Goal: Task Accomplishment & Management: Use online tool/utility

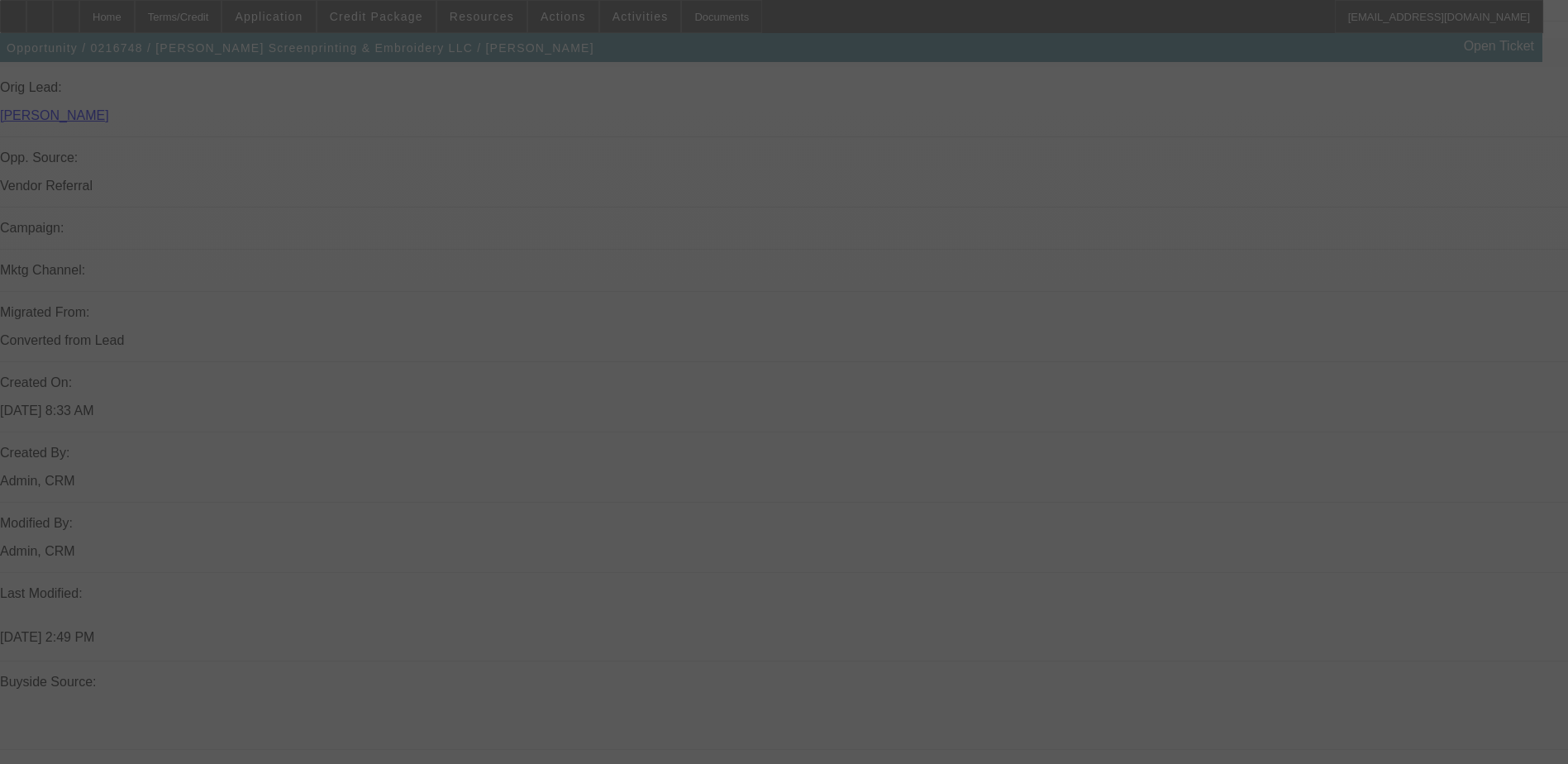
scroll to position [992, 0]
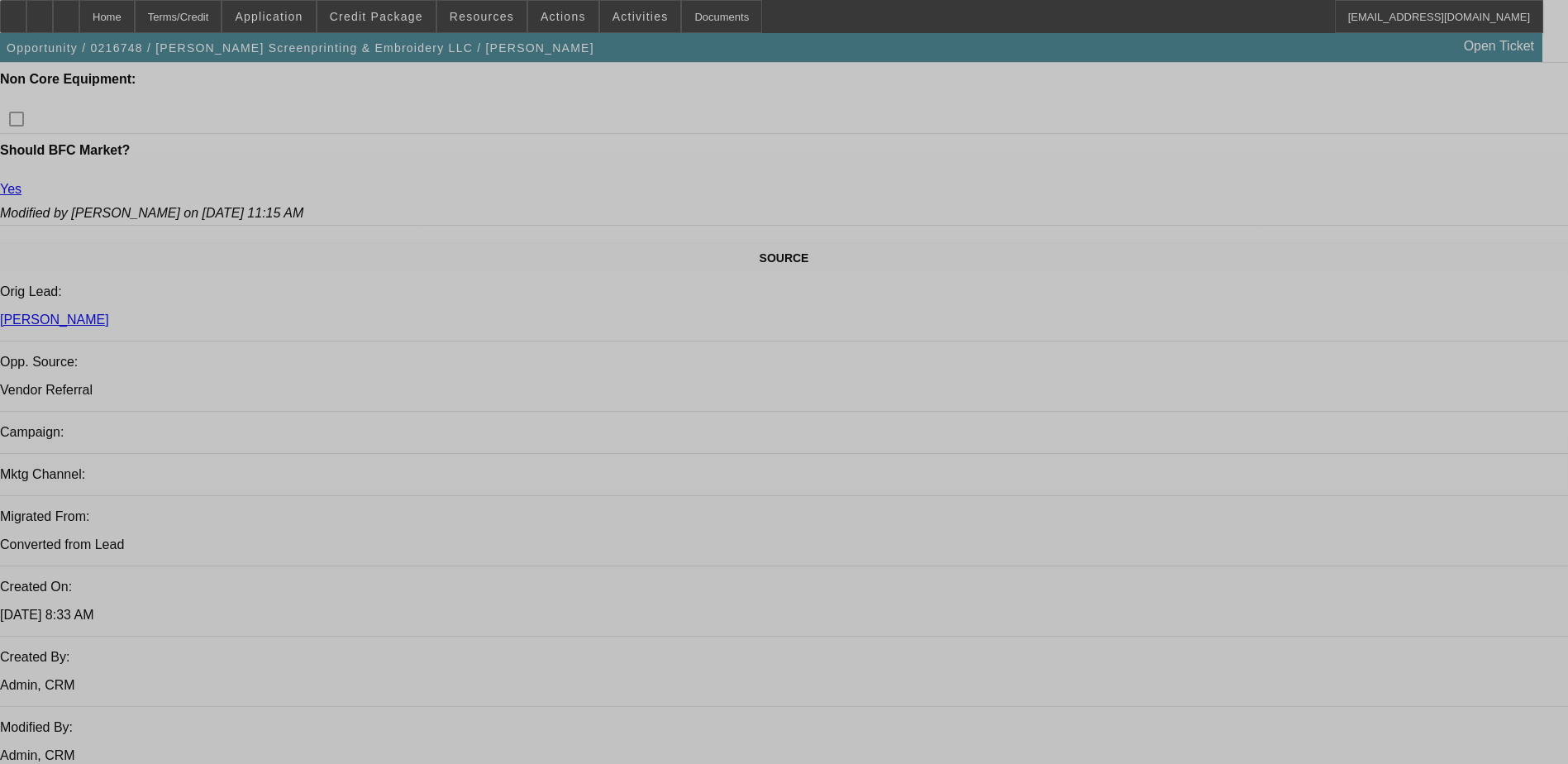
select select "0"
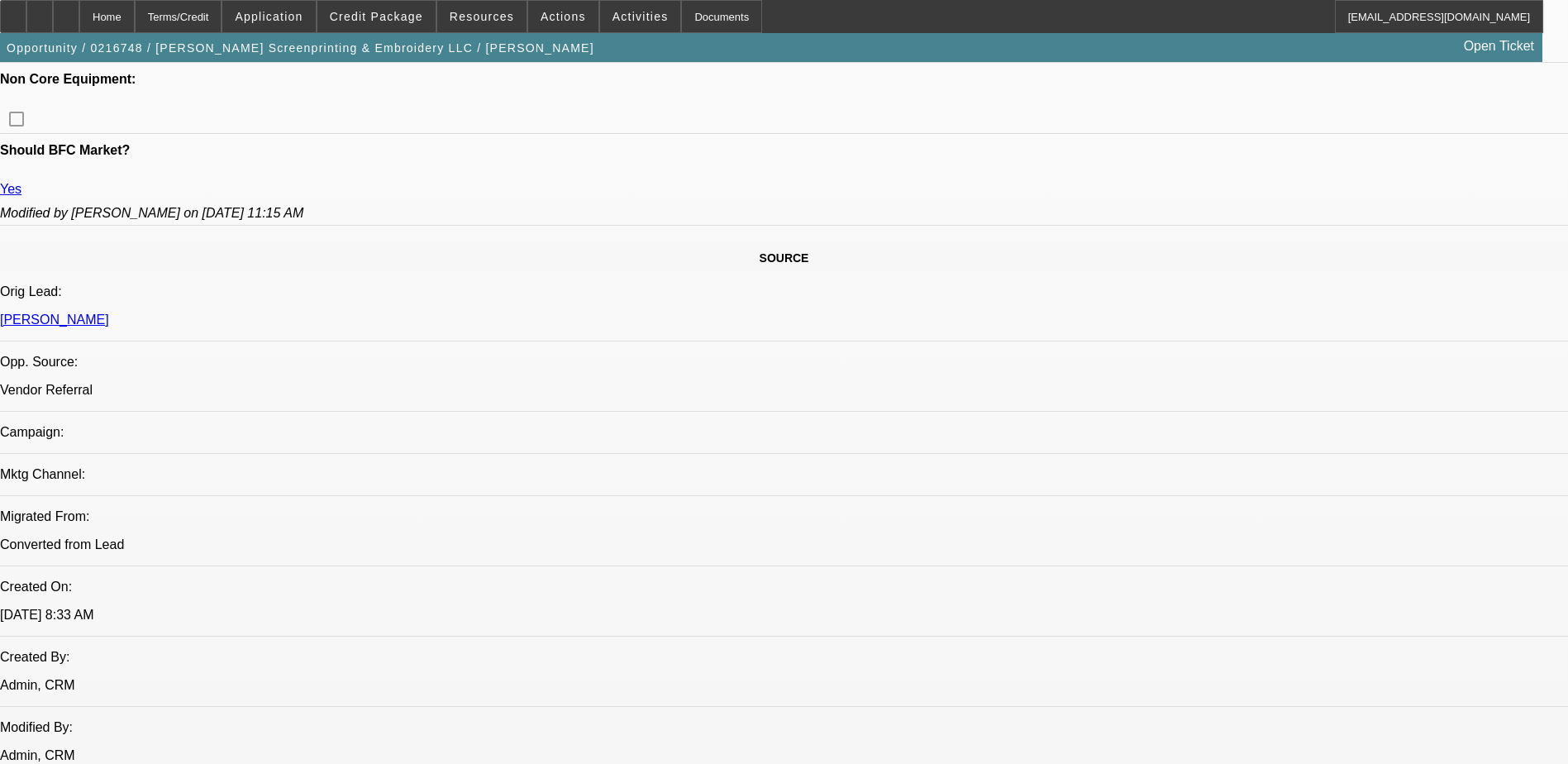
select select "0"
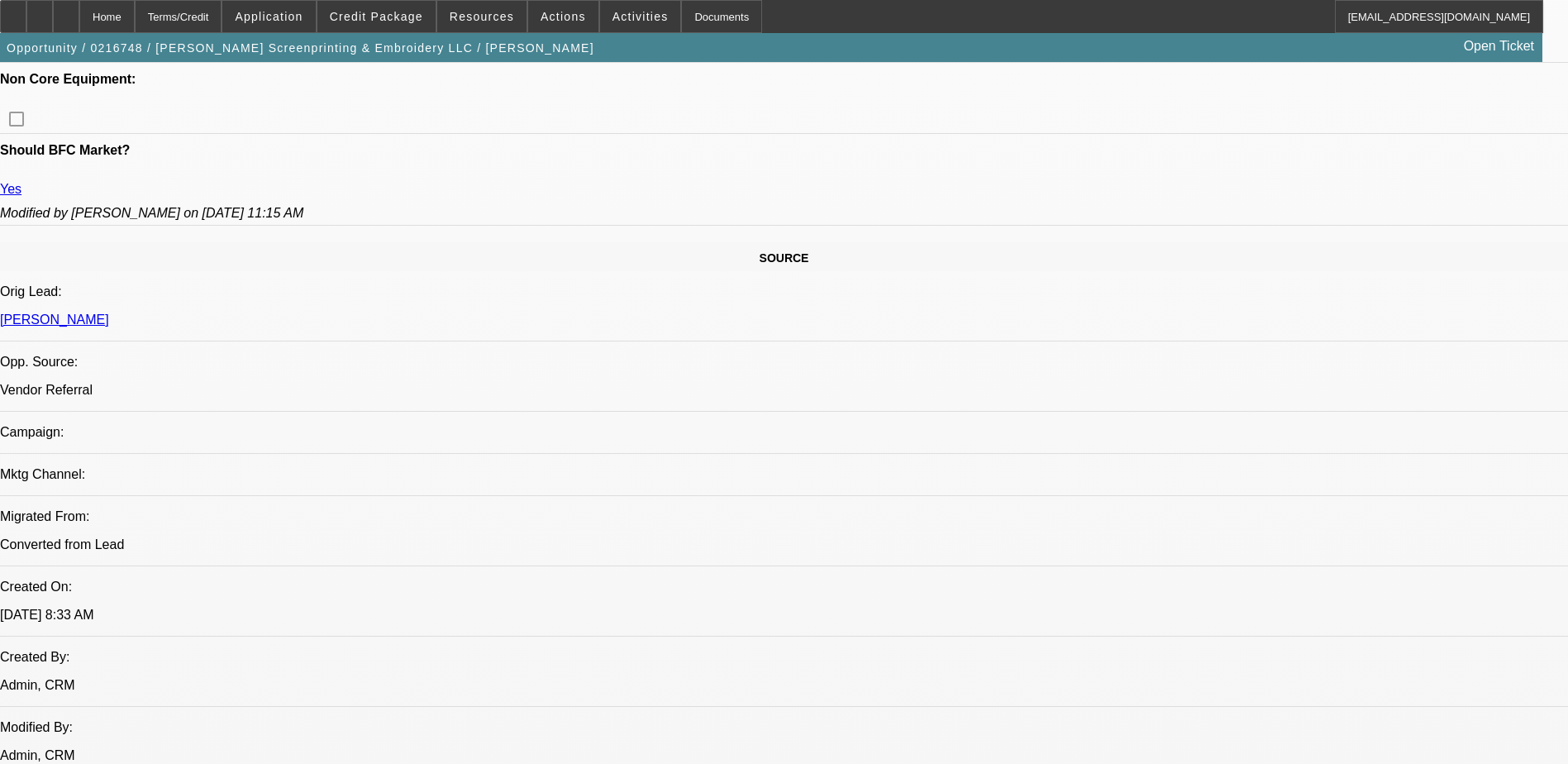
select select "0"
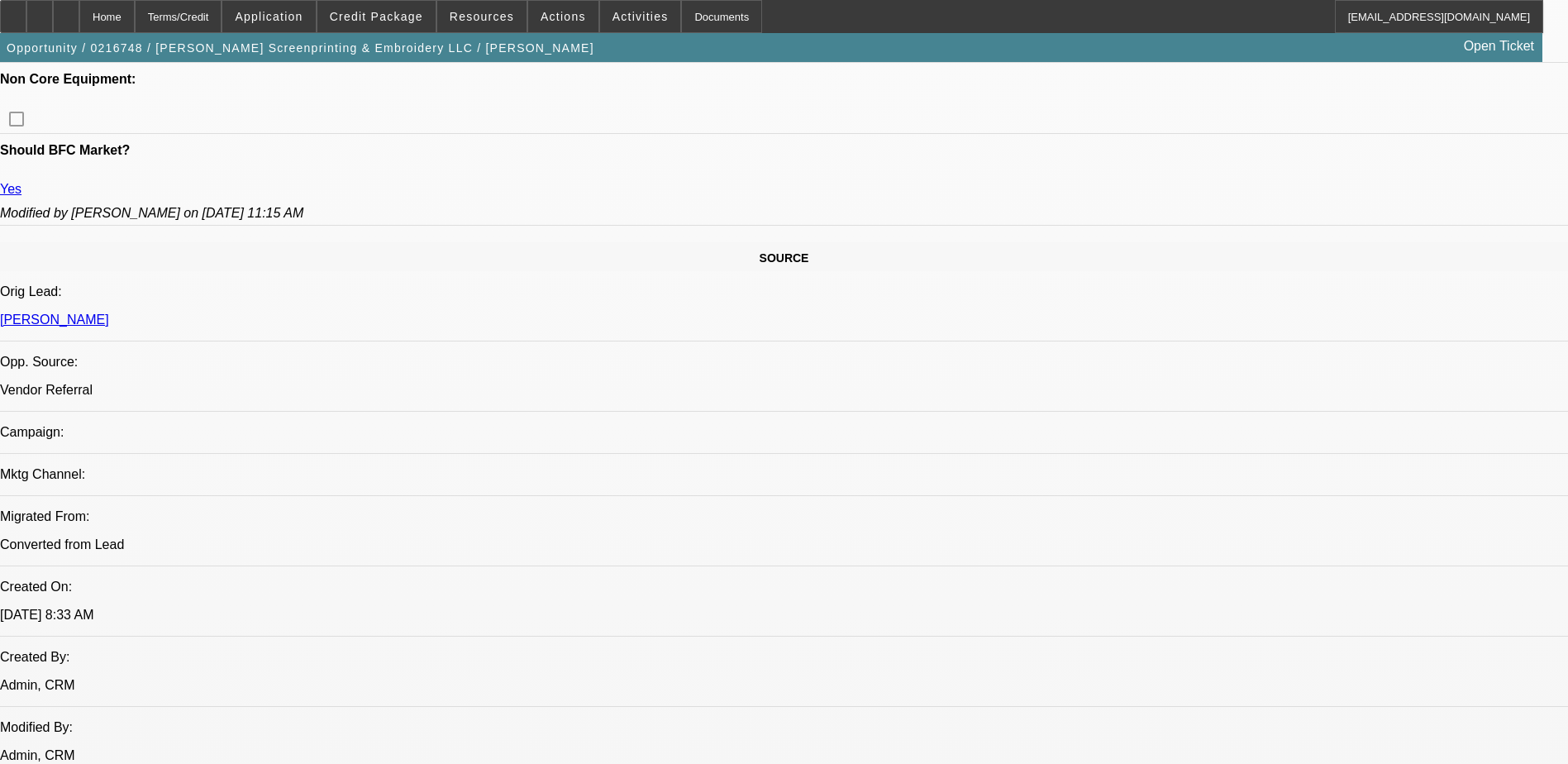
select select "0"
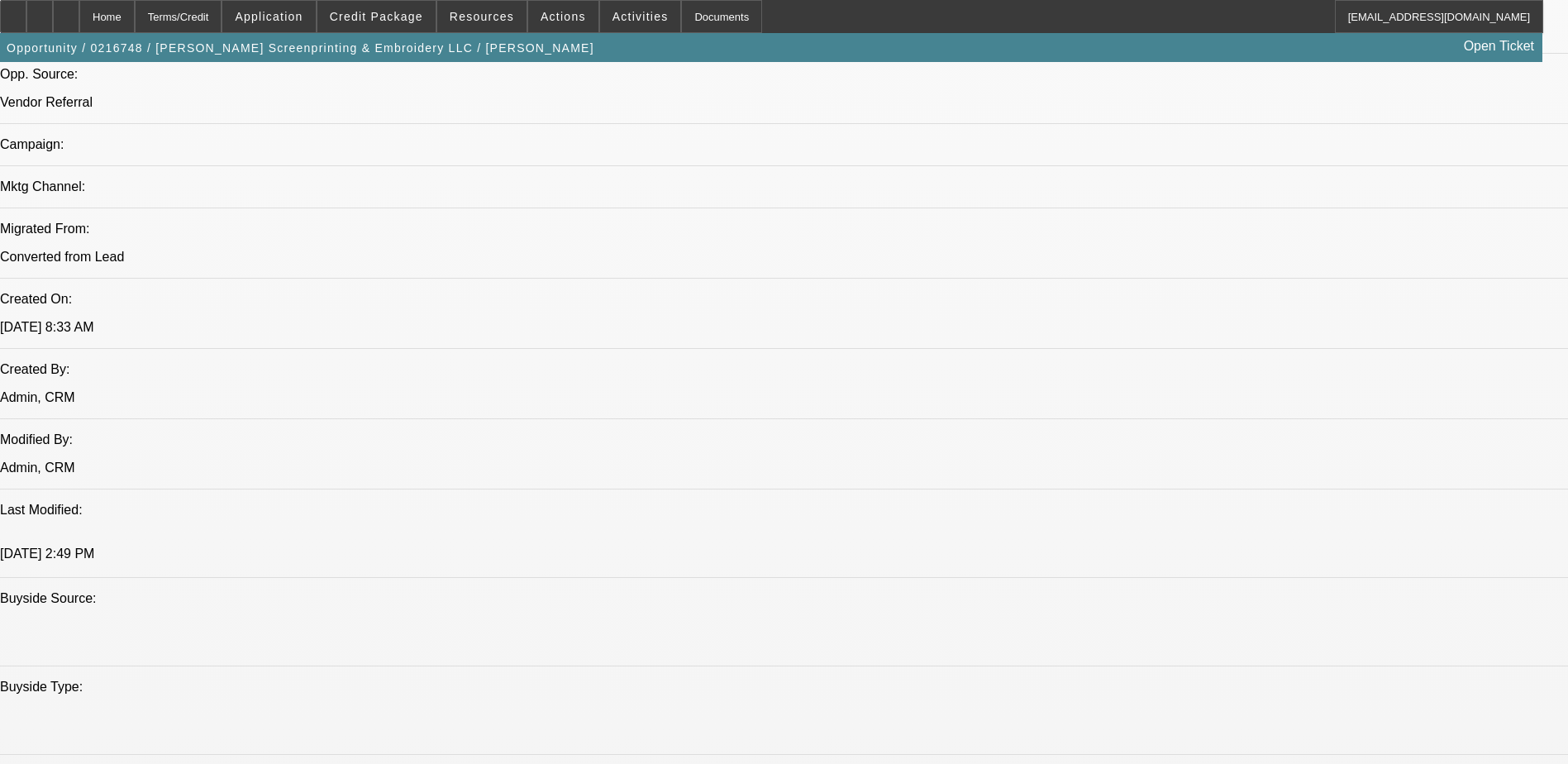
select select "1"
select select "2"
select select "1"
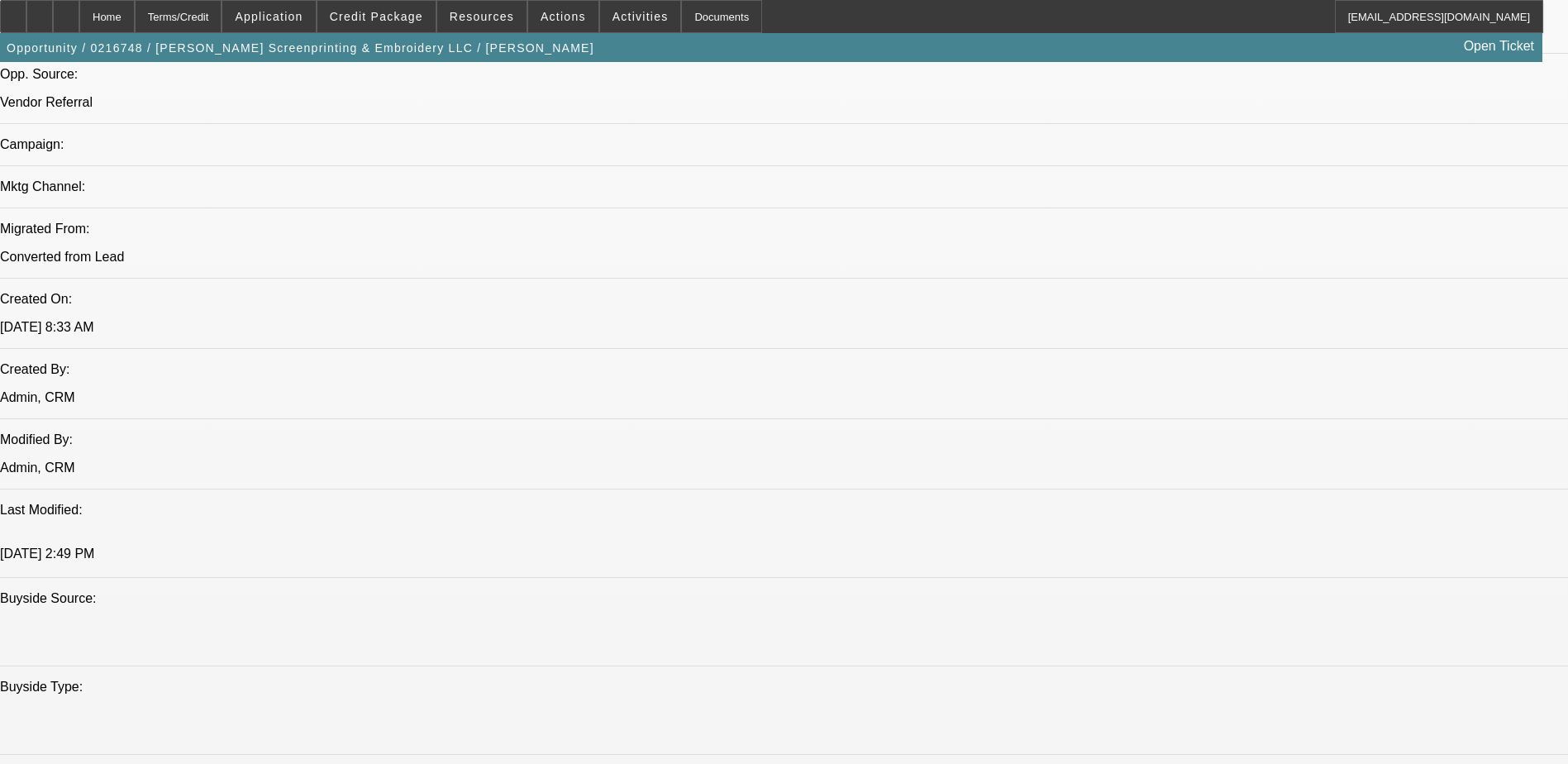
select select "2"
select select "1"
select select "2"
select select "1"
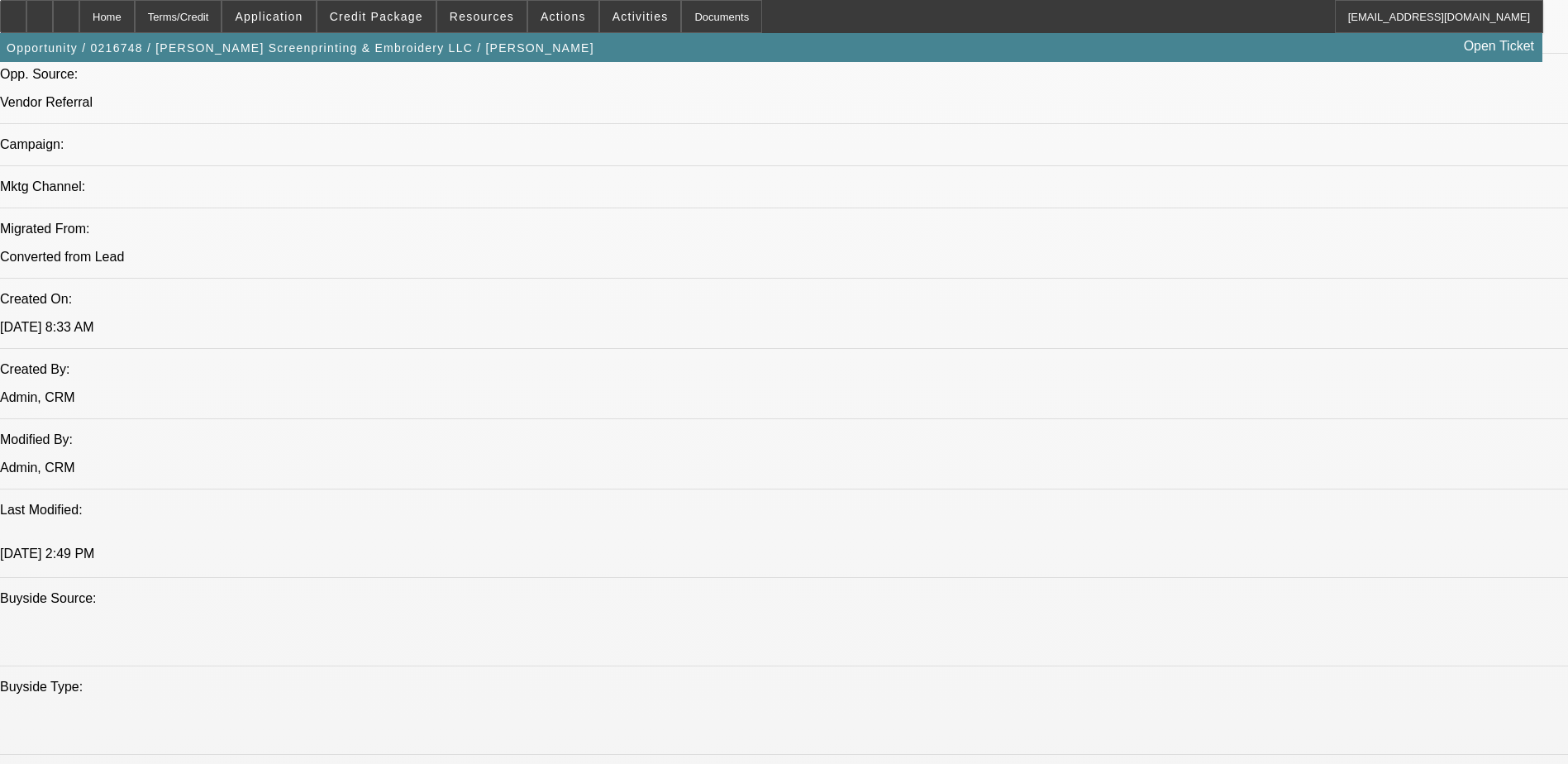
select select "1"
select select "2"
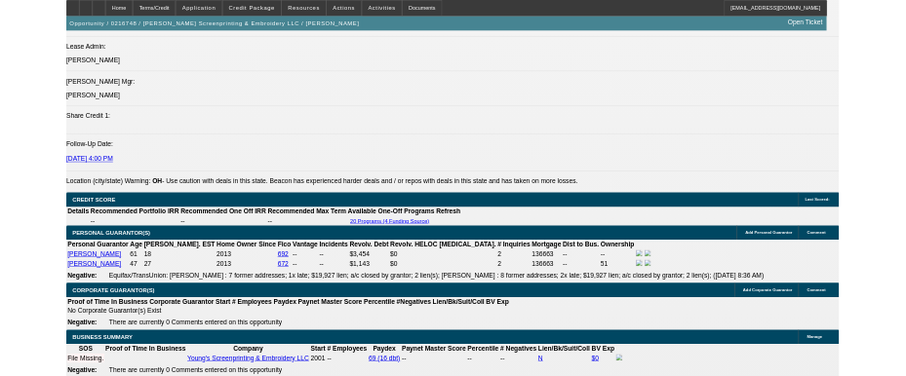
scroll to position [2218, 0]
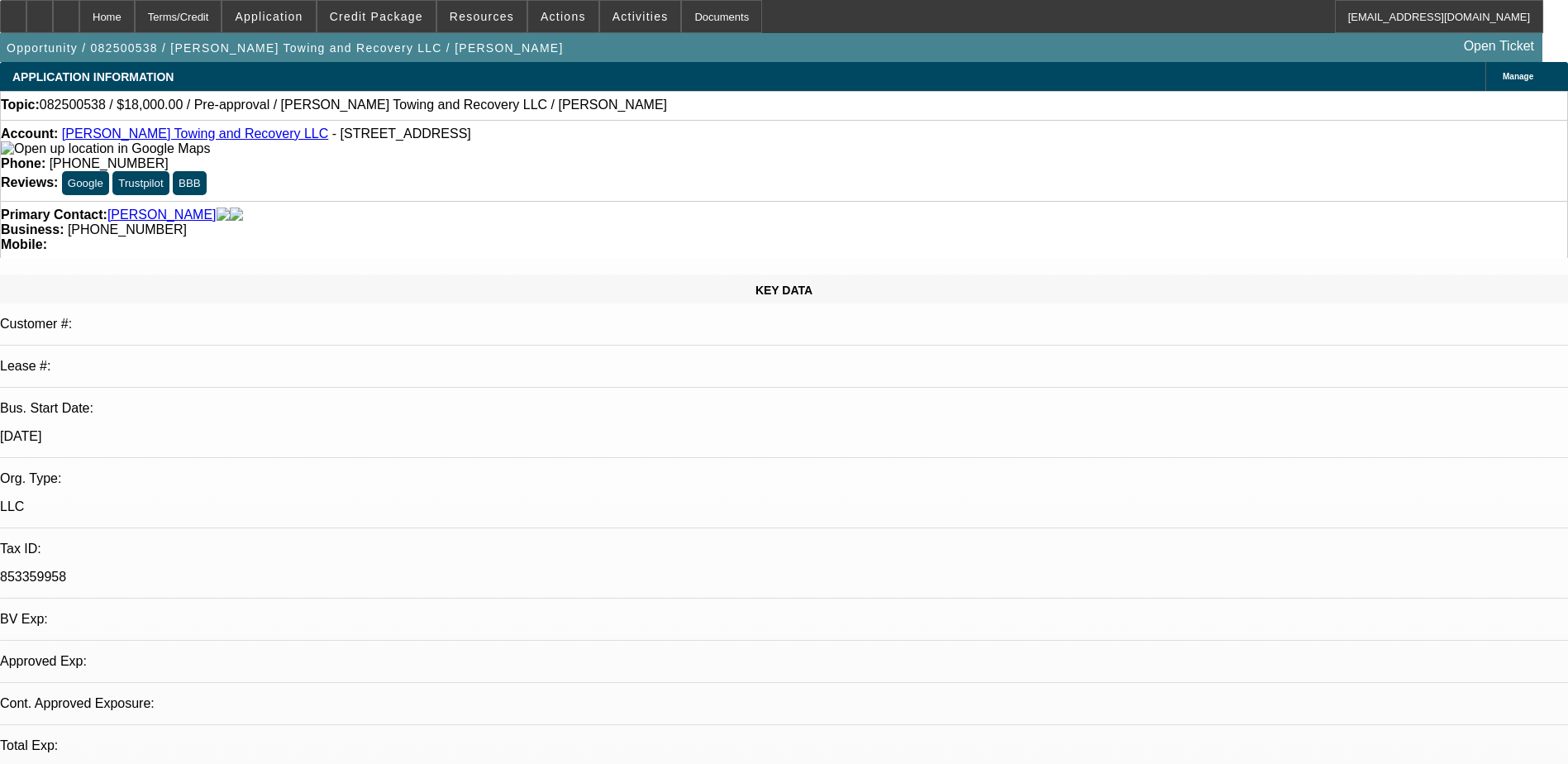
select select "0"
select select "2"
select select "0.1"
select select "0"
select select "2"
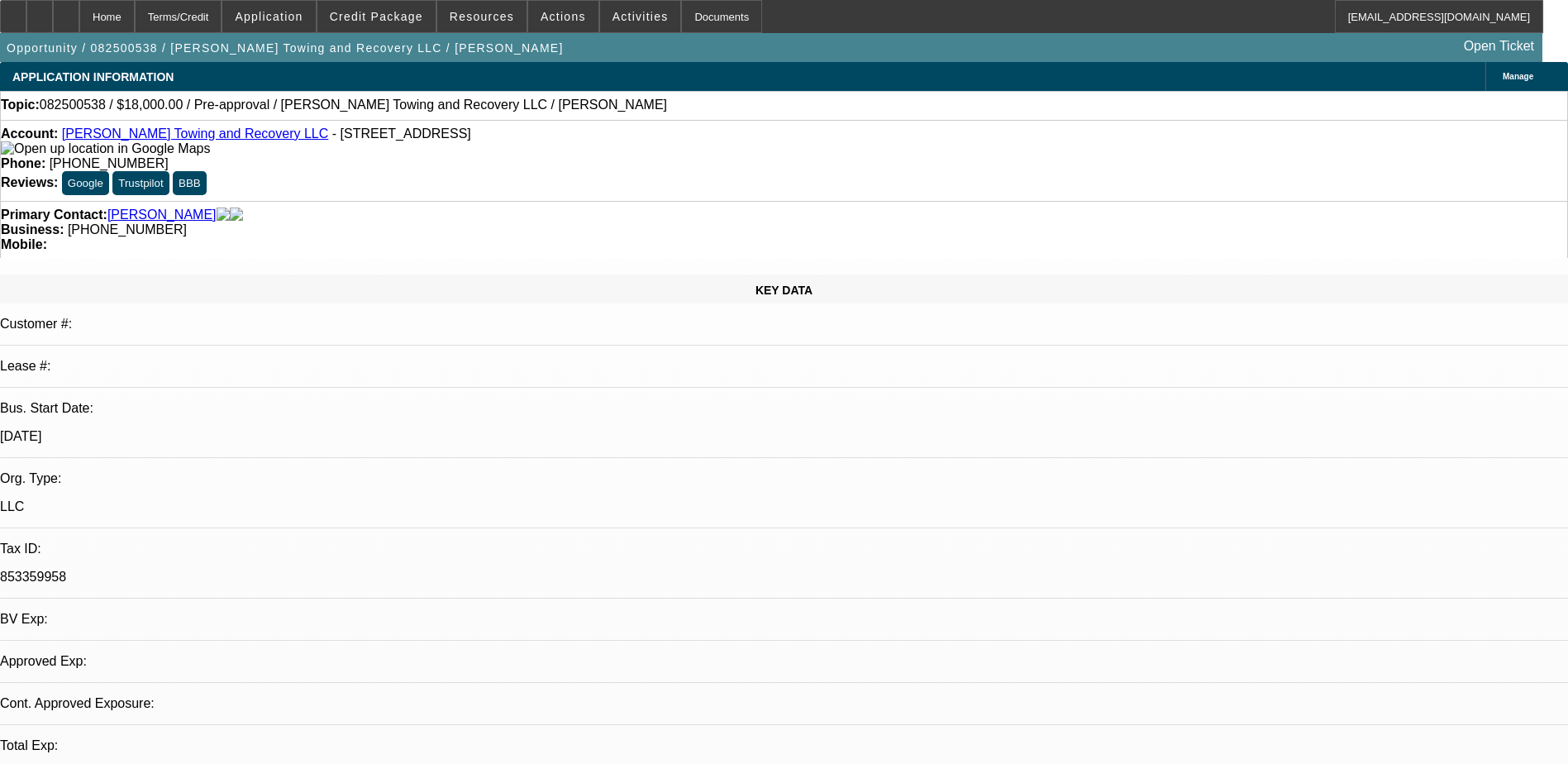
select select "0.1"
select select "1"
select select "2"
select select "4"
select select "1"
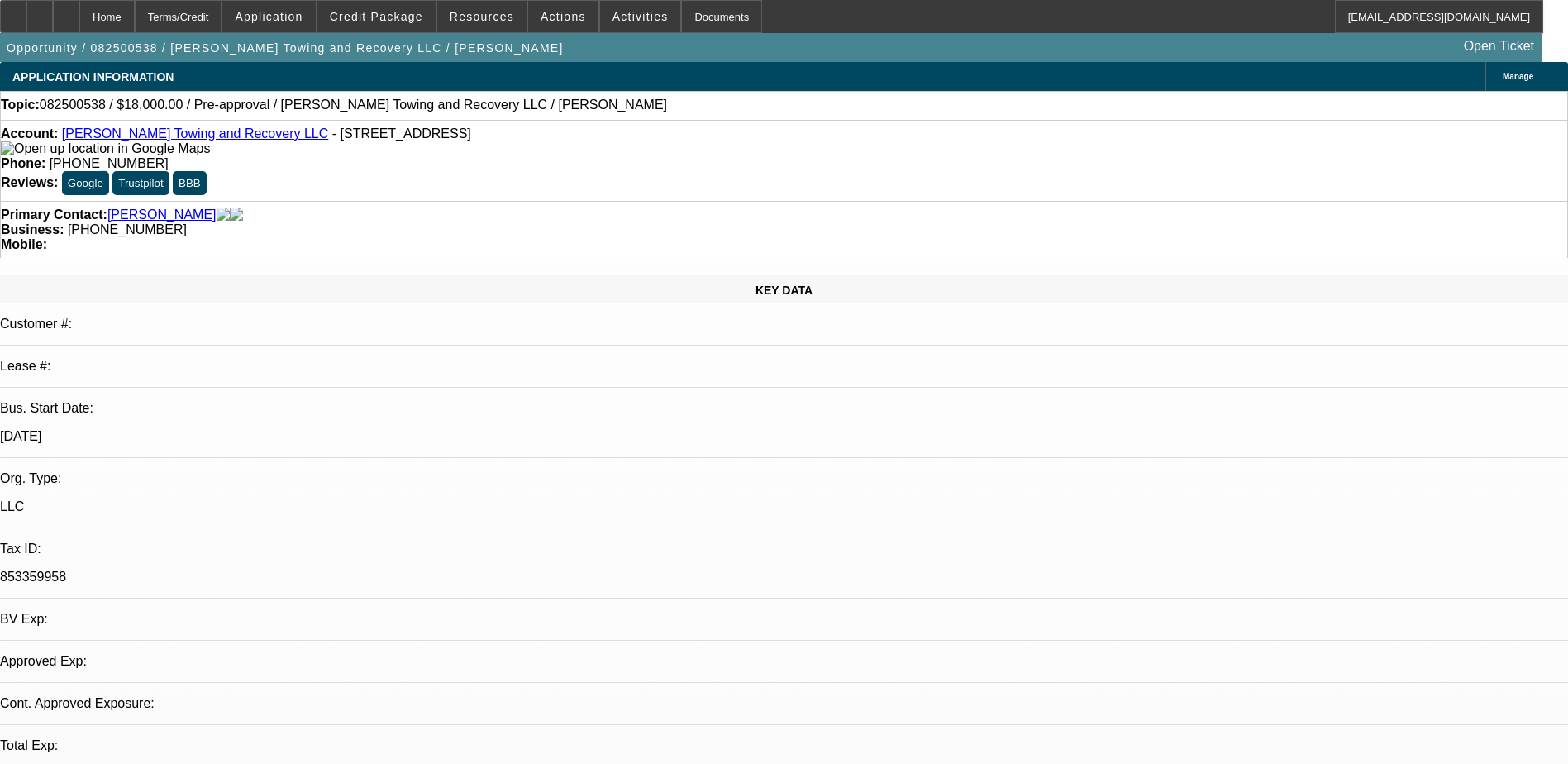
select select "2"
select select "4"
click at [367, 10] on span "Credit Package" at bounding box center [376, 17] width 93 height 14
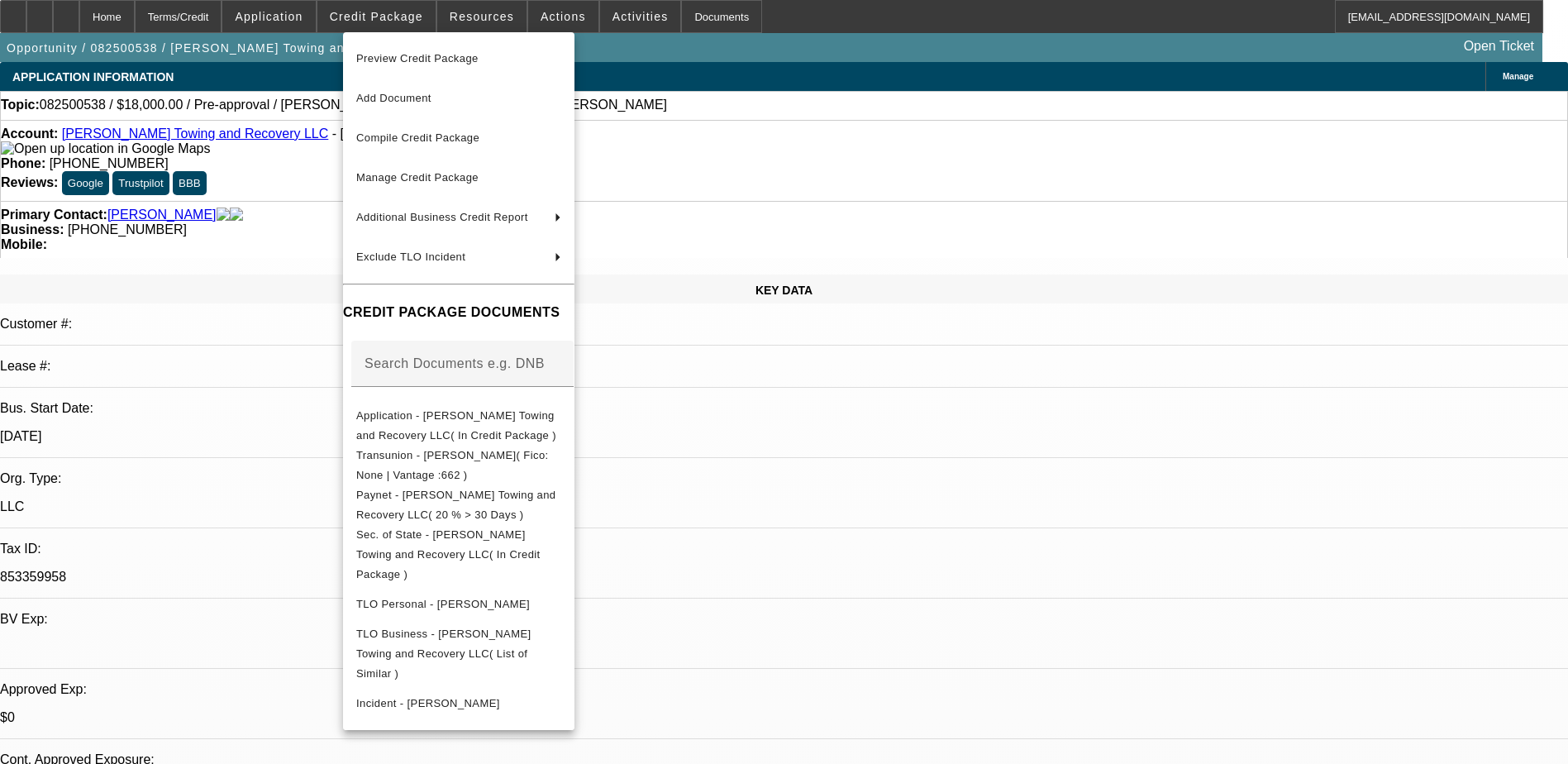
click at [1143, 734] on div at bounding box center [784, 382] width 1568 height 764
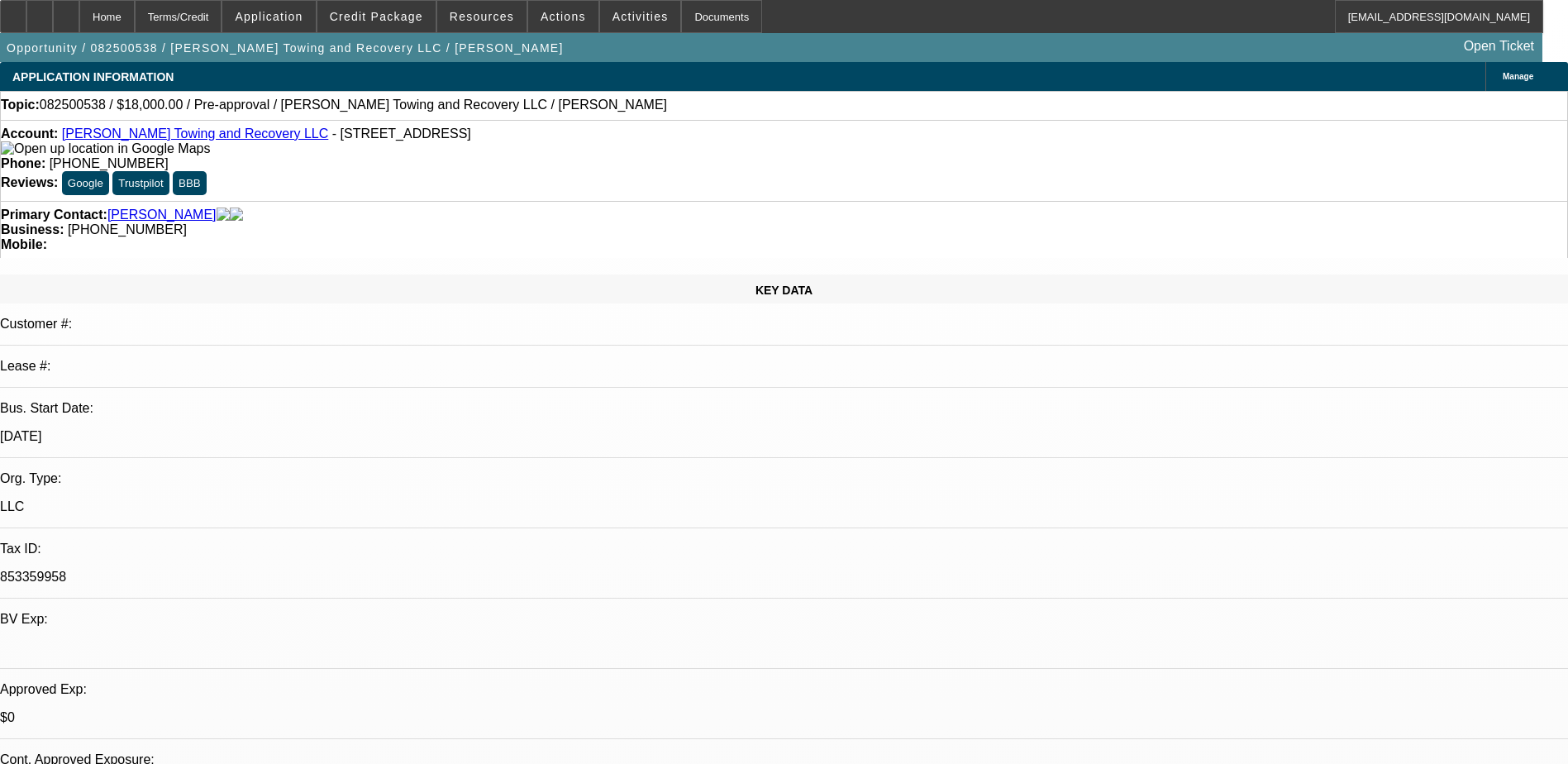
drag, startPoint x: 1187, startPoint y: 186, endPoint x: 1241, endPoint y: 234, distance: 72.2
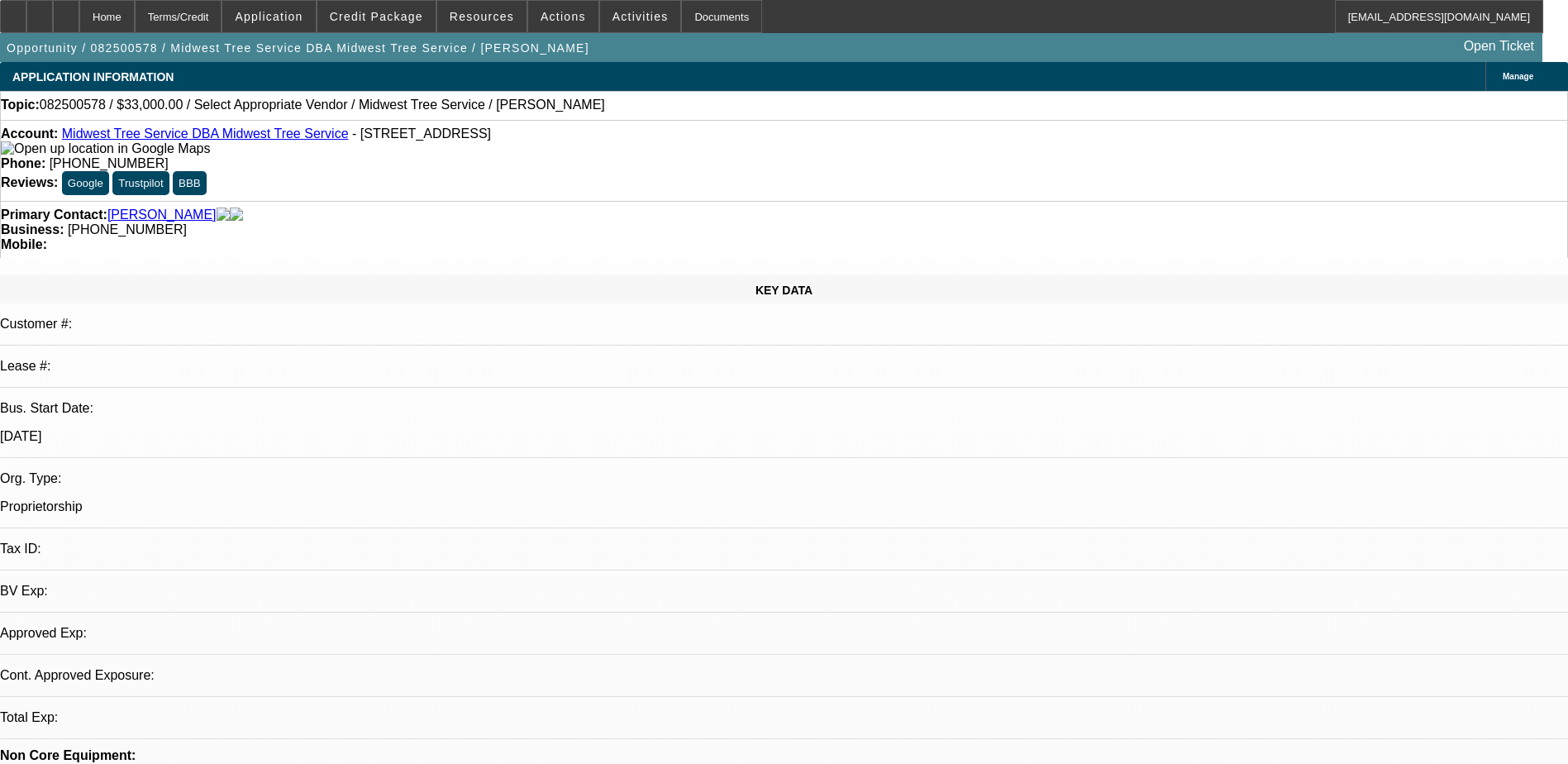
select select "0"
select select "2"
select select "0.1"
select select "1"
select select "2"
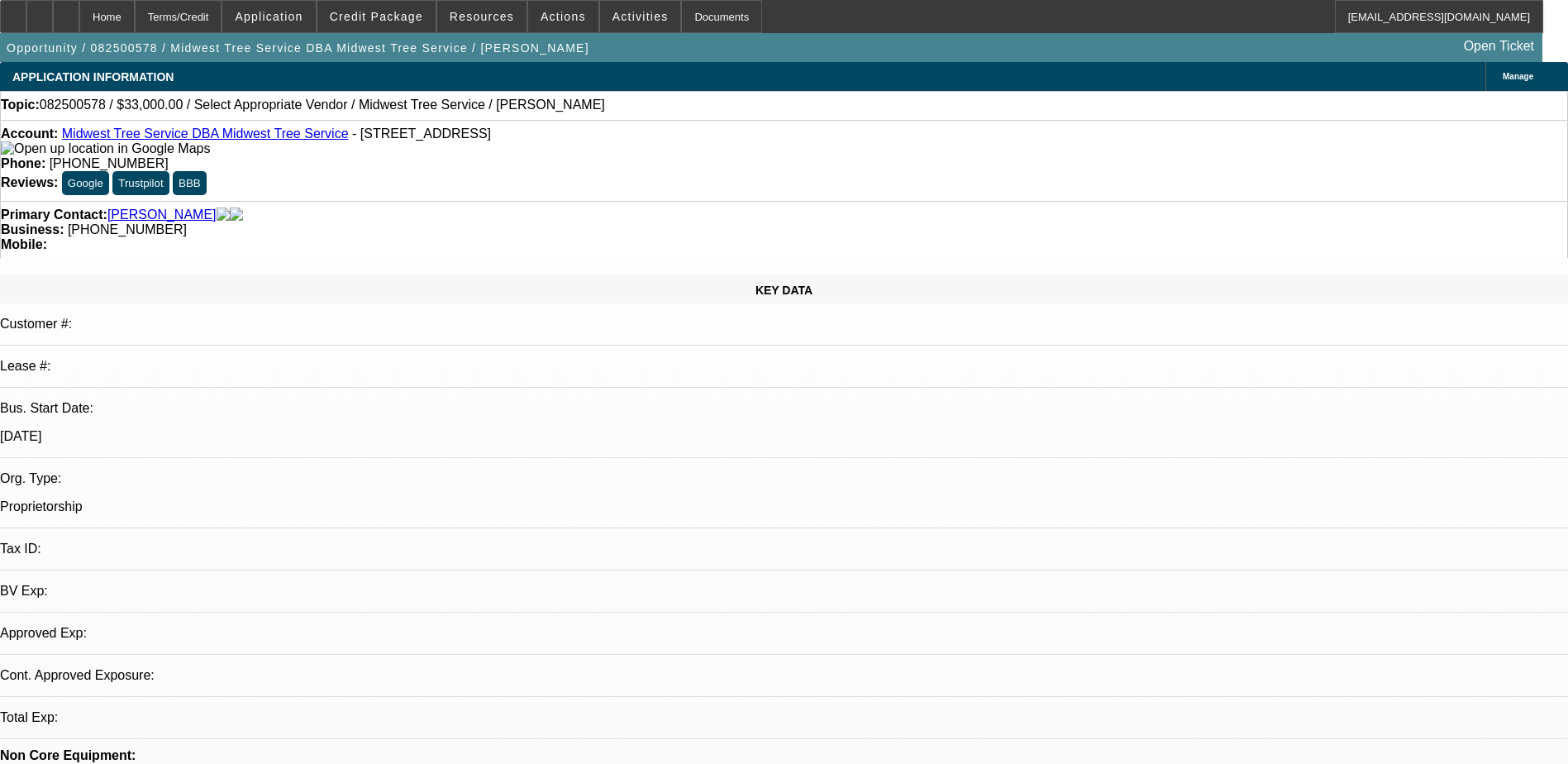
select select "4"
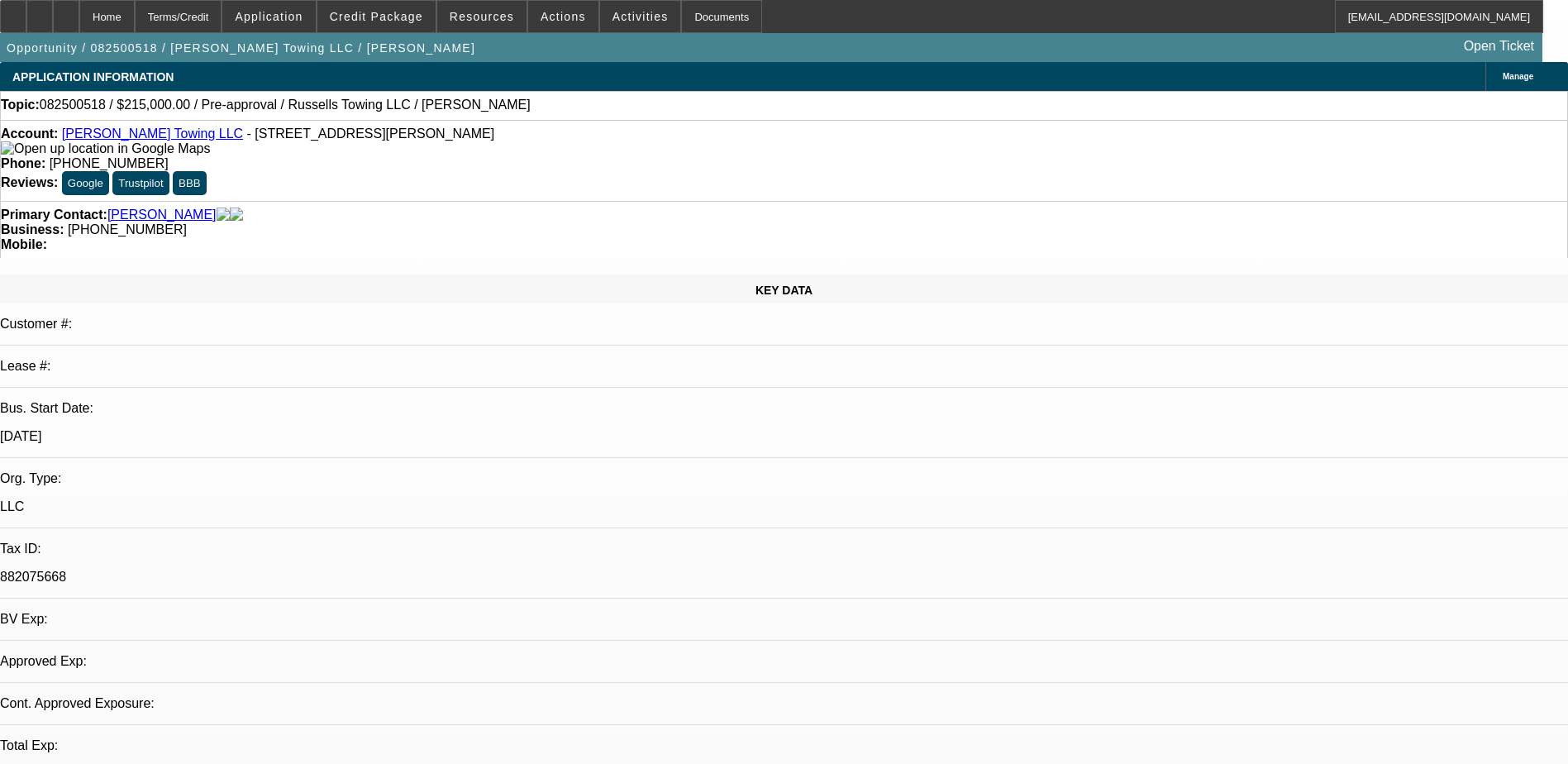
select select "0"
select select "2"
select select "0.1"
select select "4"
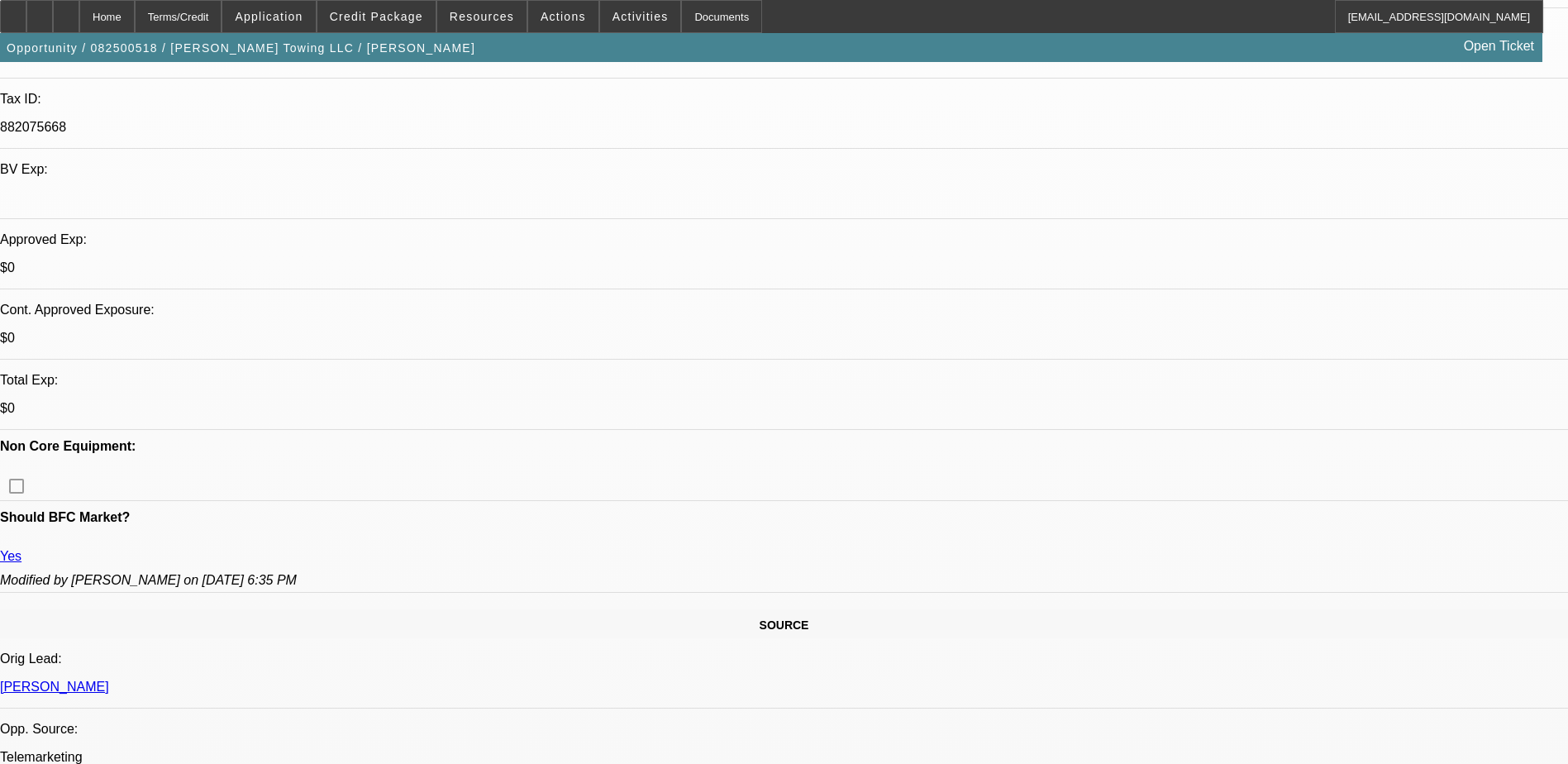
scroll to position [496, 0]
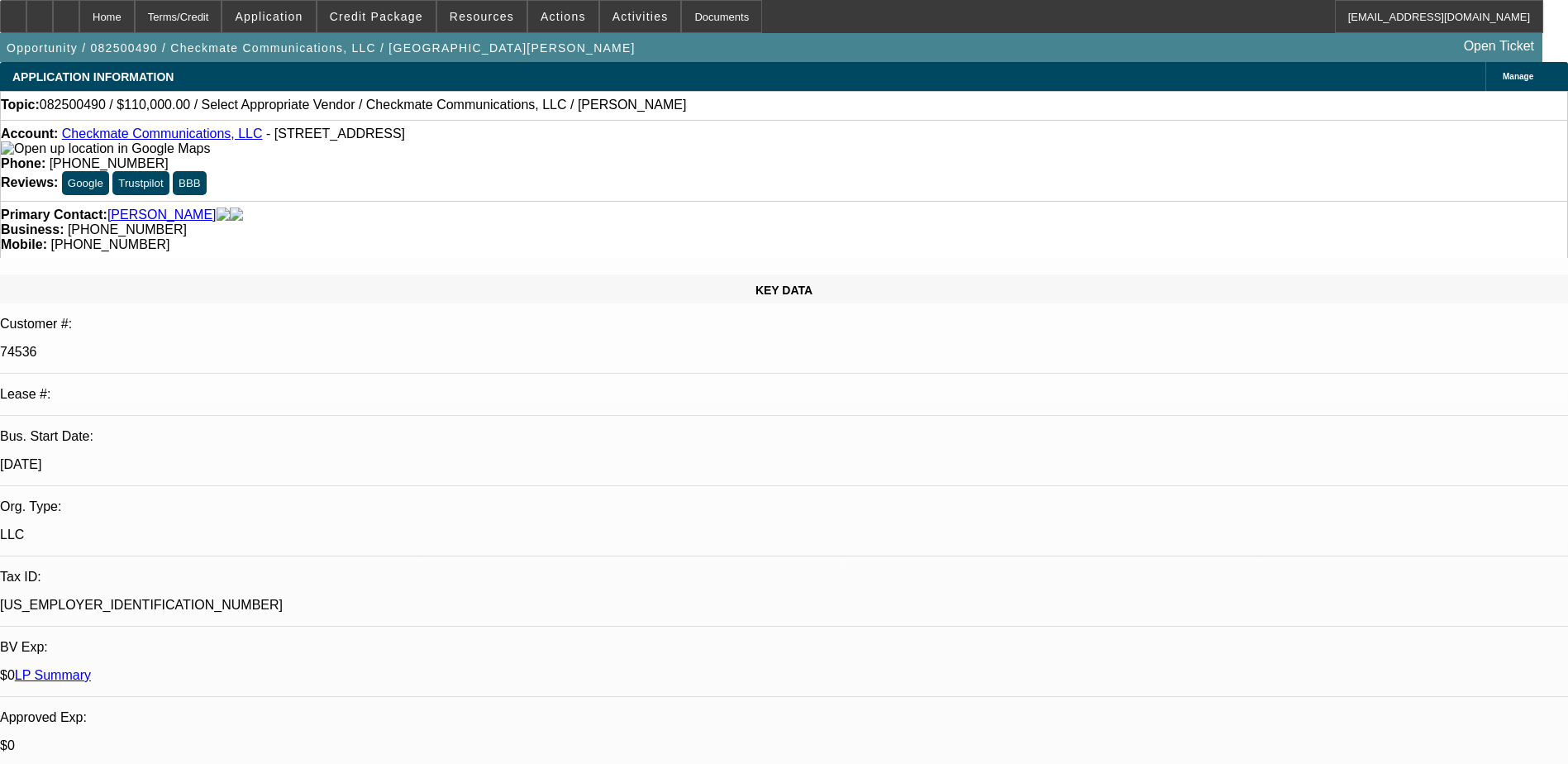
select select "0"
select select "2"
select select "0.1"
select select "1"
select select "2"
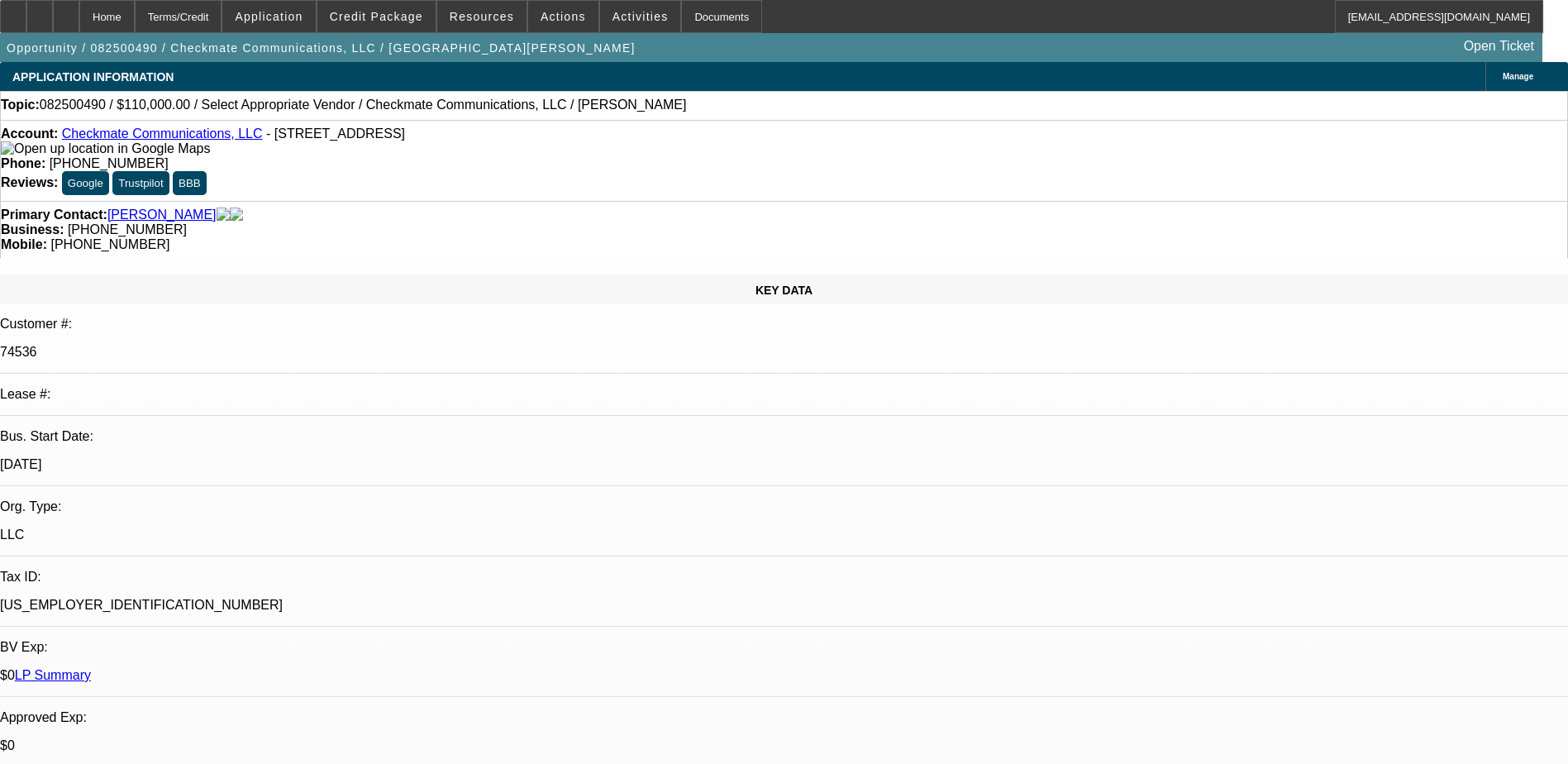
select select "4"
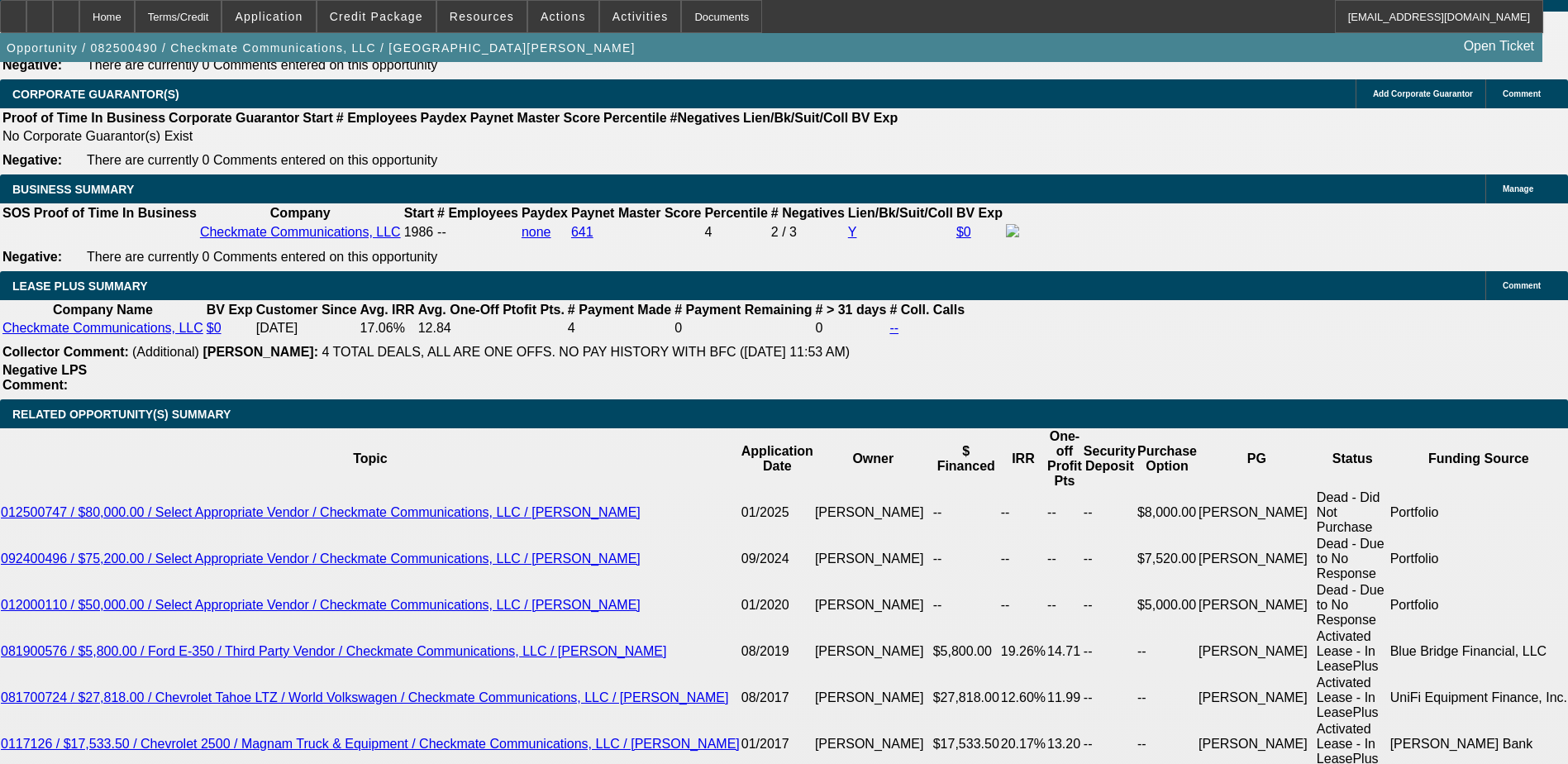
scroll to position [2564, 0]
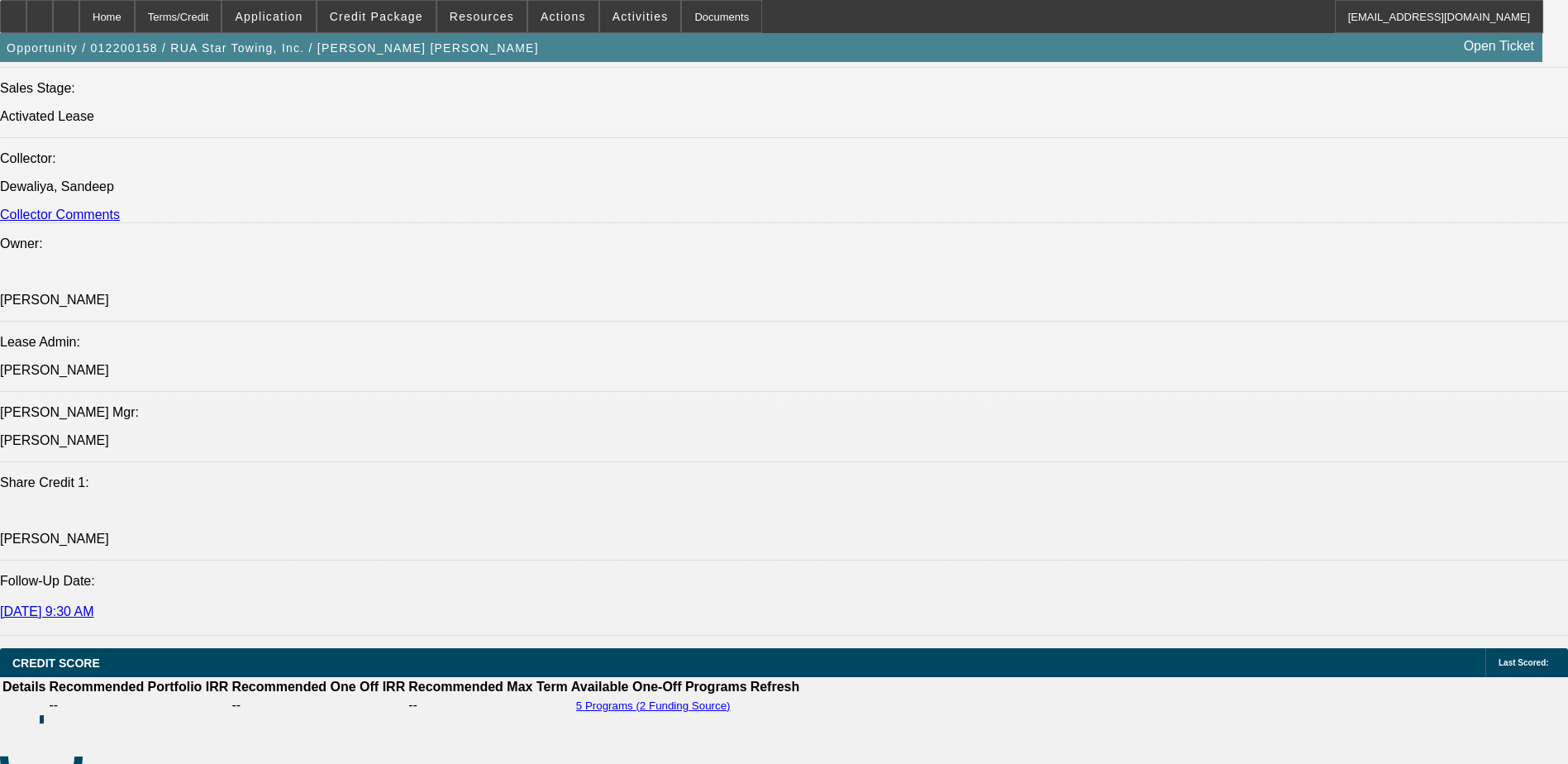
select select "0.2"
select select "2"
select select "0.1"
select select "0"
select select "2"
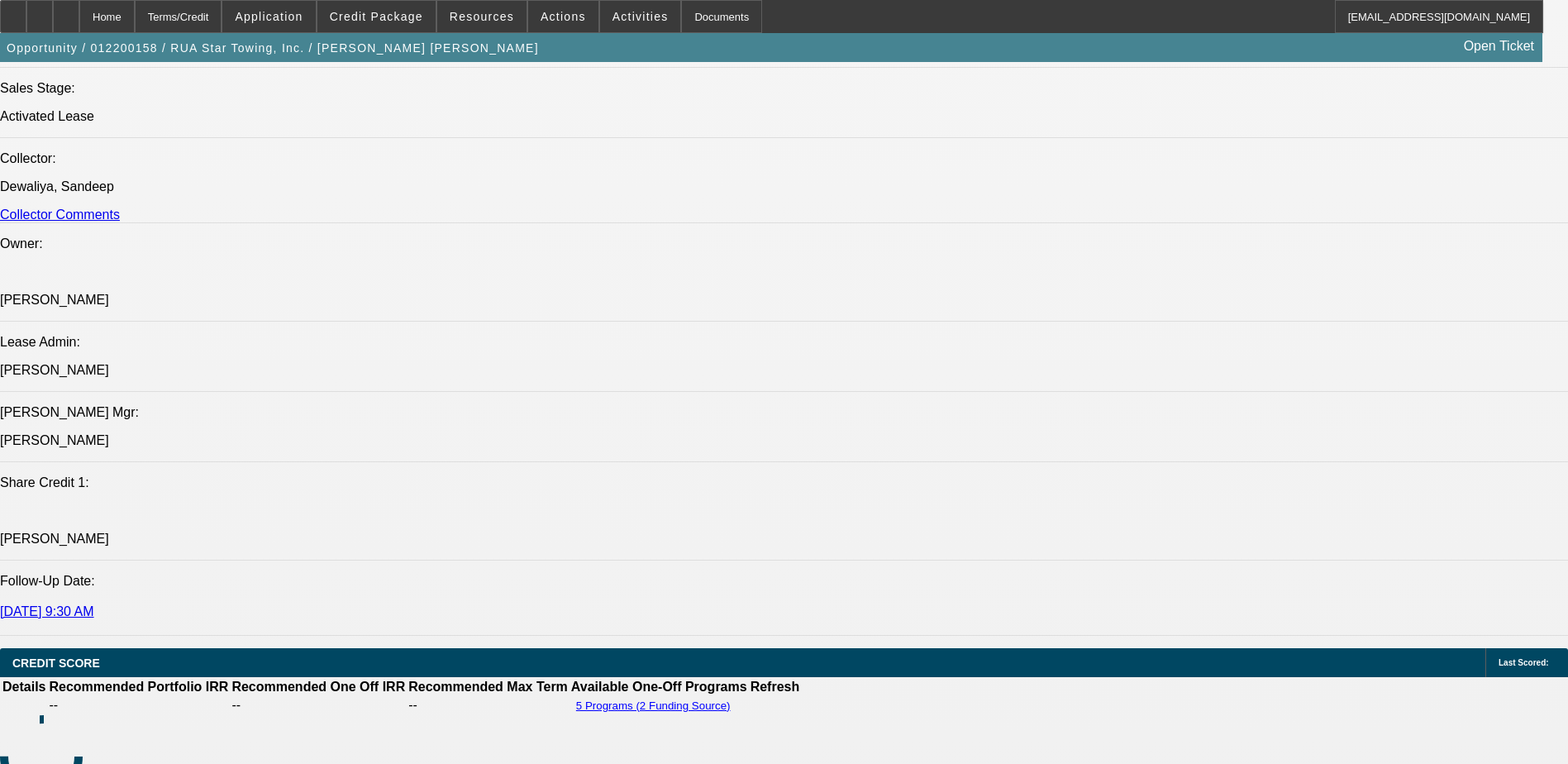
select select "0.1"
select select "0"
select select "2"
select select "0.1"
select select "0.15"
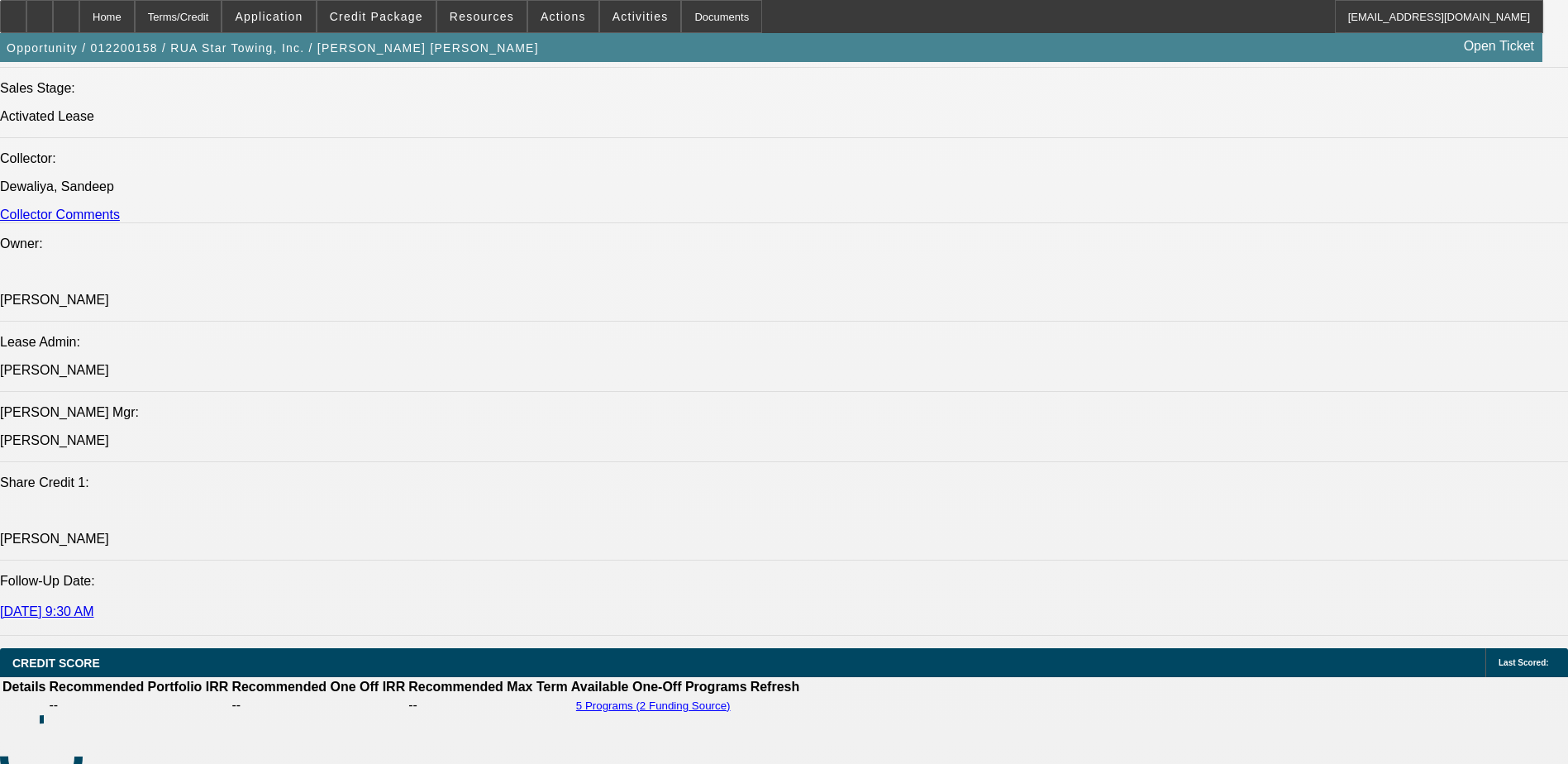
select select "2"
select select "0.1"
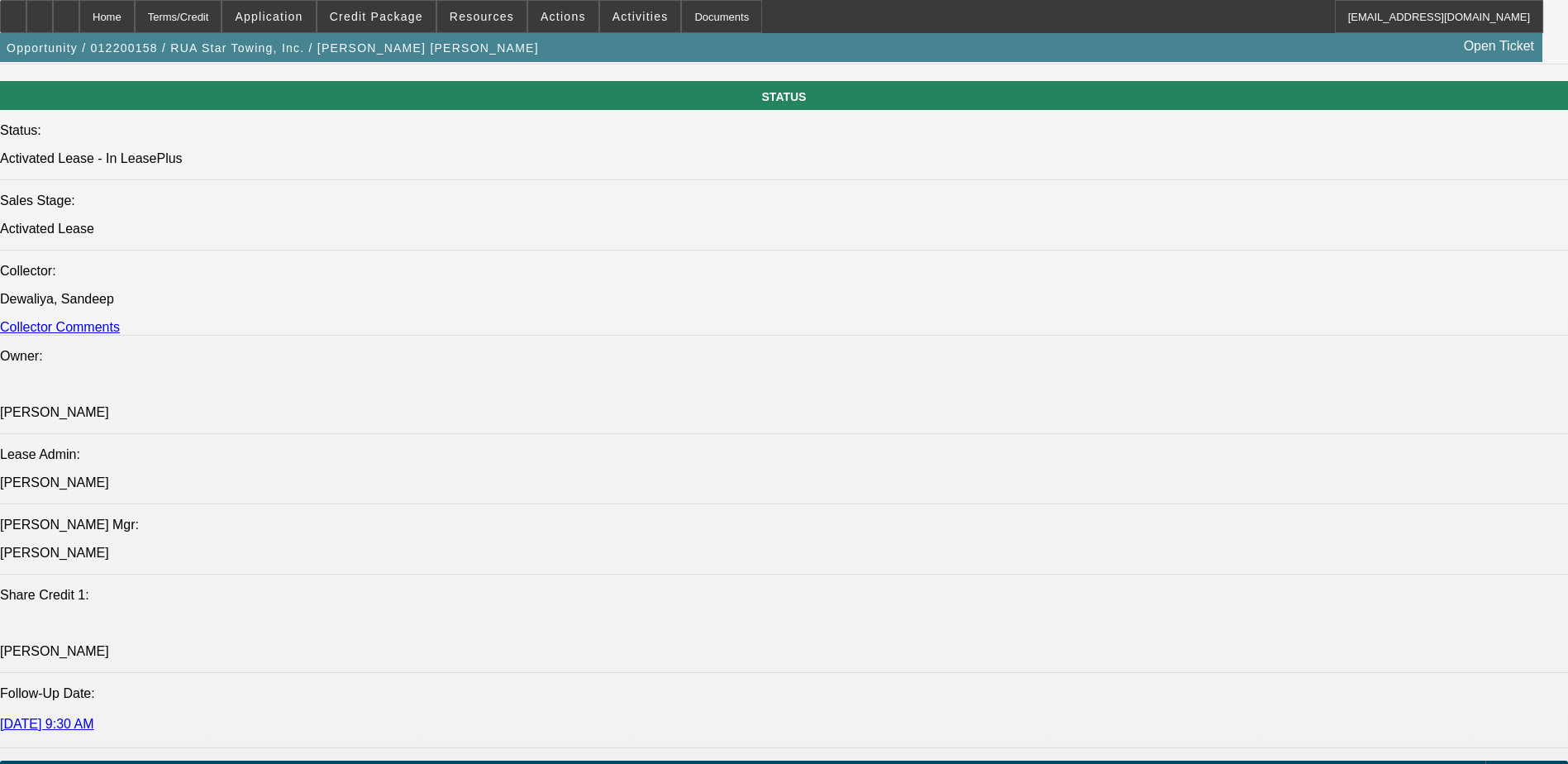
select select "1"
select select "2"
select select "4"
select select "1"
select select "2"
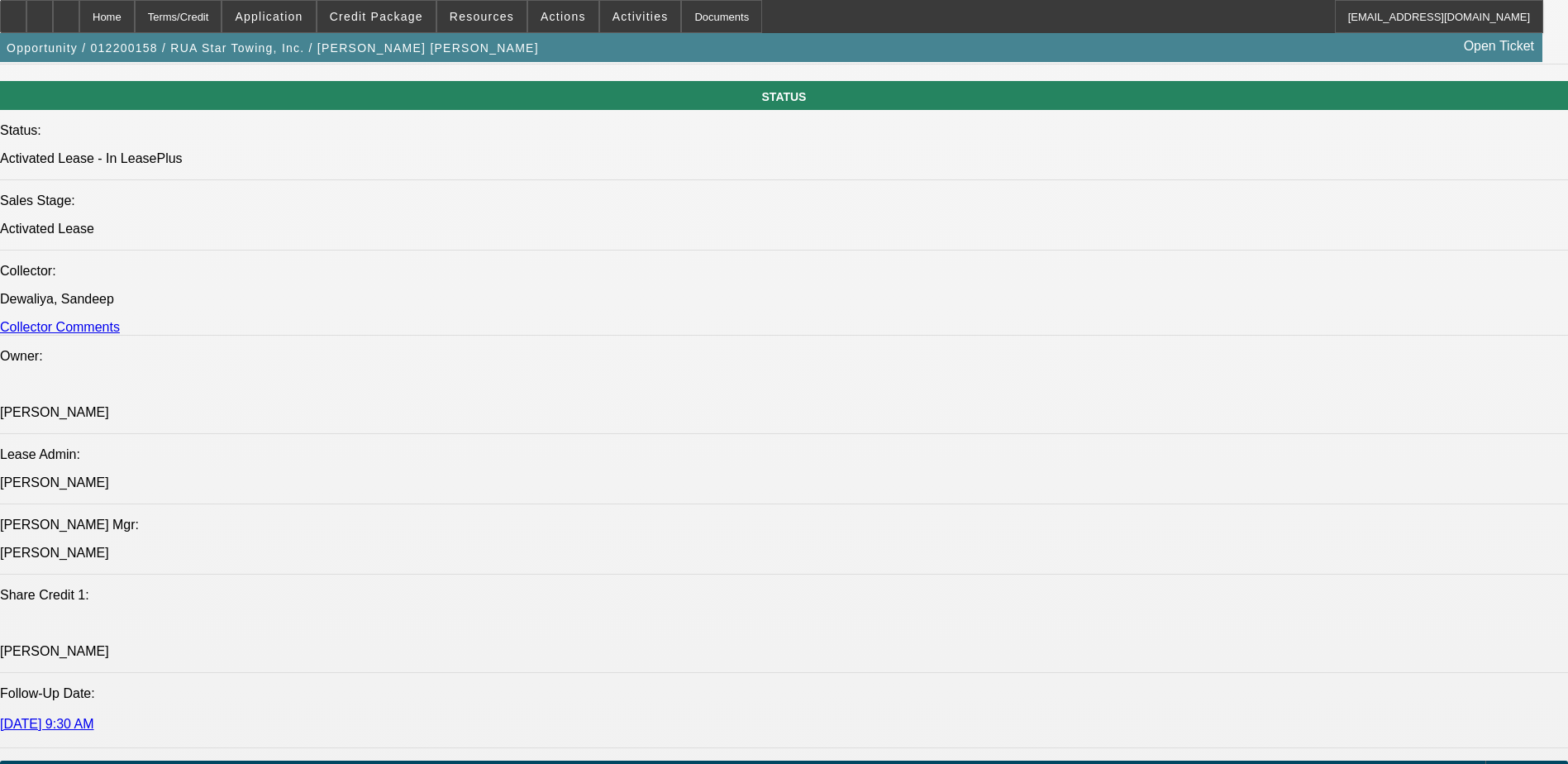
select select "4"
select select "1"
select select "2"
select select "4"
select select "1"
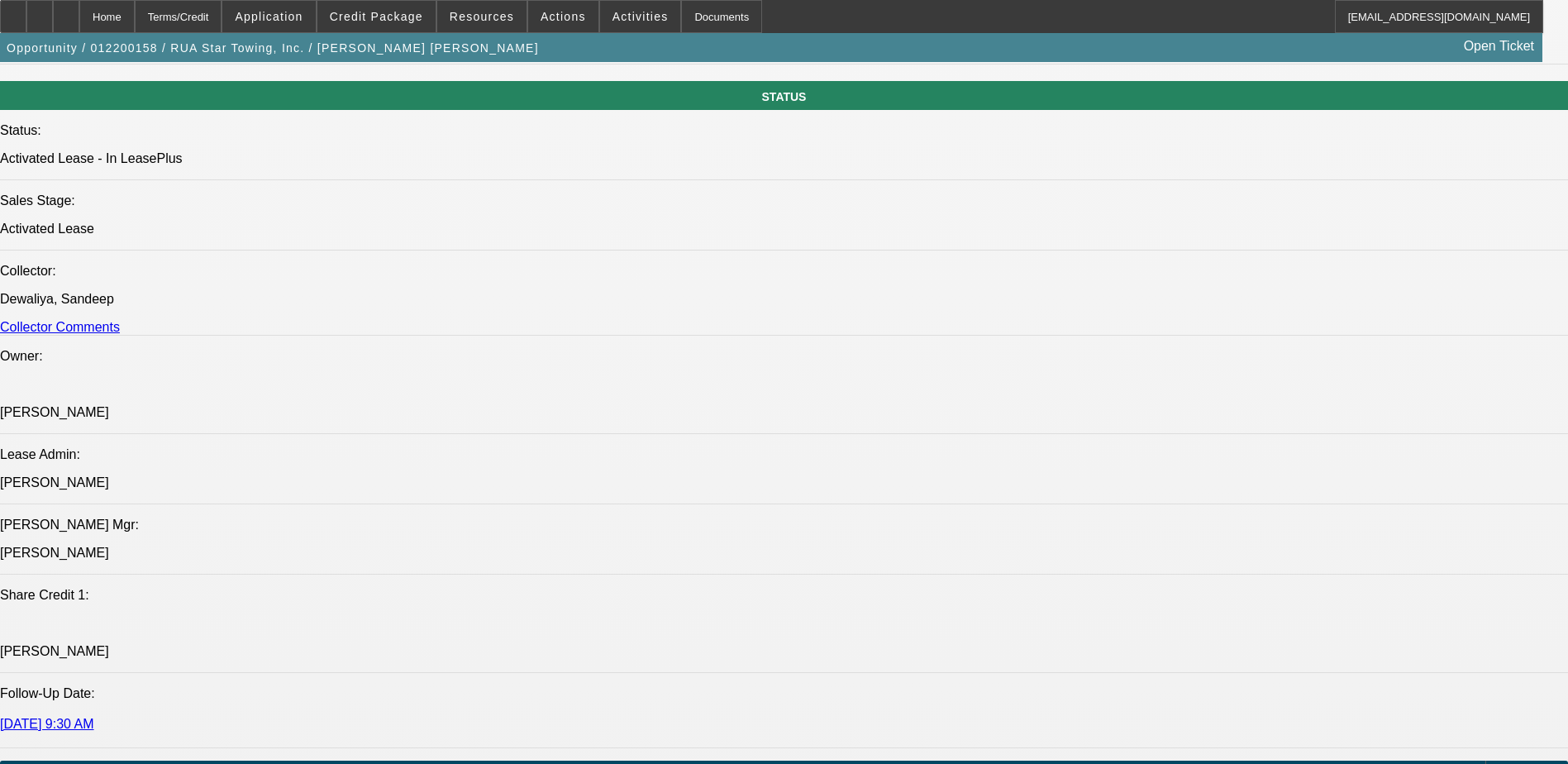
select select "2"
select select "4"
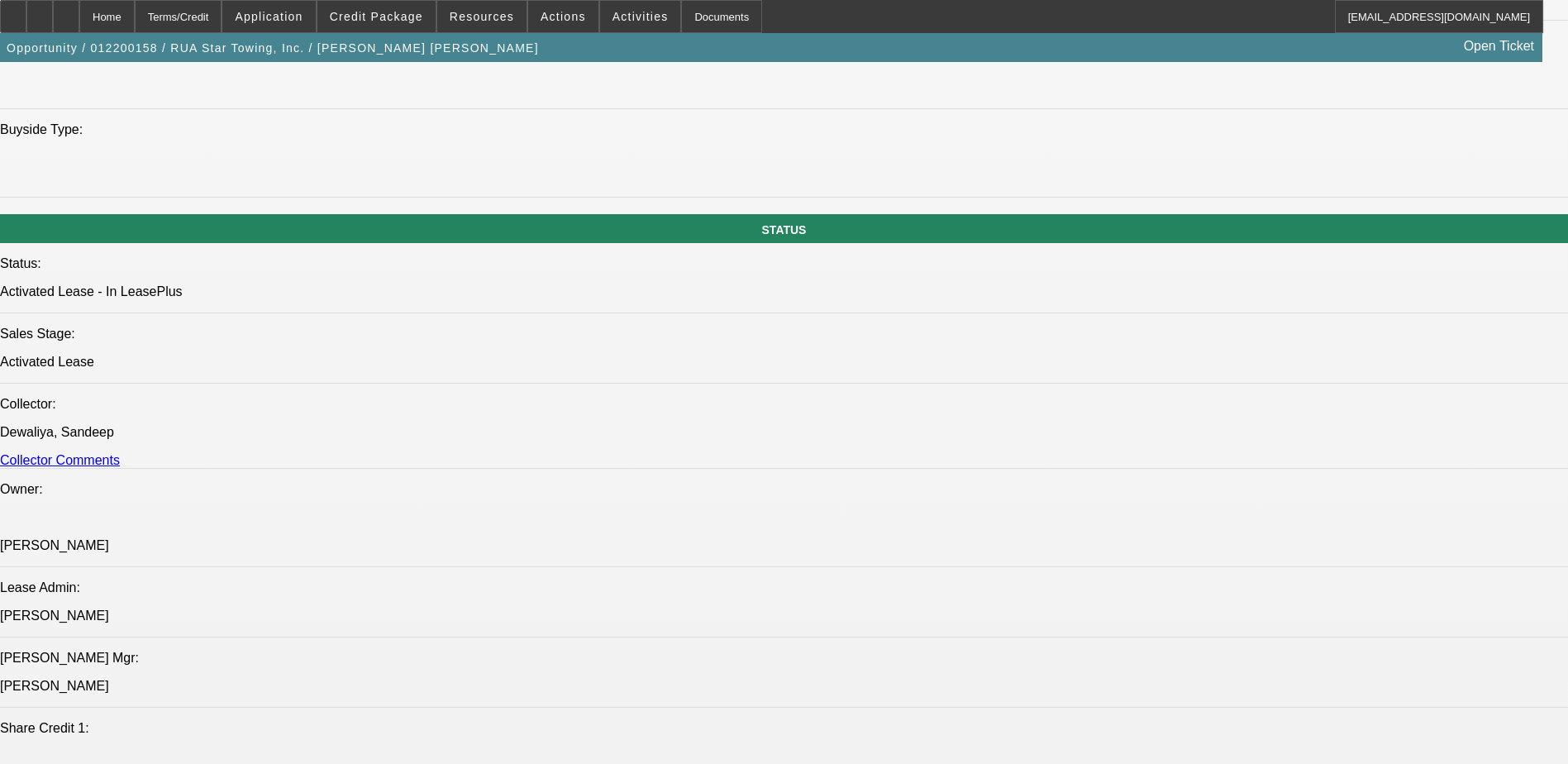
scroll to position [1751, 0]
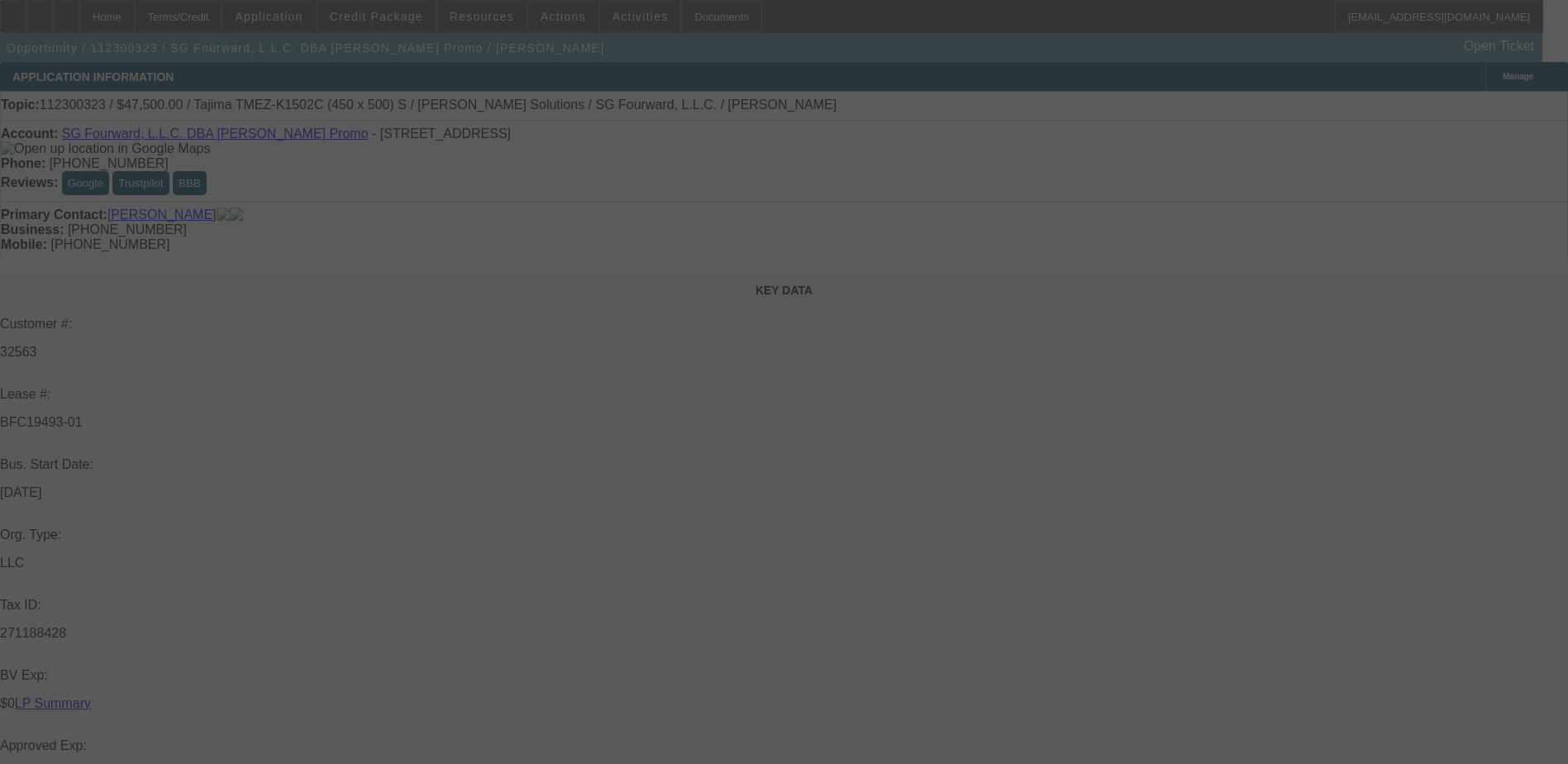
select select "0"
select select "2"
select select "0"
select select "2"
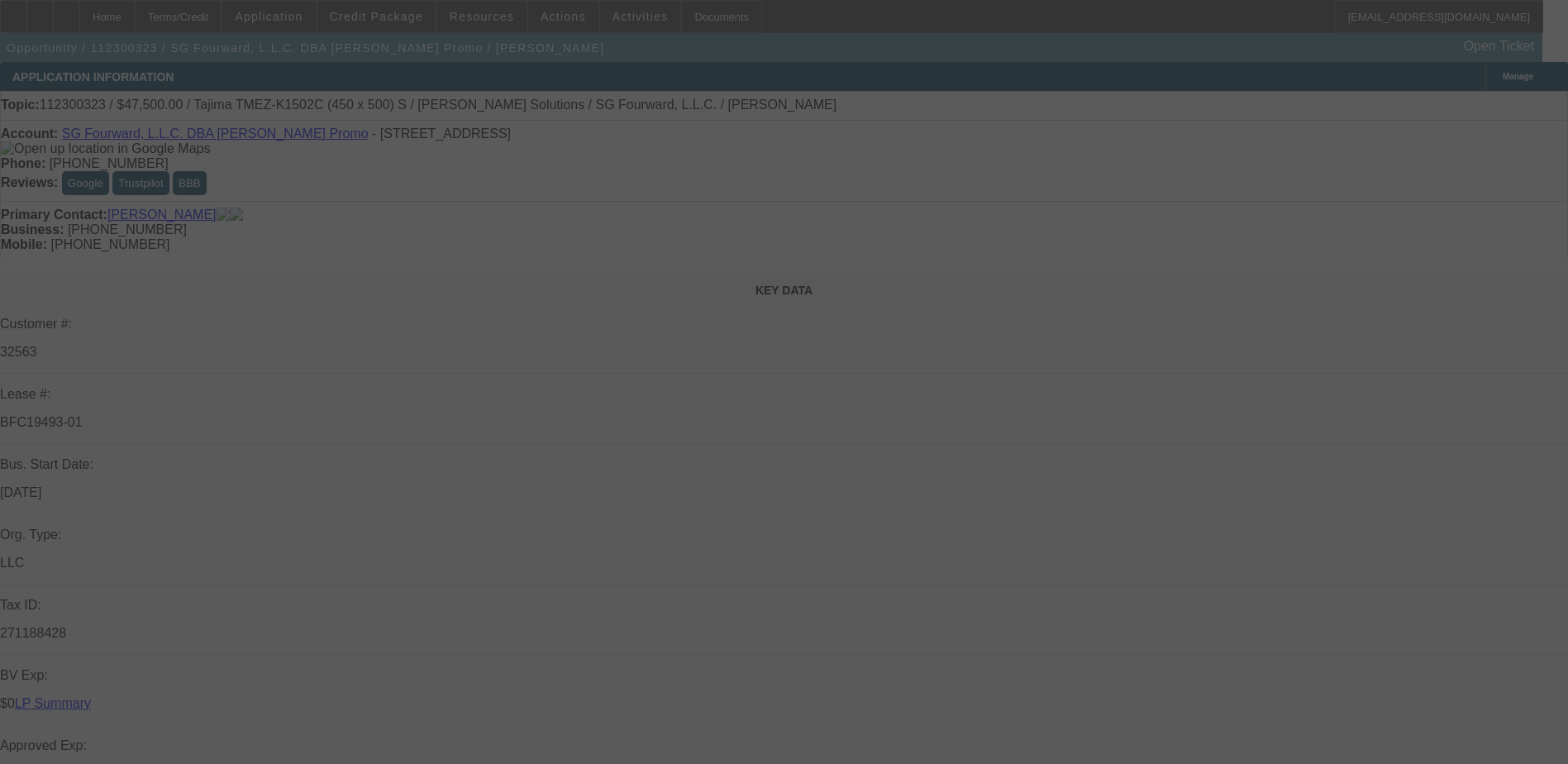
select select "0"
select select "2"
select select "0"
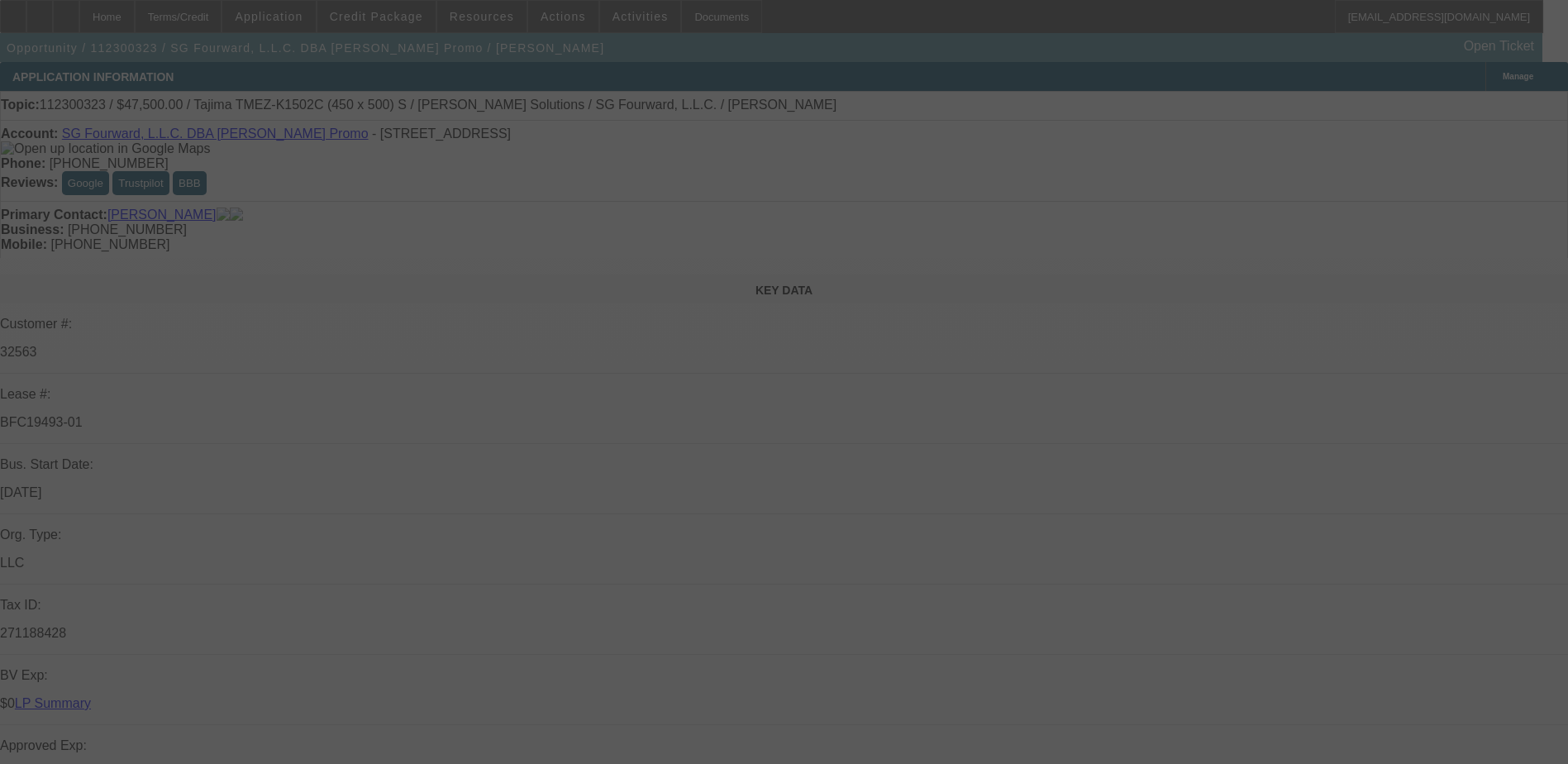
select select "2"
select select "0"
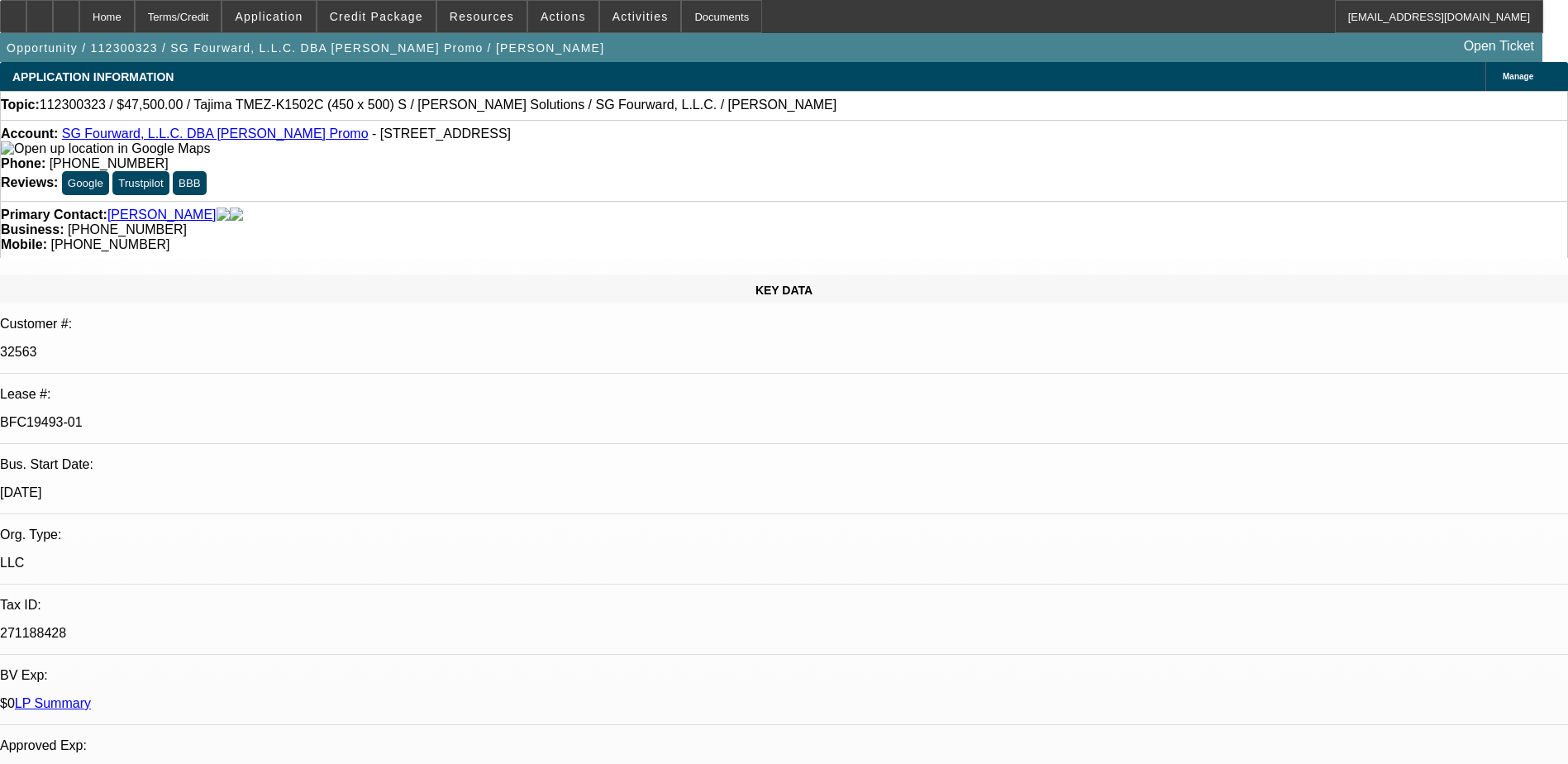
select select "1"
select select "2"
select select "6"
select select "1"
select select "2"
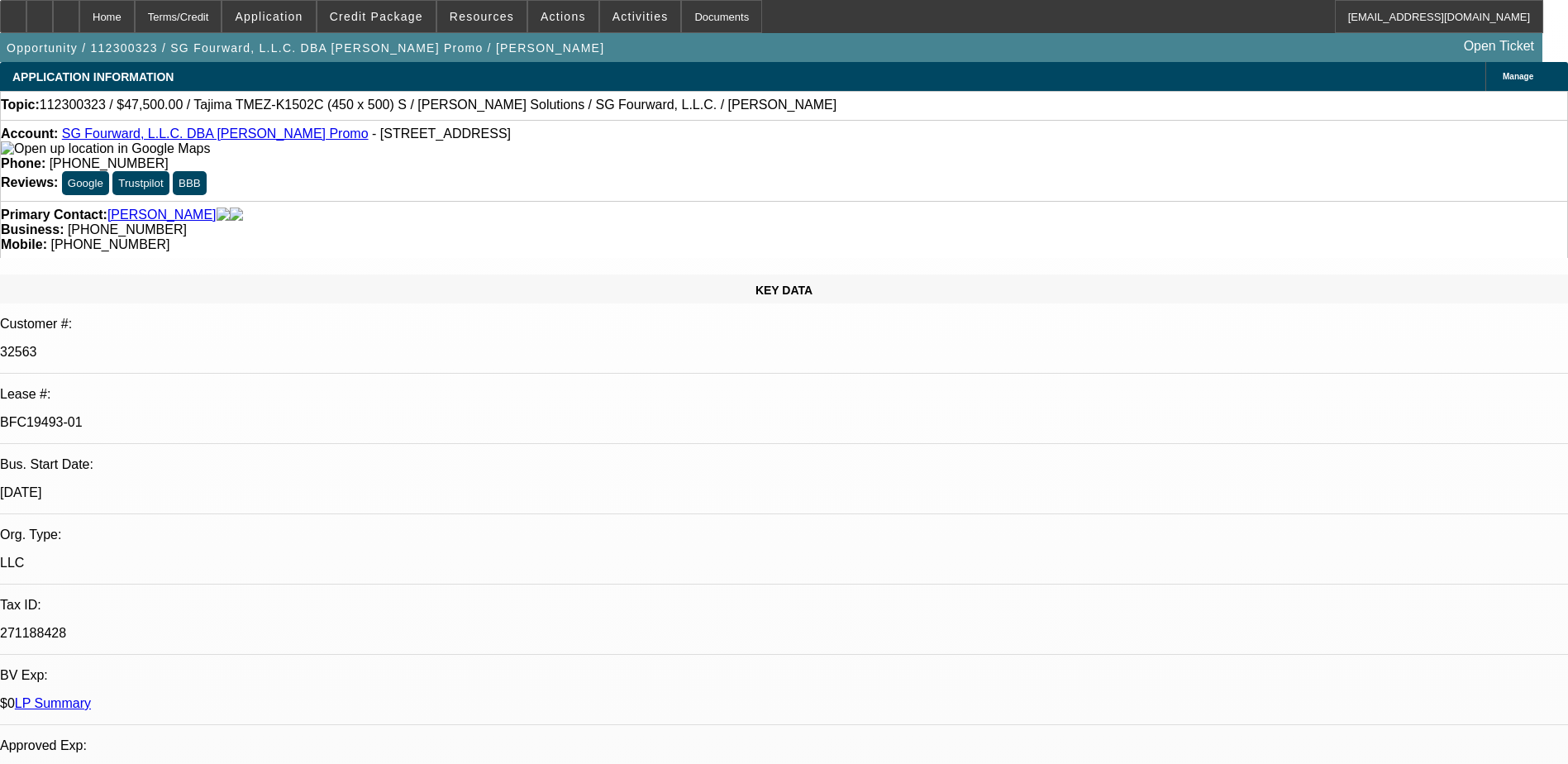
select select "6"
select select "1"
select select "2"
select select "6"
select select "1"
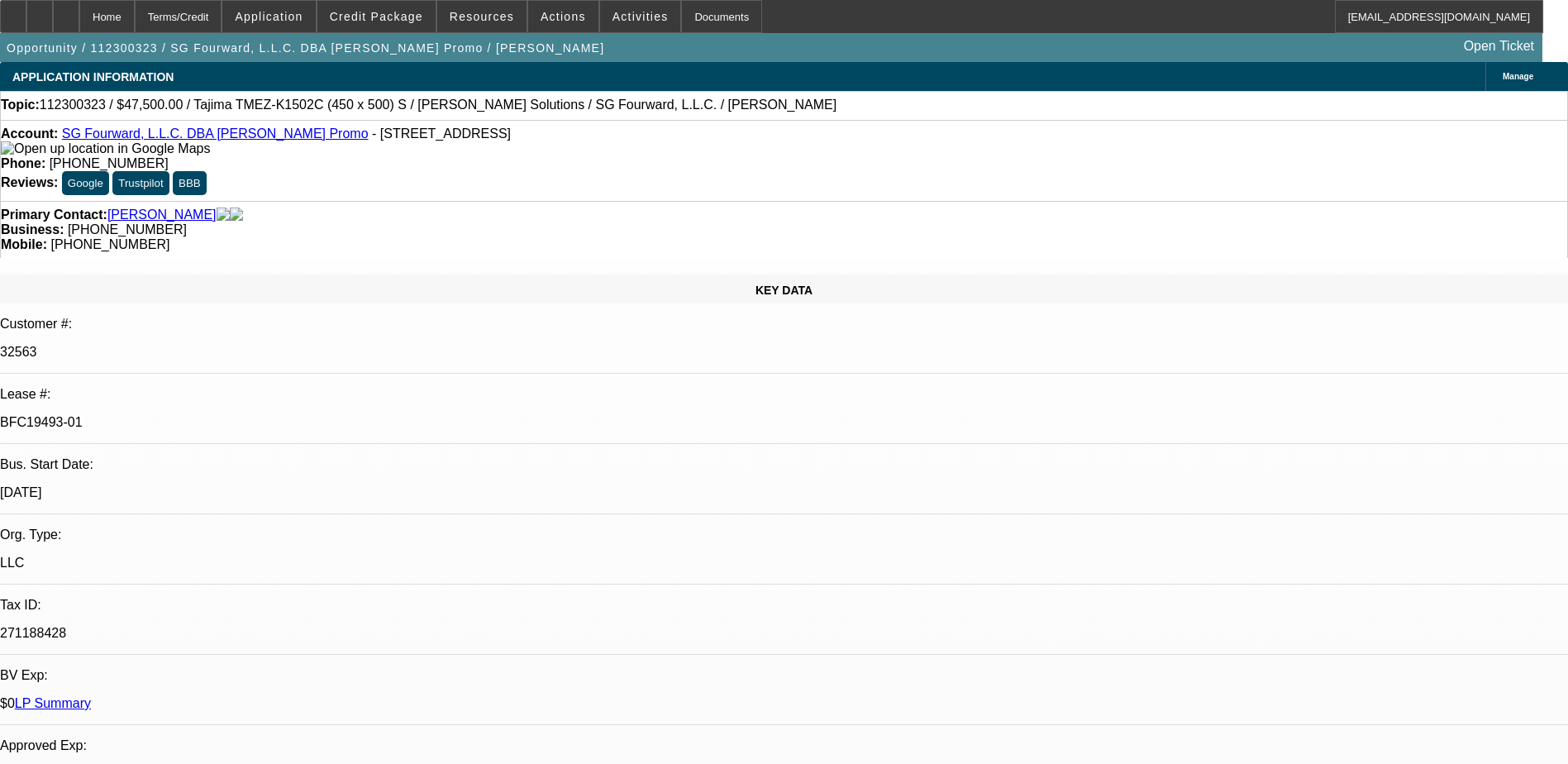
select select "2"
select select "6"
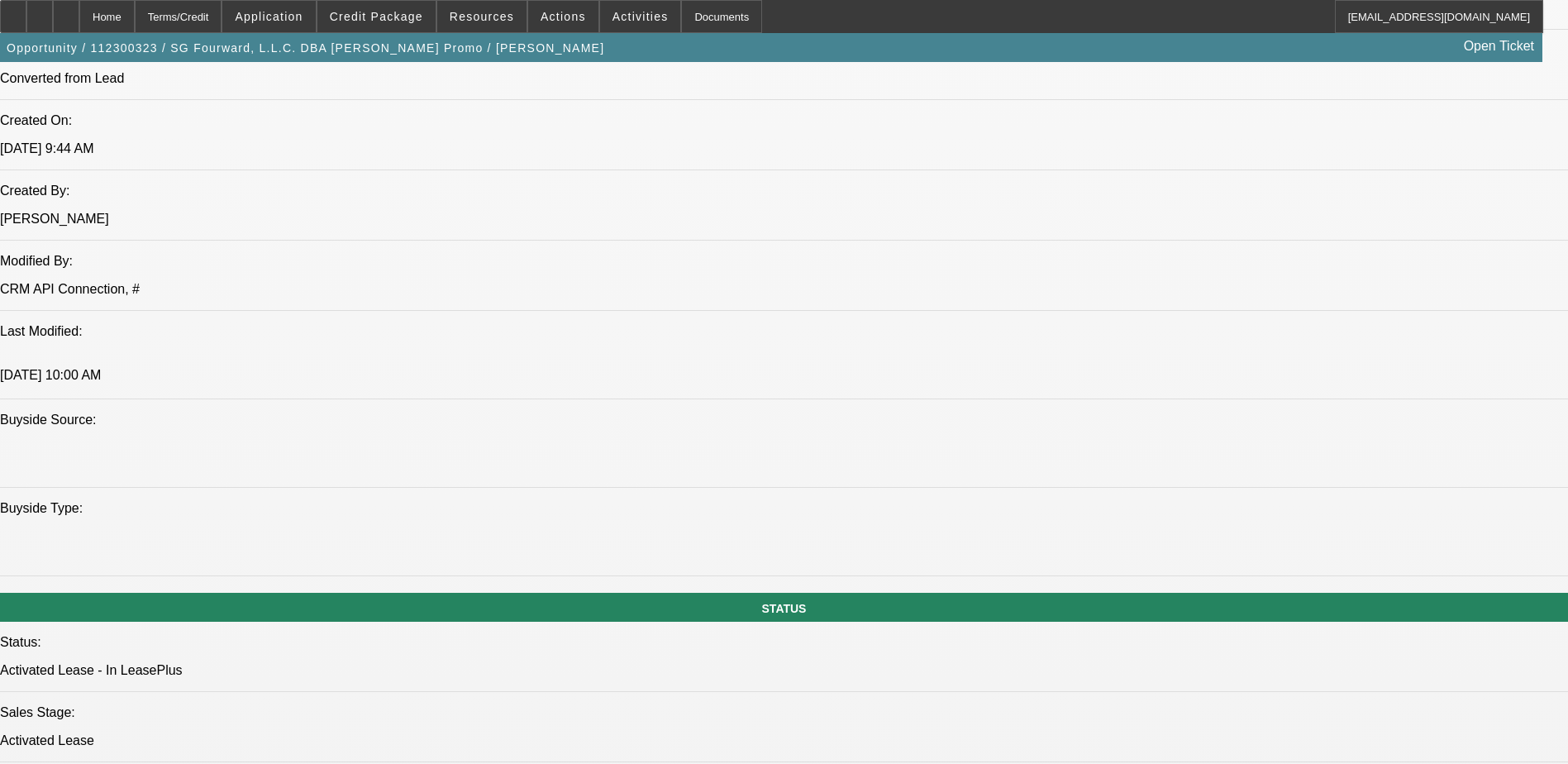
scroll to position [1327, 0]
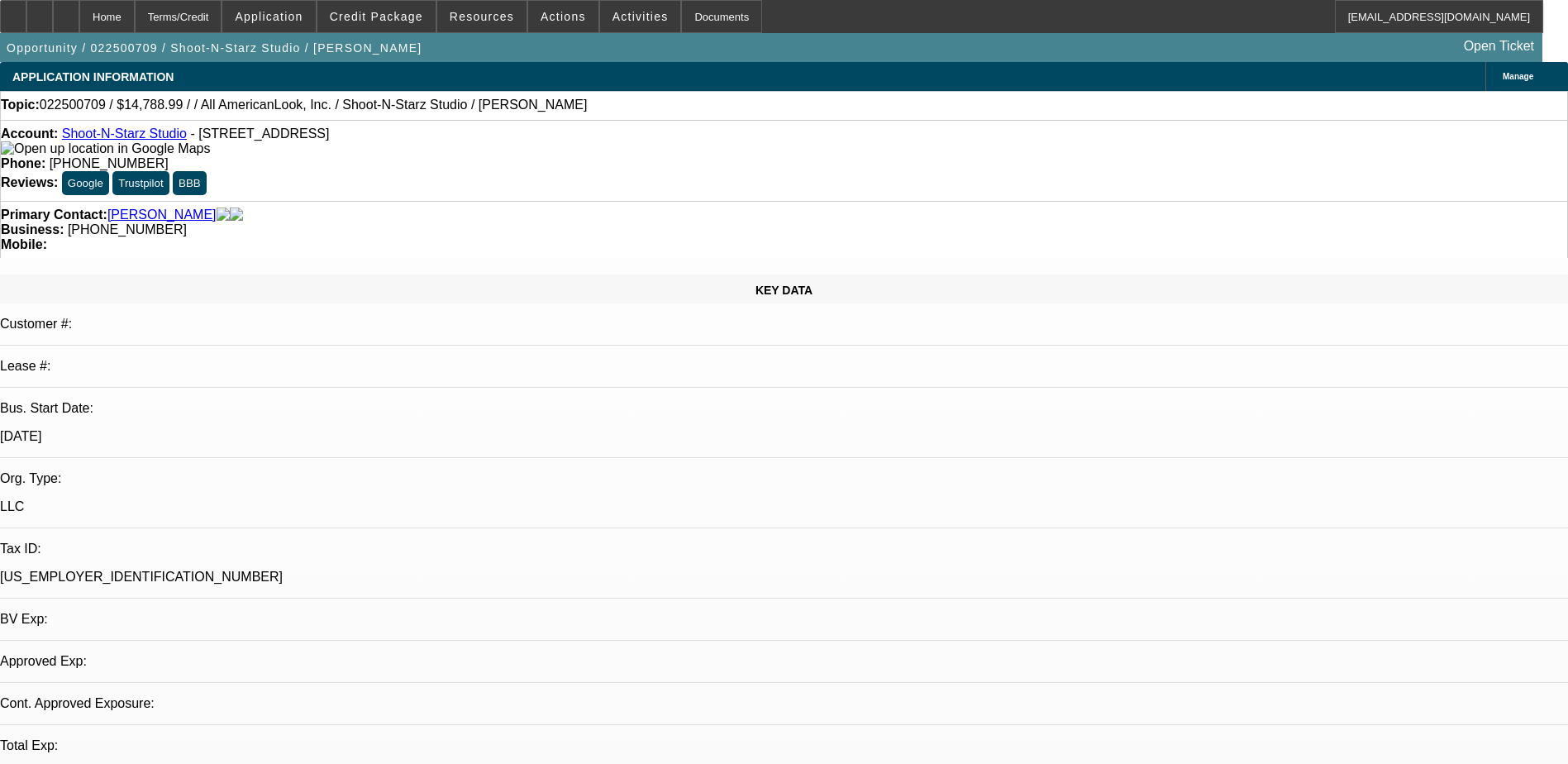
select select "0"
select select "2"
select select "0.1"
select select "1"
select select "2"
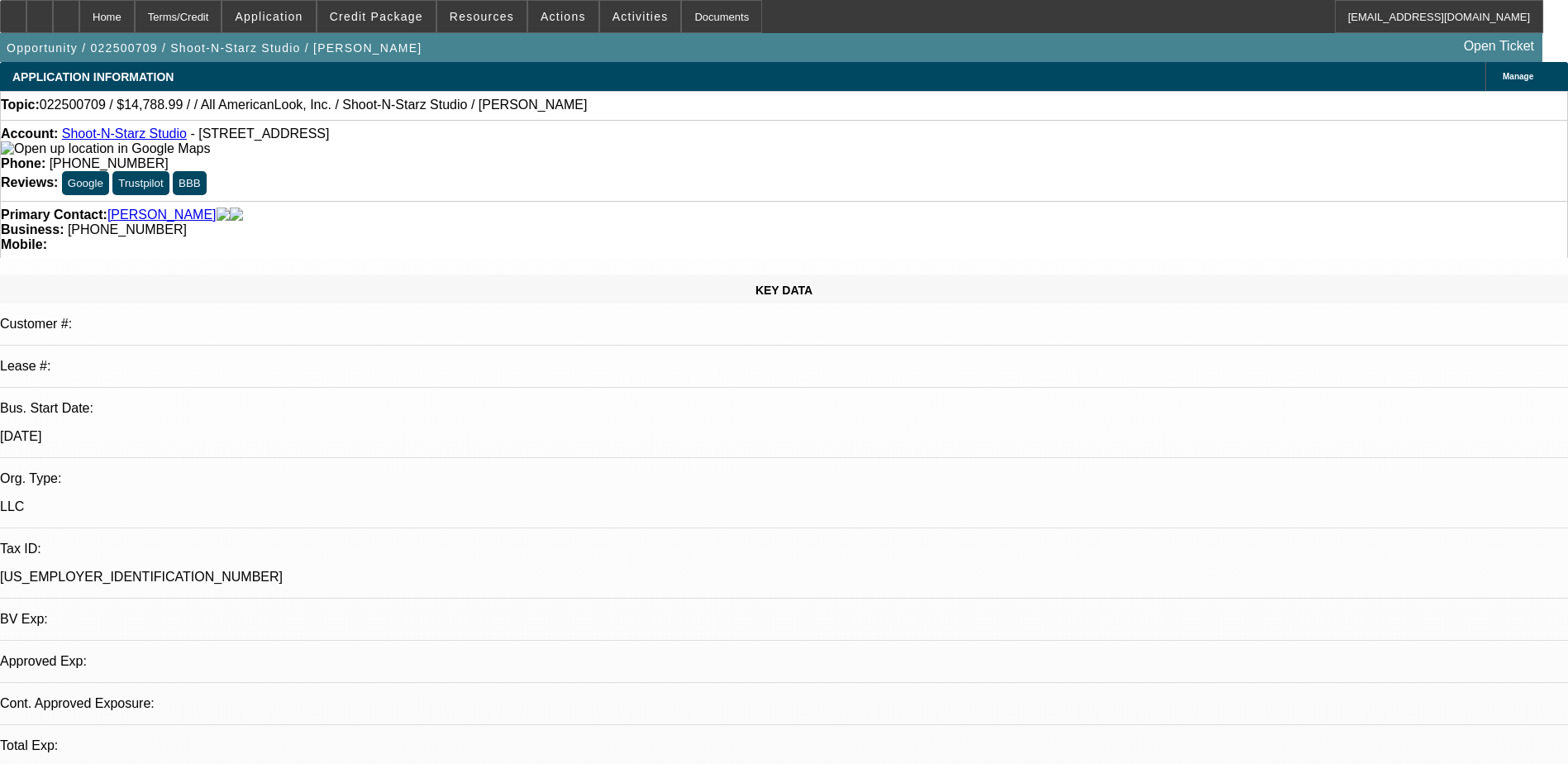
select select "4"
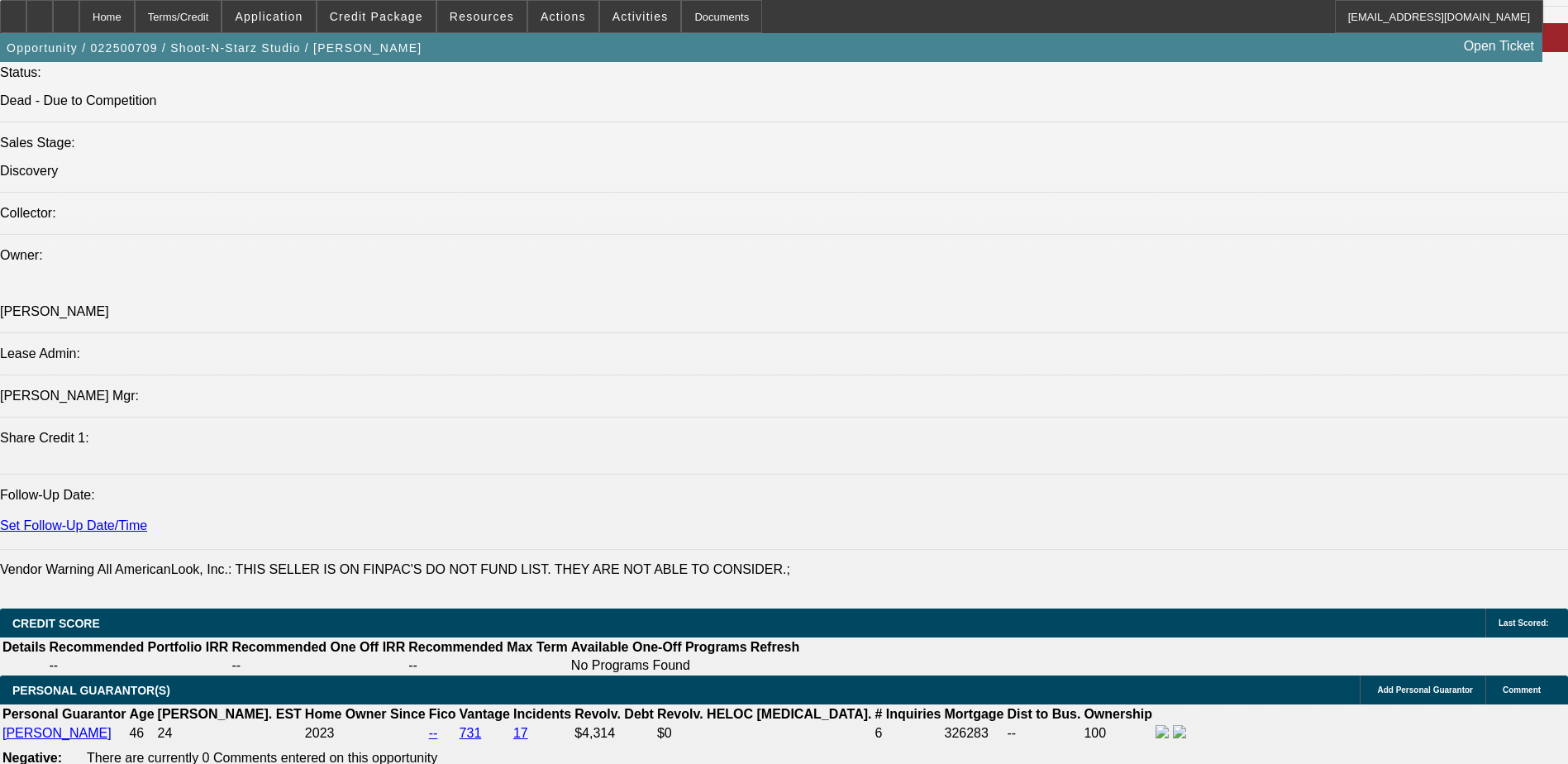
scroll to position [2067, 0]
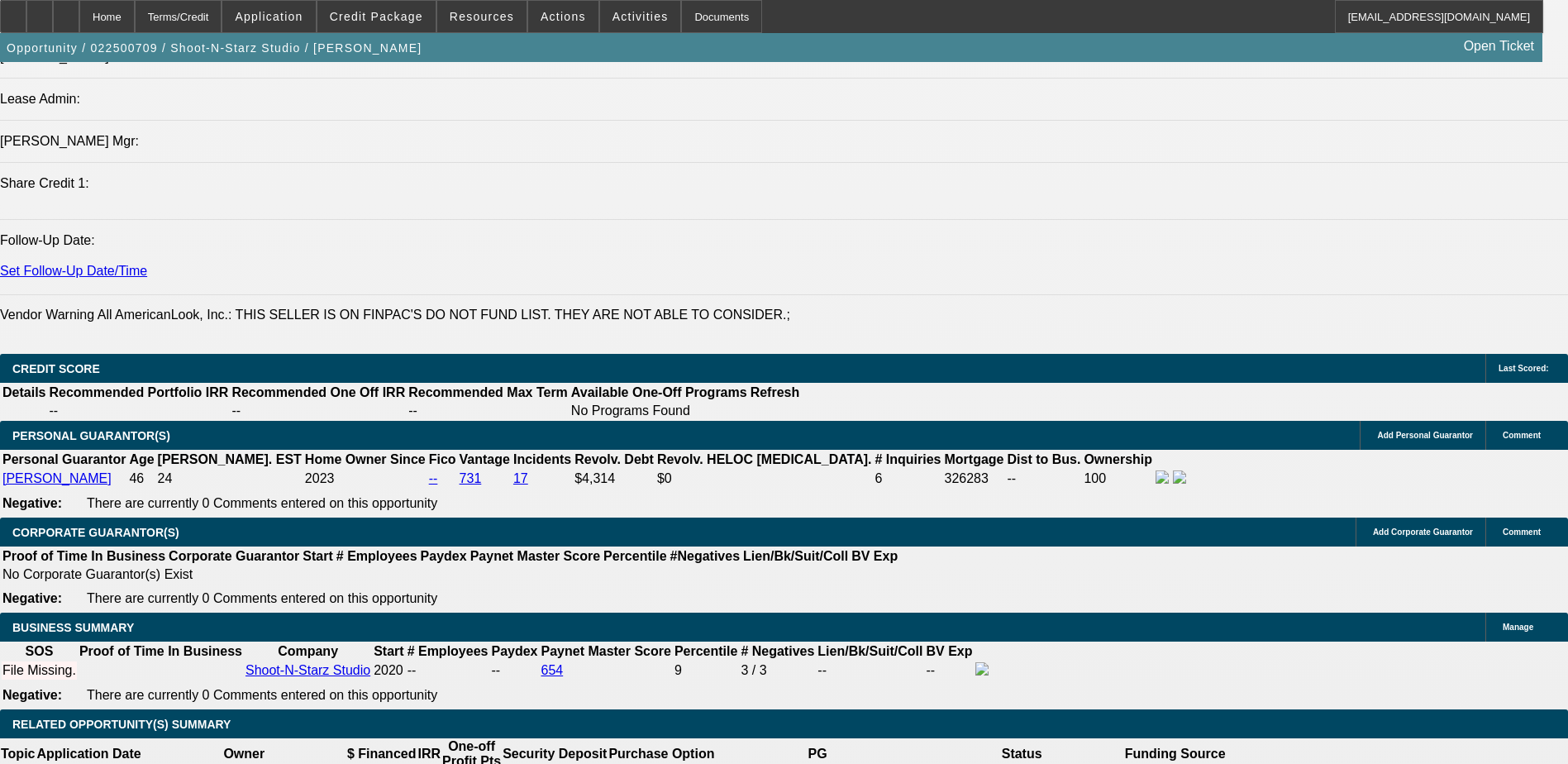
drag, startPoint x: 1246, startPoint y: 195, endPoint x: 943, endPoint y: 321, distance: 328.2
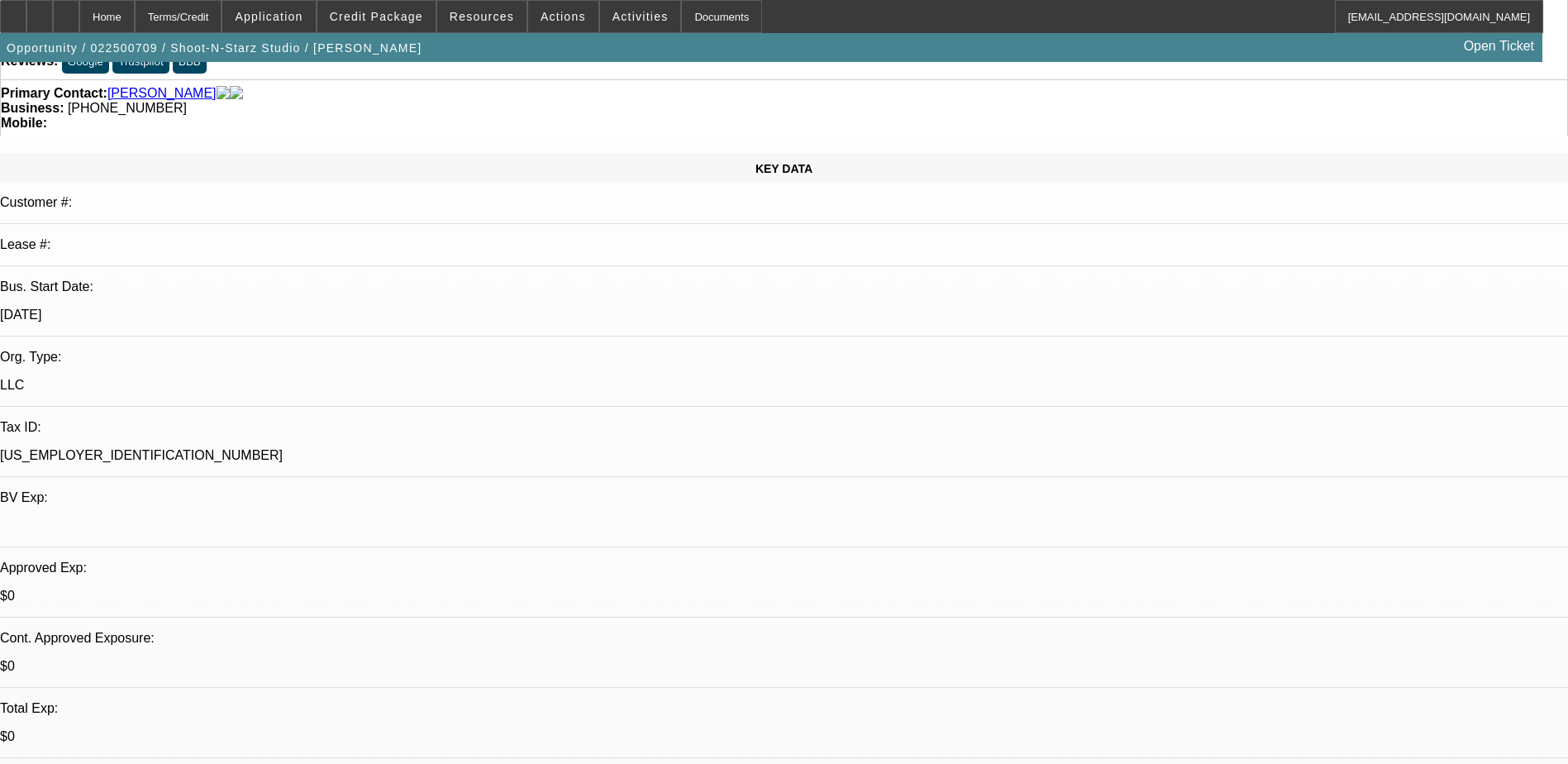
scroll to position [0, 0]
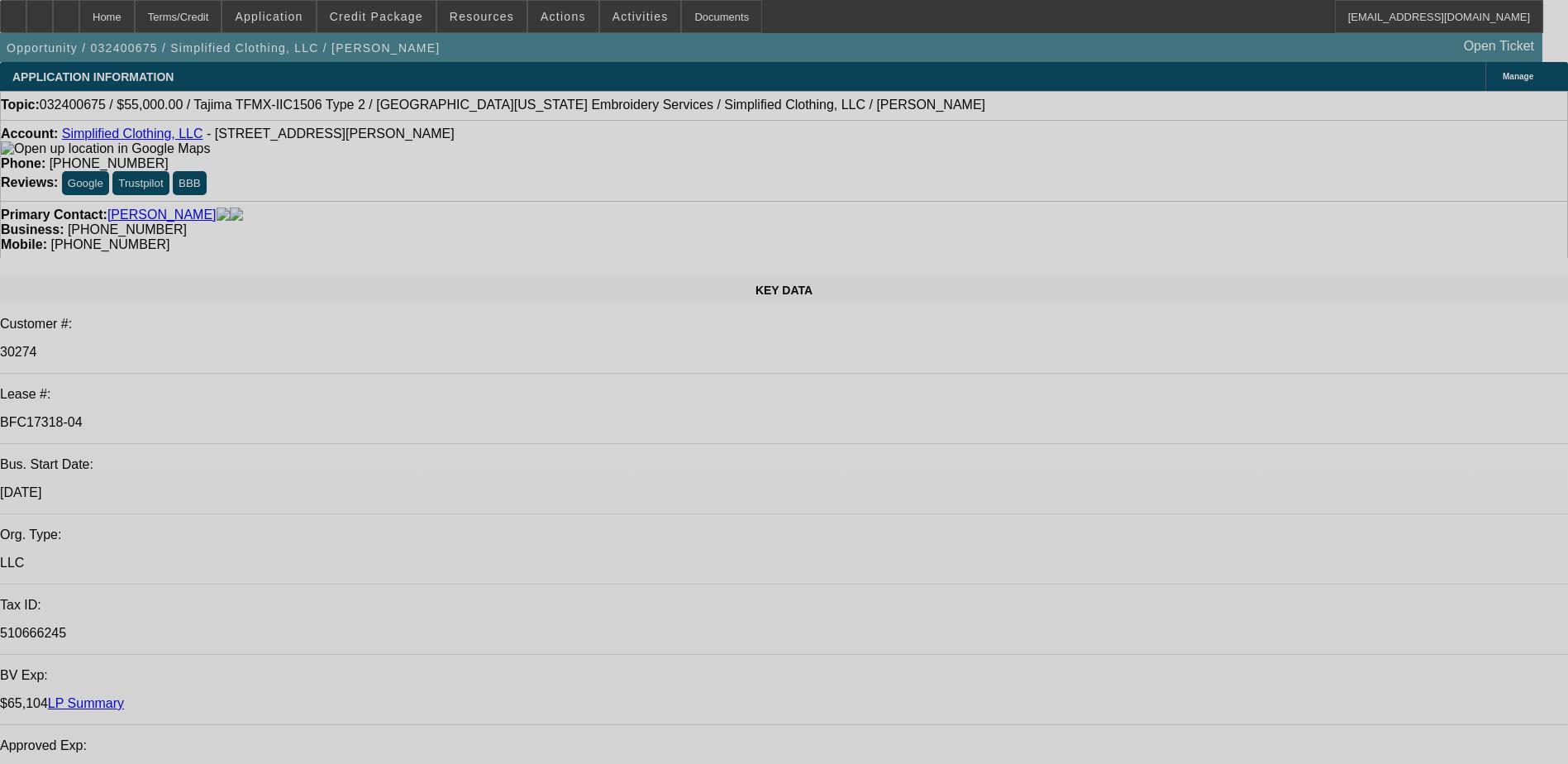
select select "0"
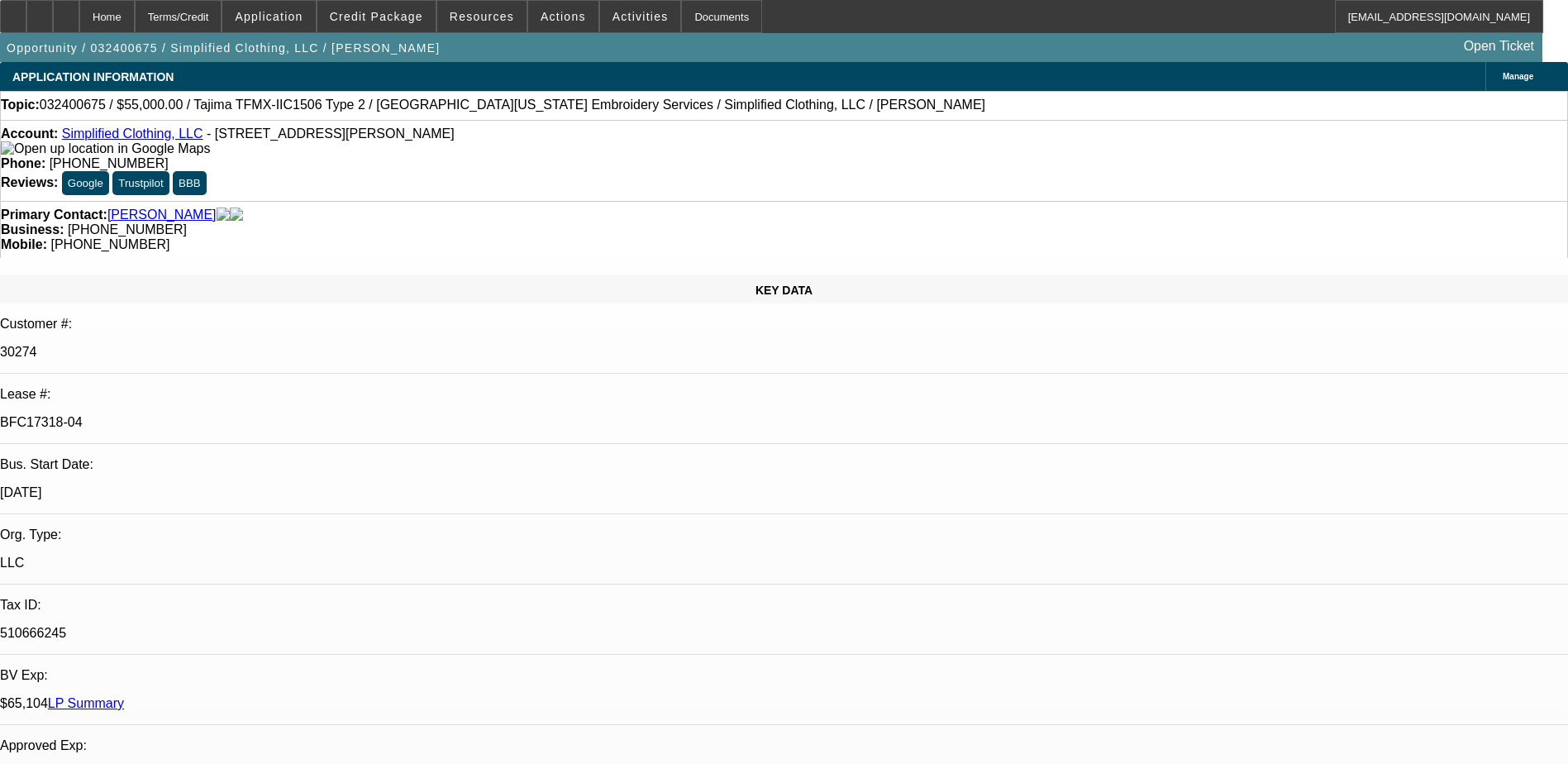
select select "2"
select select "0"
select select "2"
select select "0"
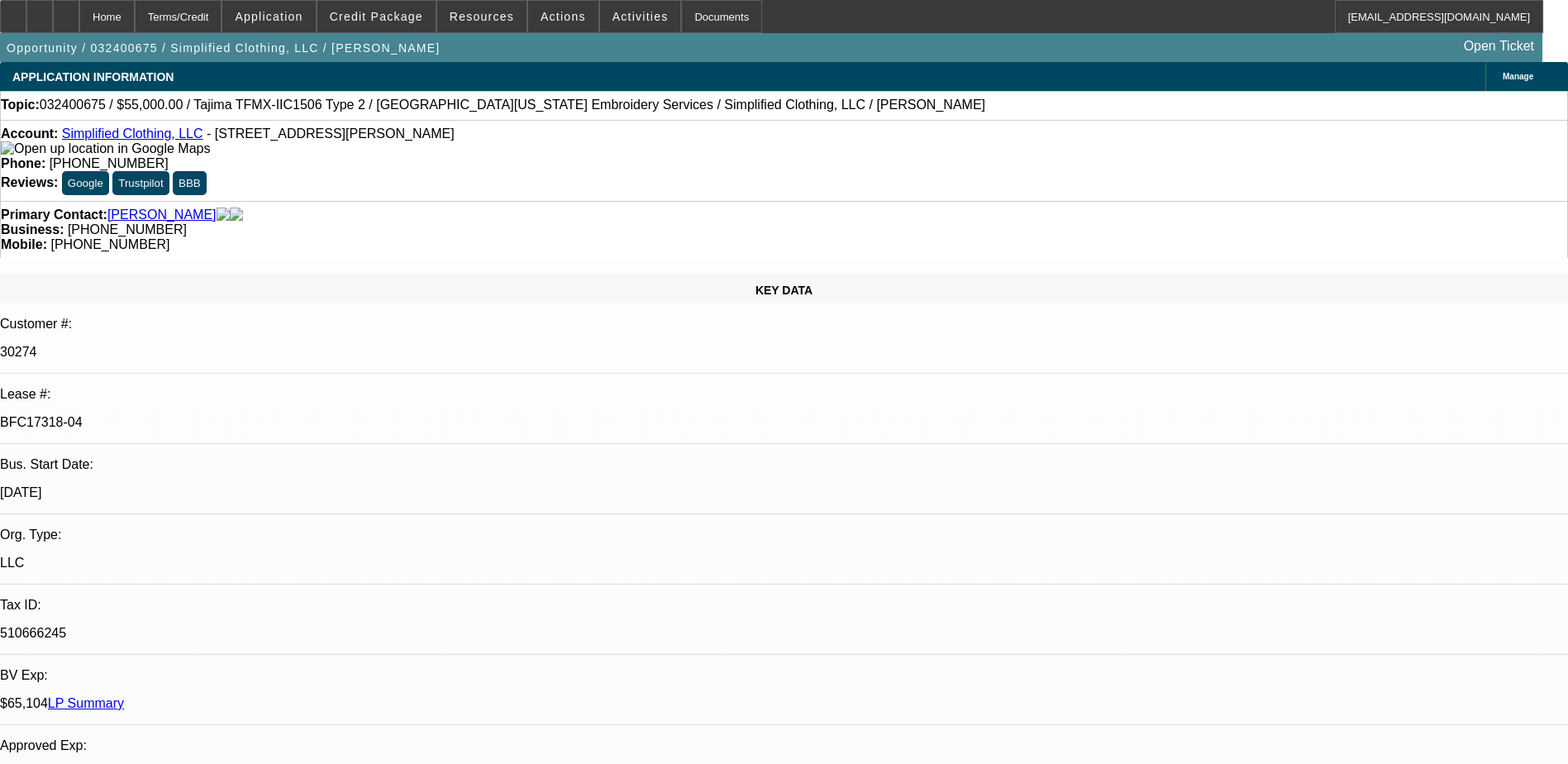
select select "0"
select select "2"
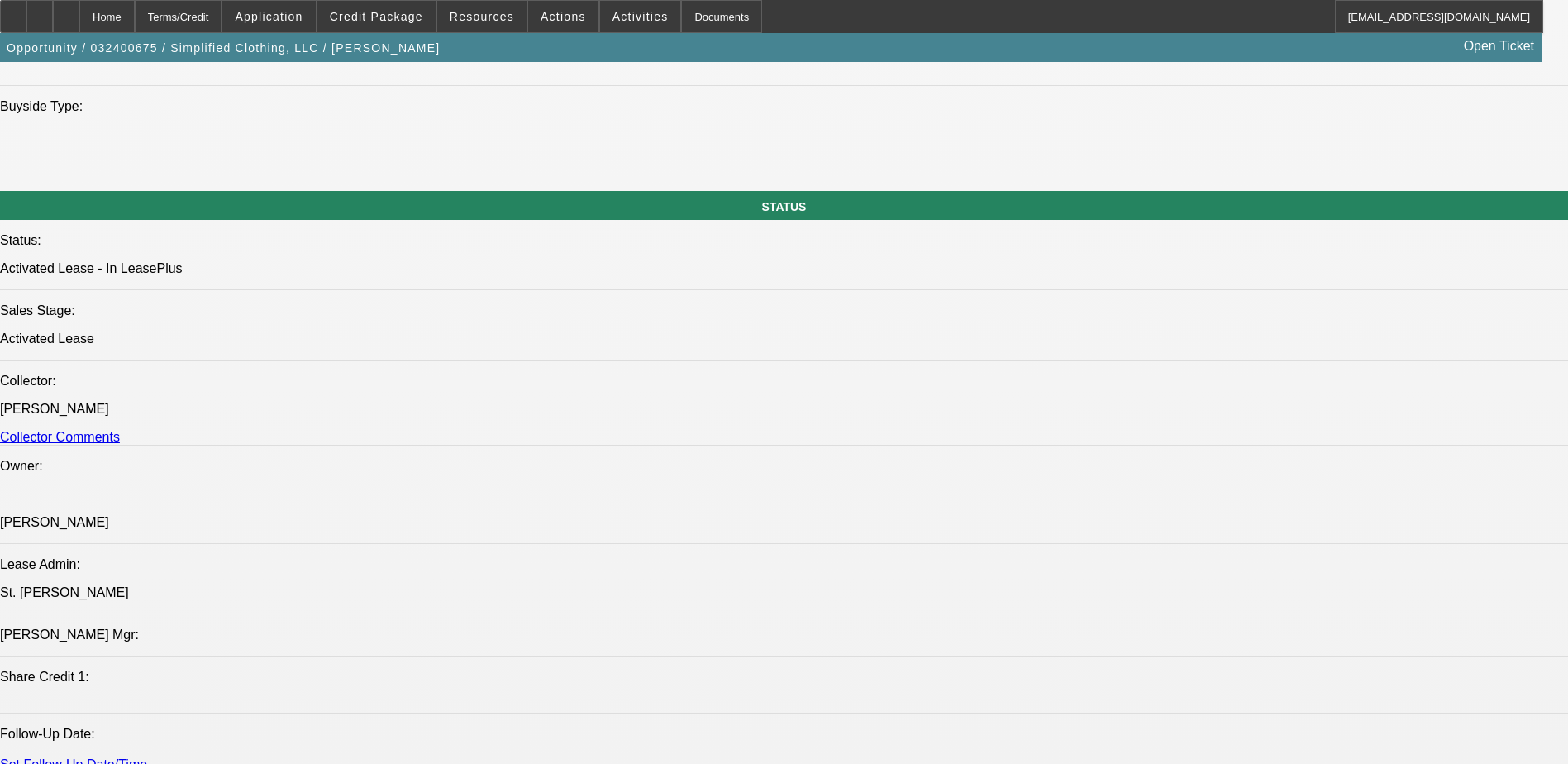
scroll to position [1737, 0]
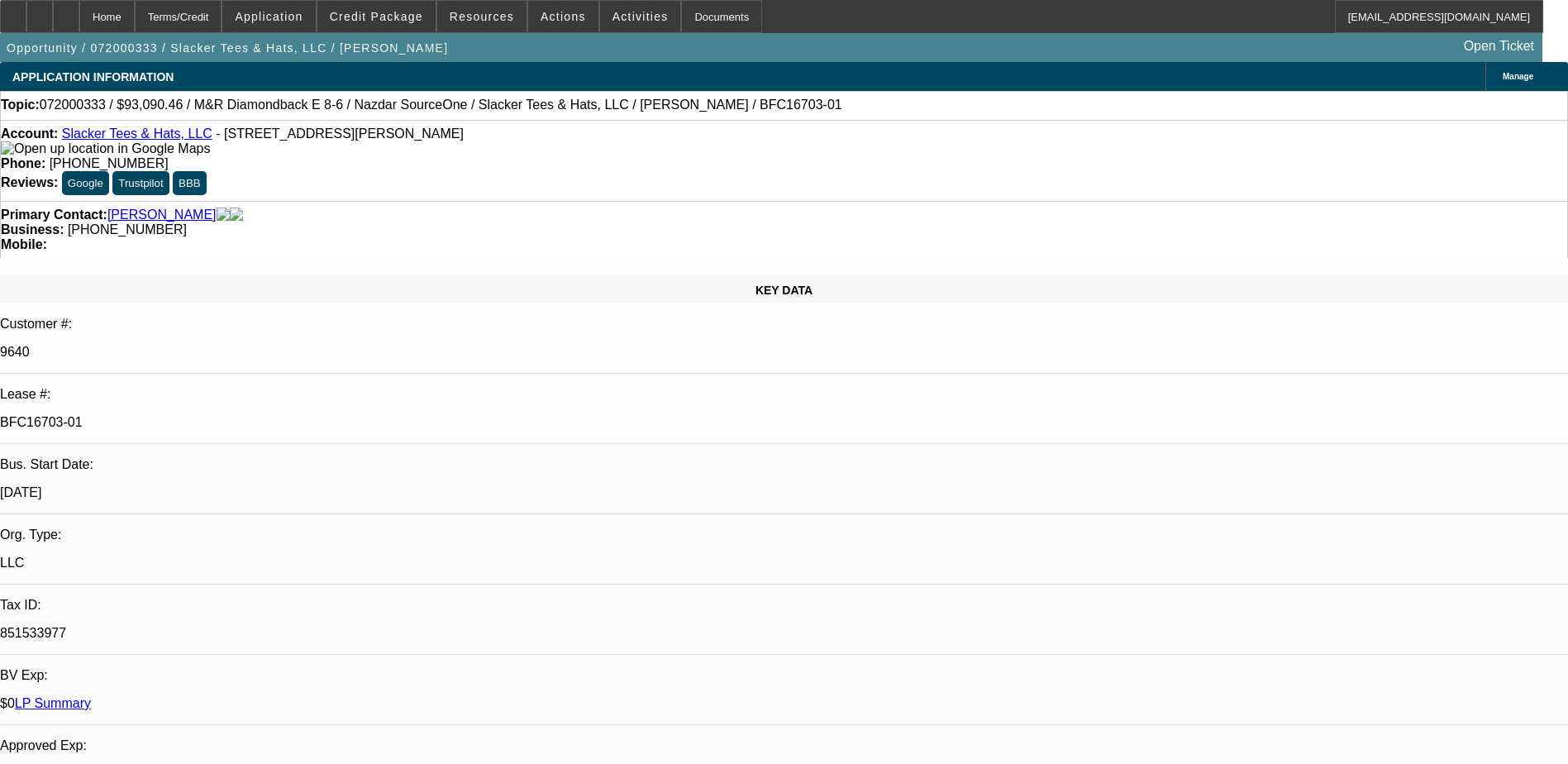
select select "0"
select select "2"
select select "0"
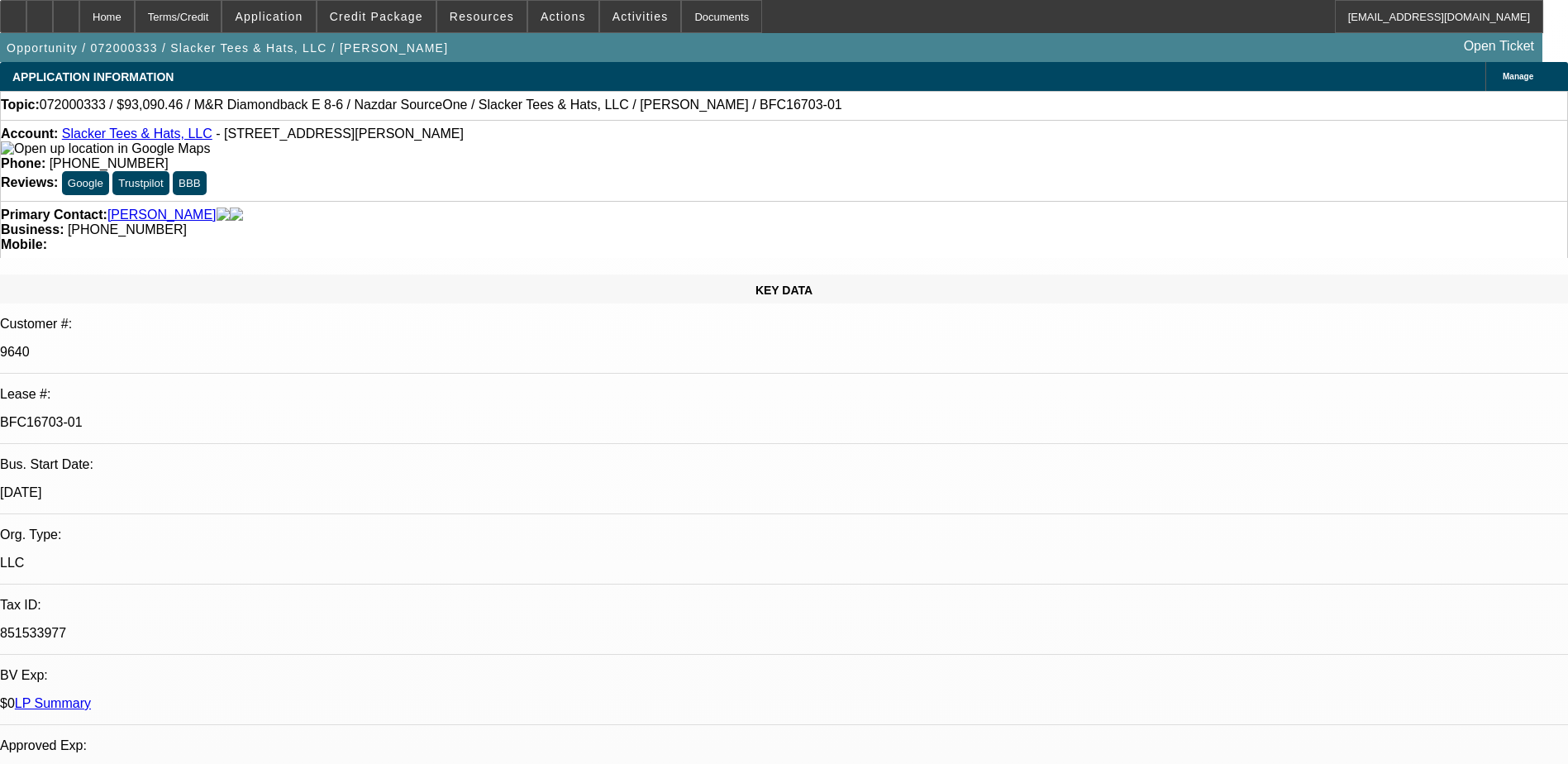
select select "0"
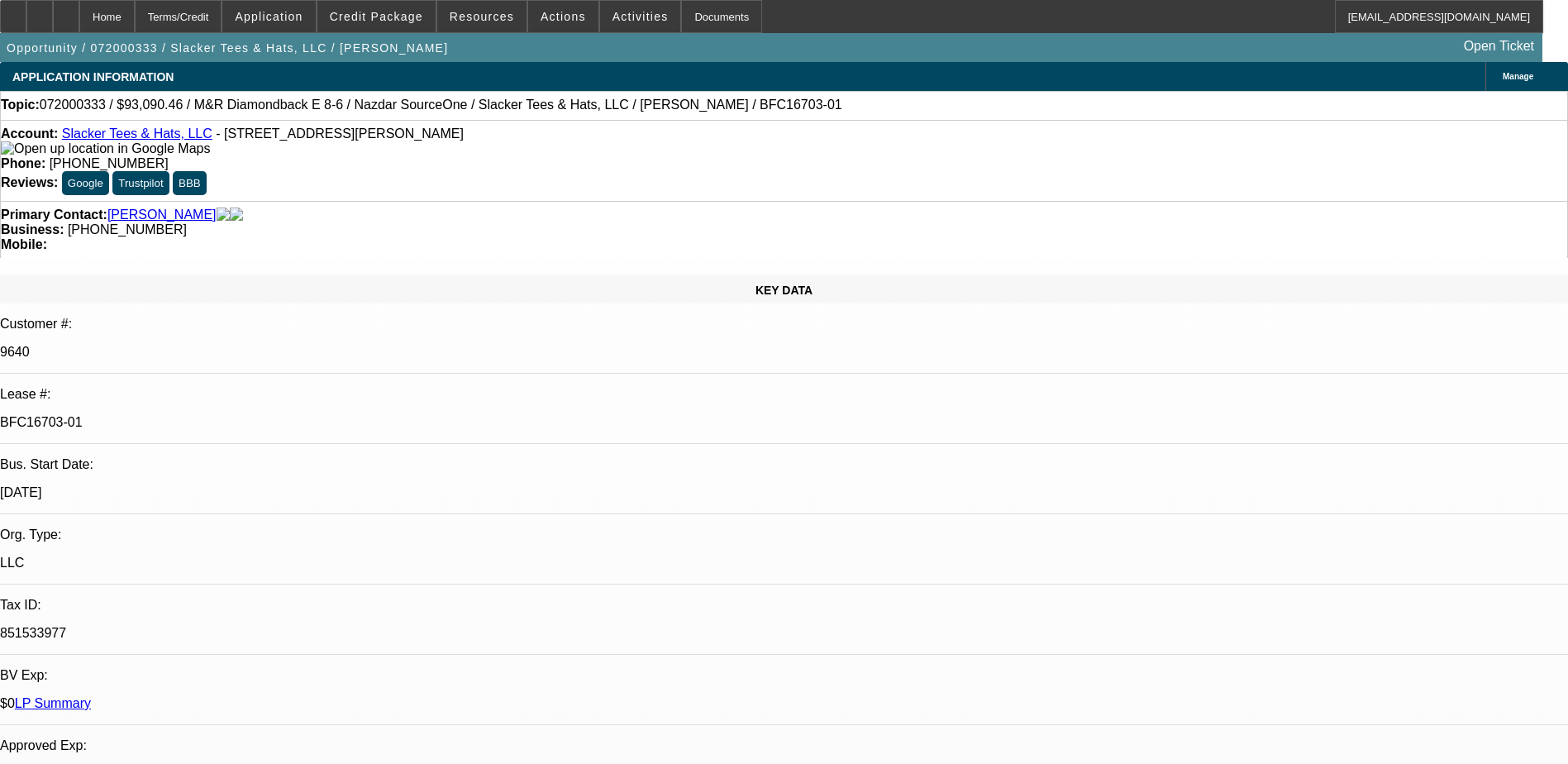
select select "2"
select select "0.1"
select select "1"
select select "2"
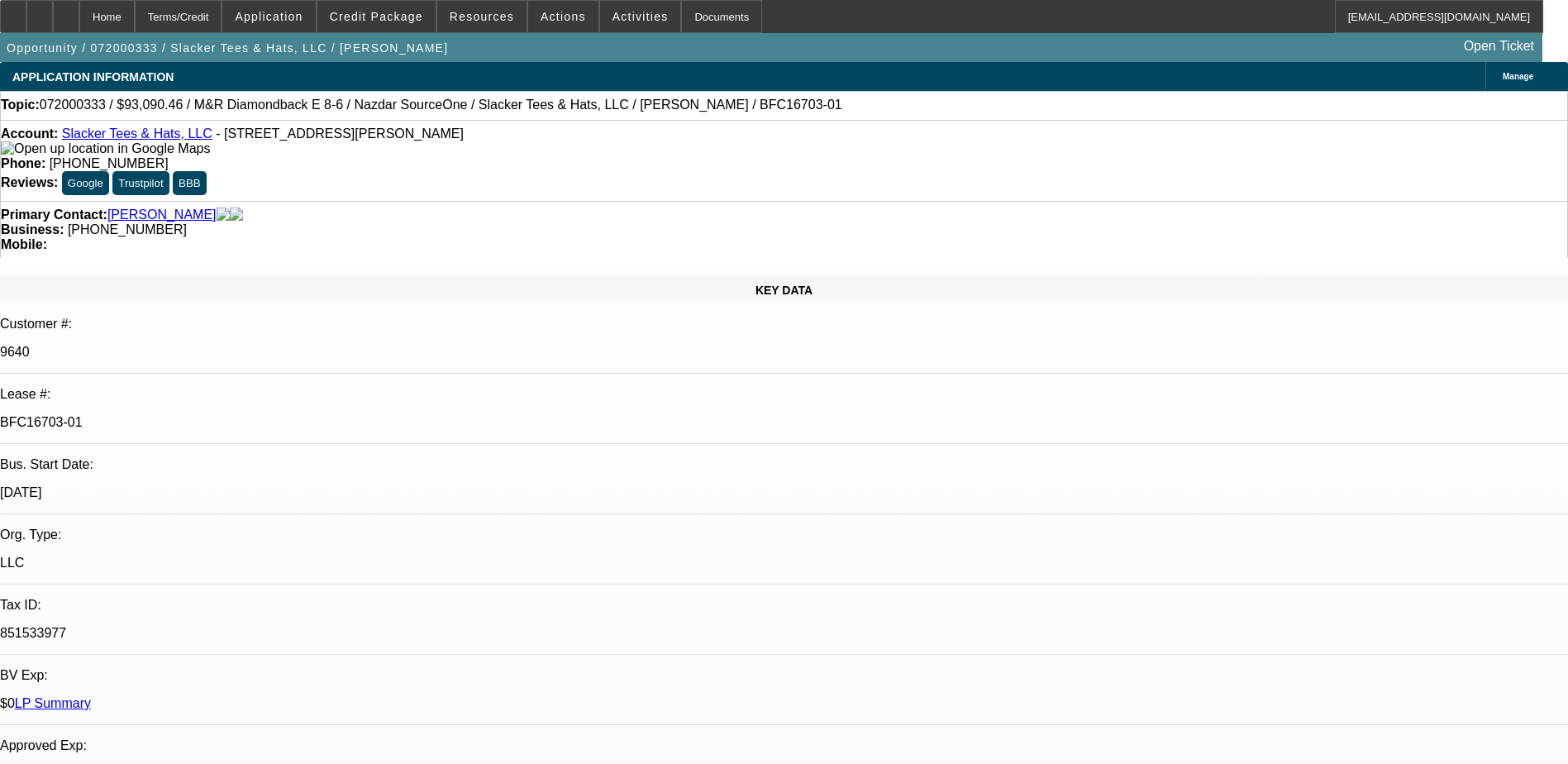
select select "1"
select select "2"
select select "1"
select select "2"
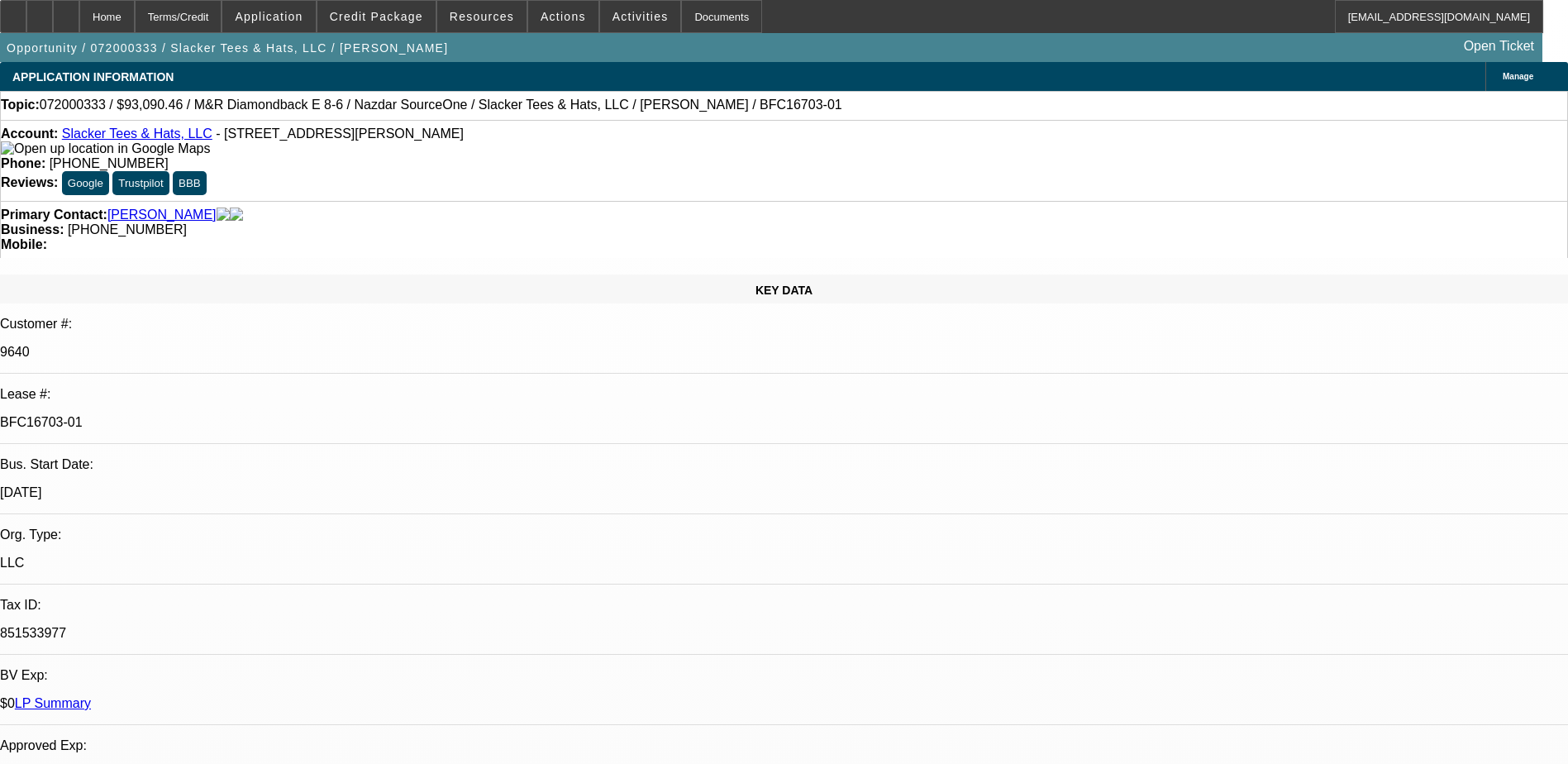
select select "2"
select select "1"
select select "2"
select select "8"
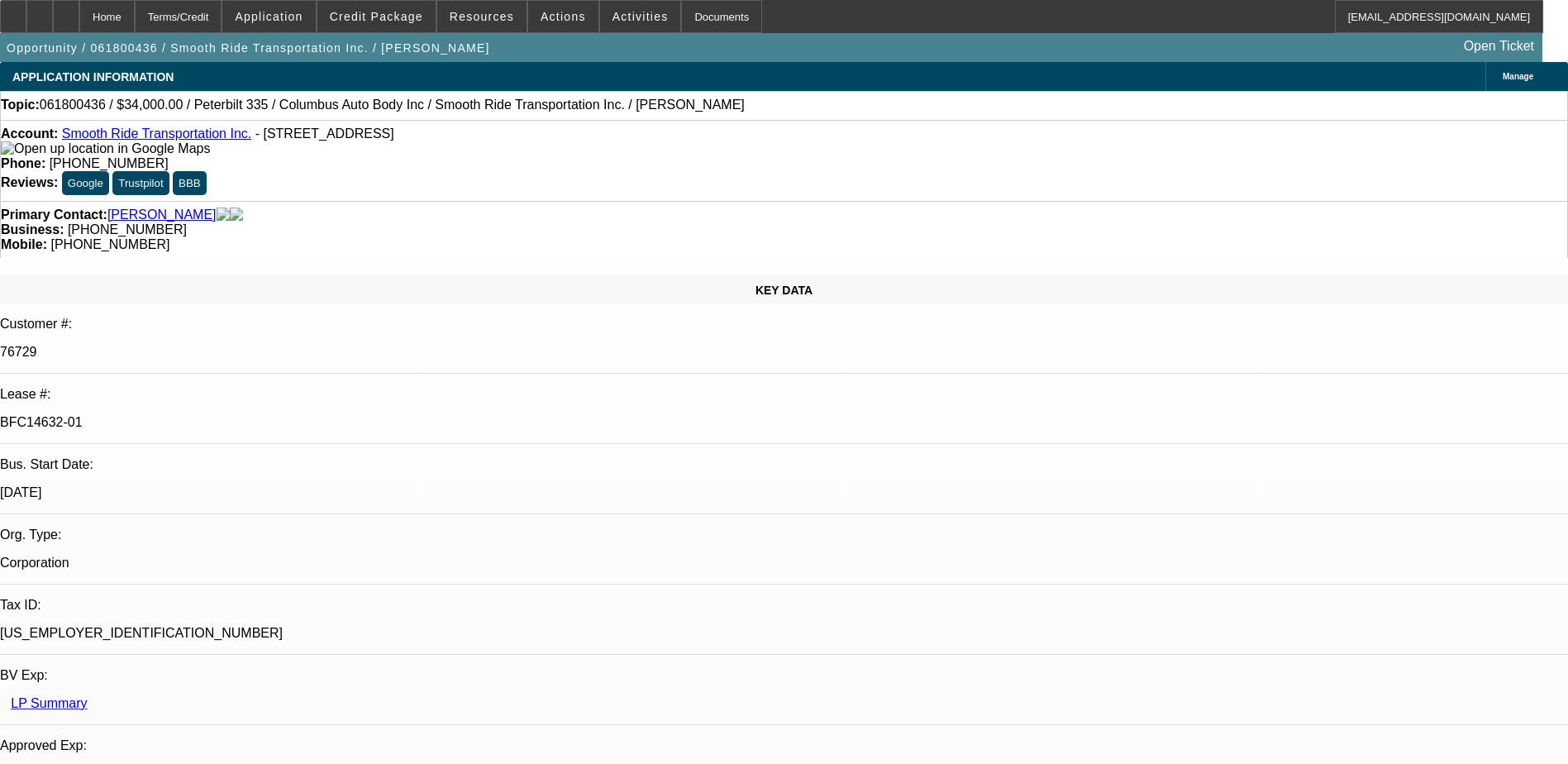
select select "0"
select select "2"
select select "0.1"
select select "0"
select select "2"
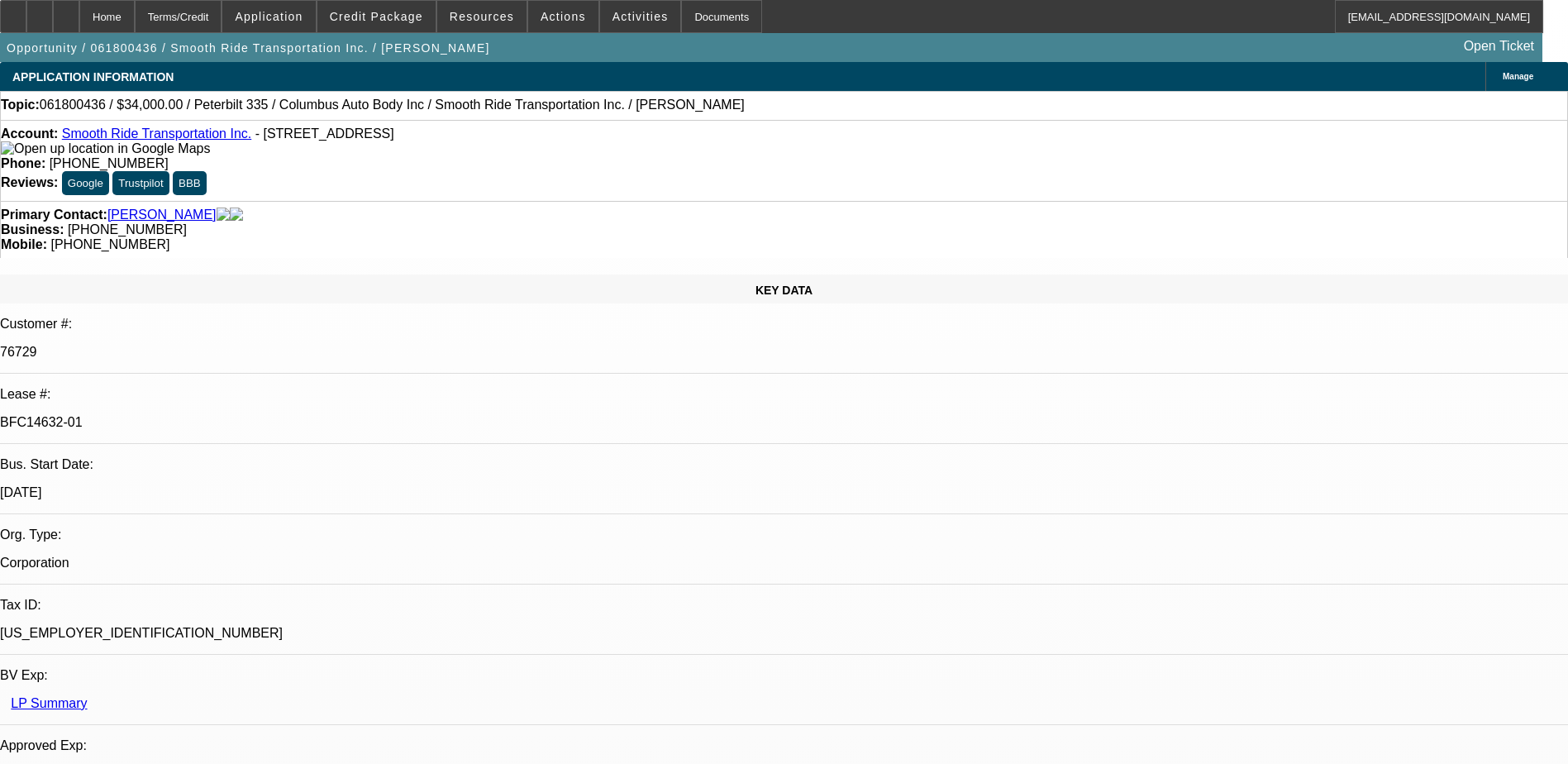
select select "0.1"
select select "0"
select select "2"
select select "0.1"
select select "0"
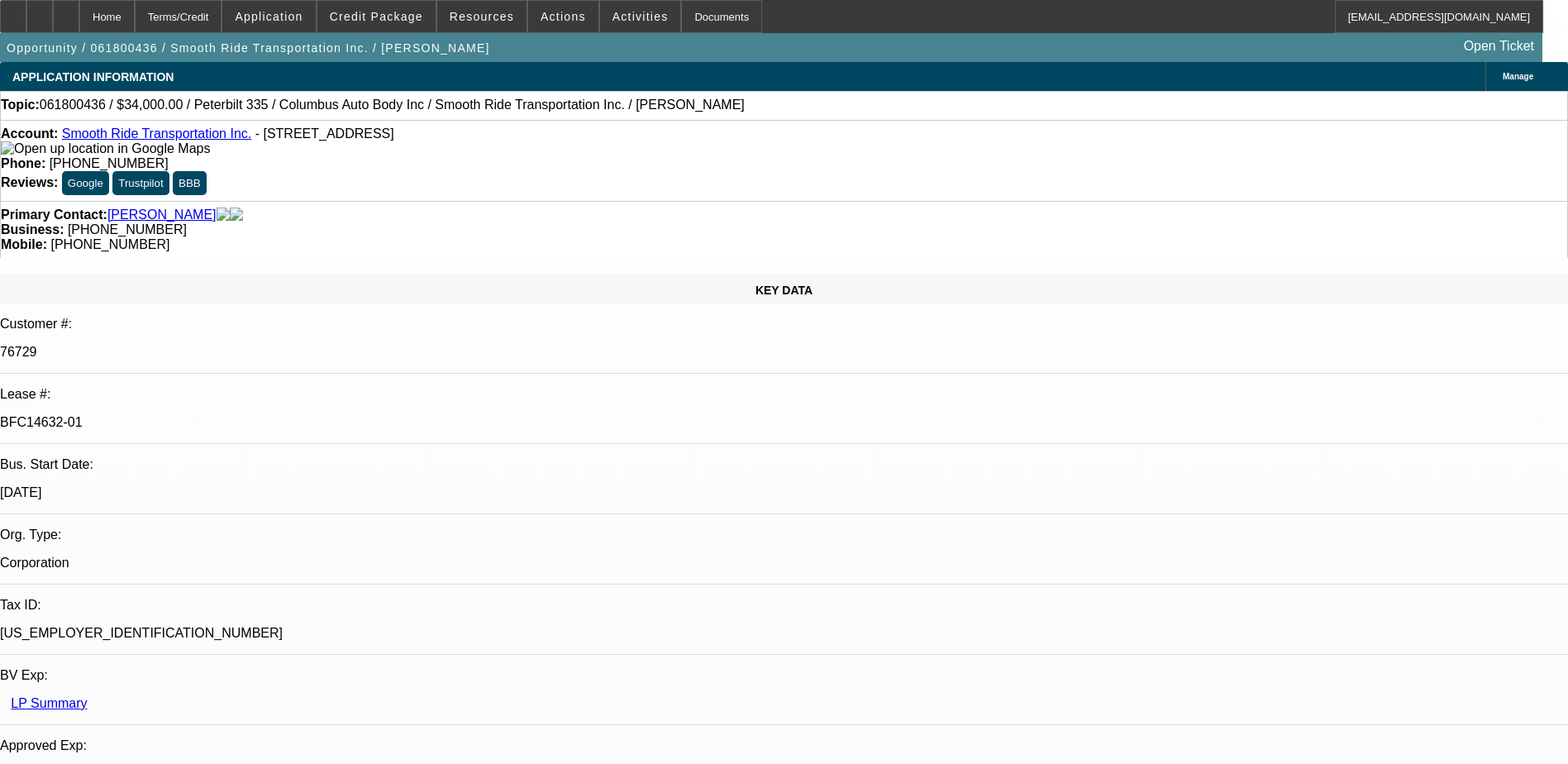
select select "2"
select select "0.1"
select select "1"
select select "2"
select select "4"
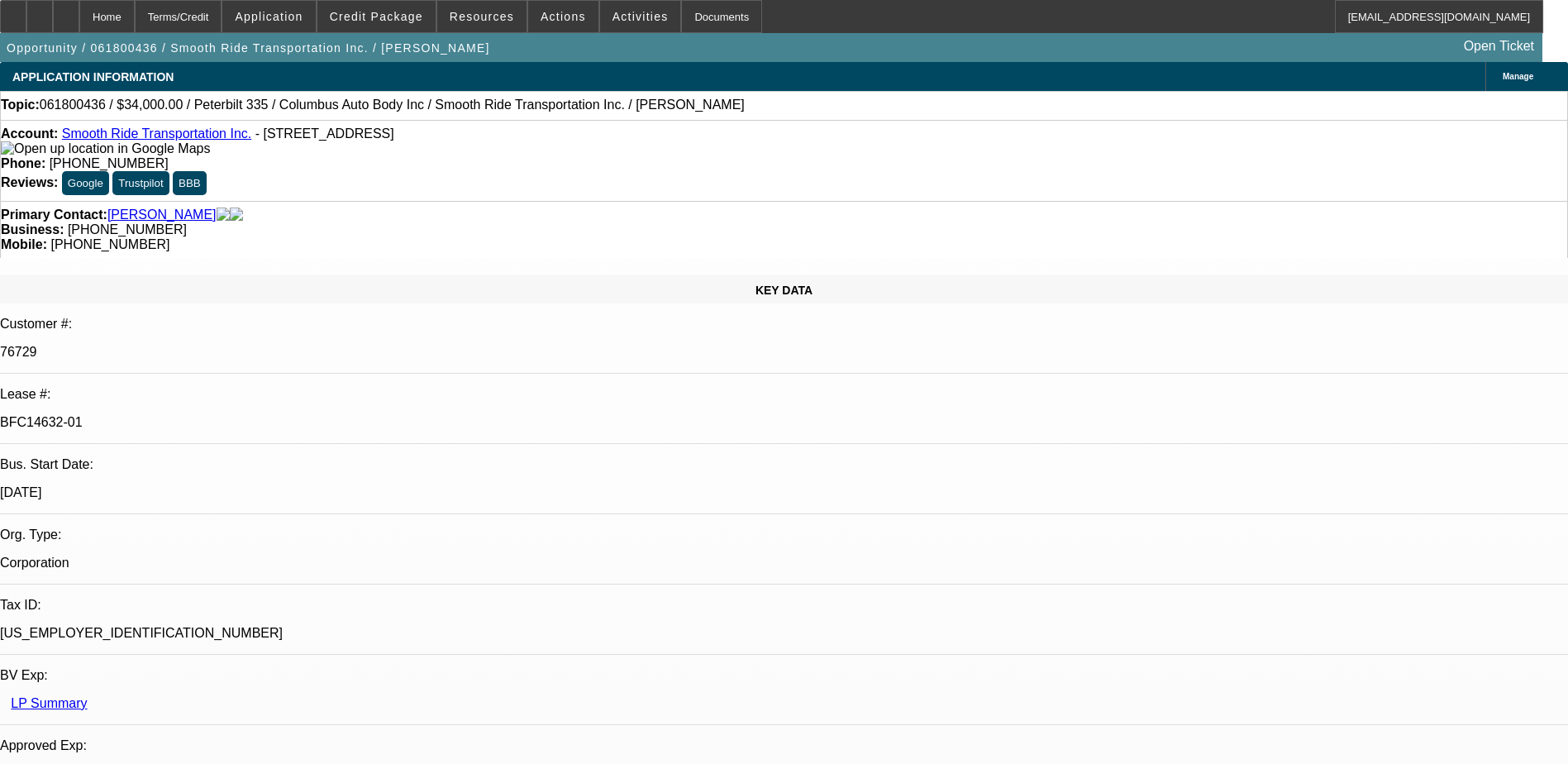
select select "1"
select select "2"
select select "4"
select select "1"
select select "2"
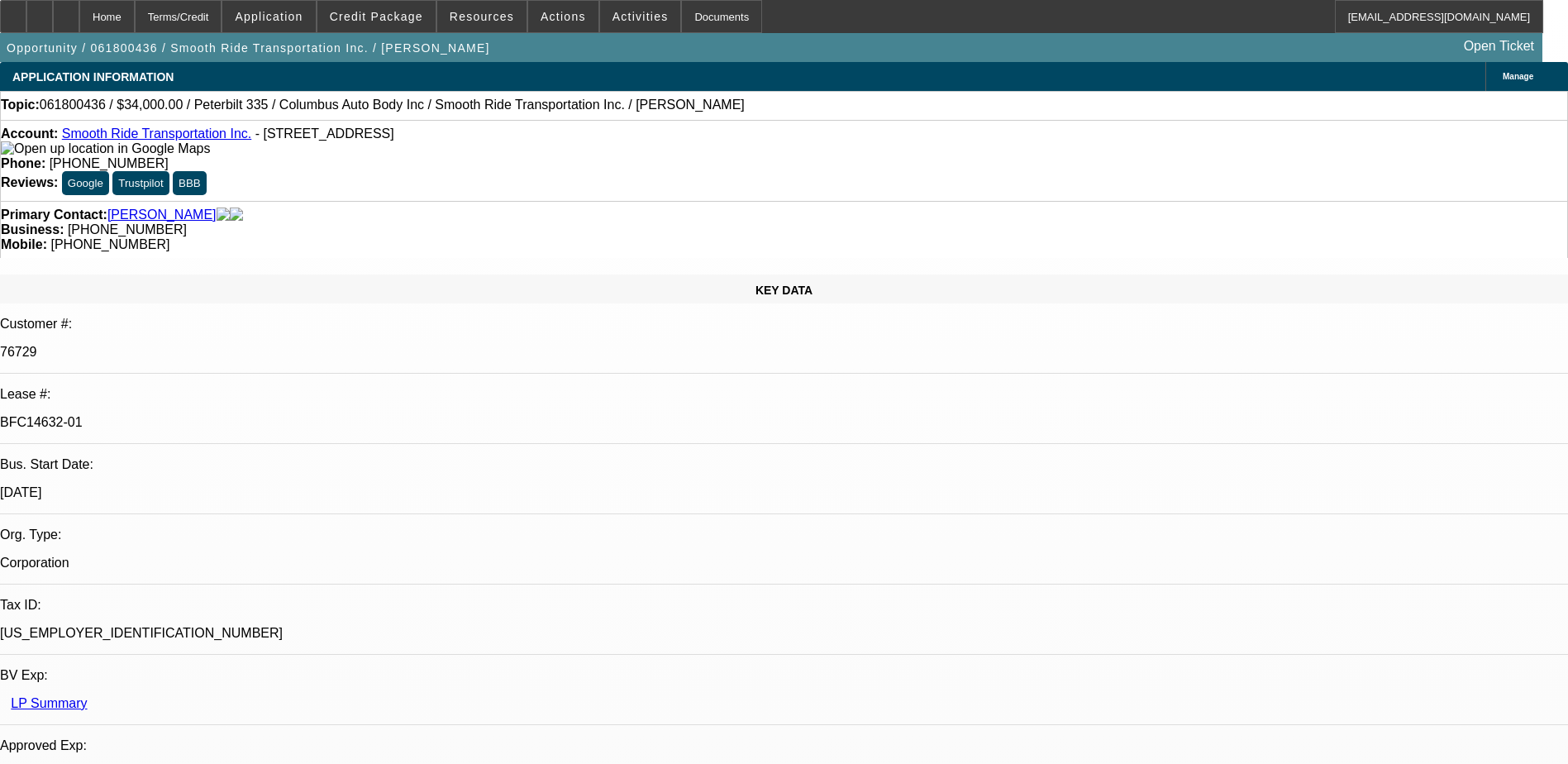
select select "4"
select select "1"
select select "2"
select select "4"
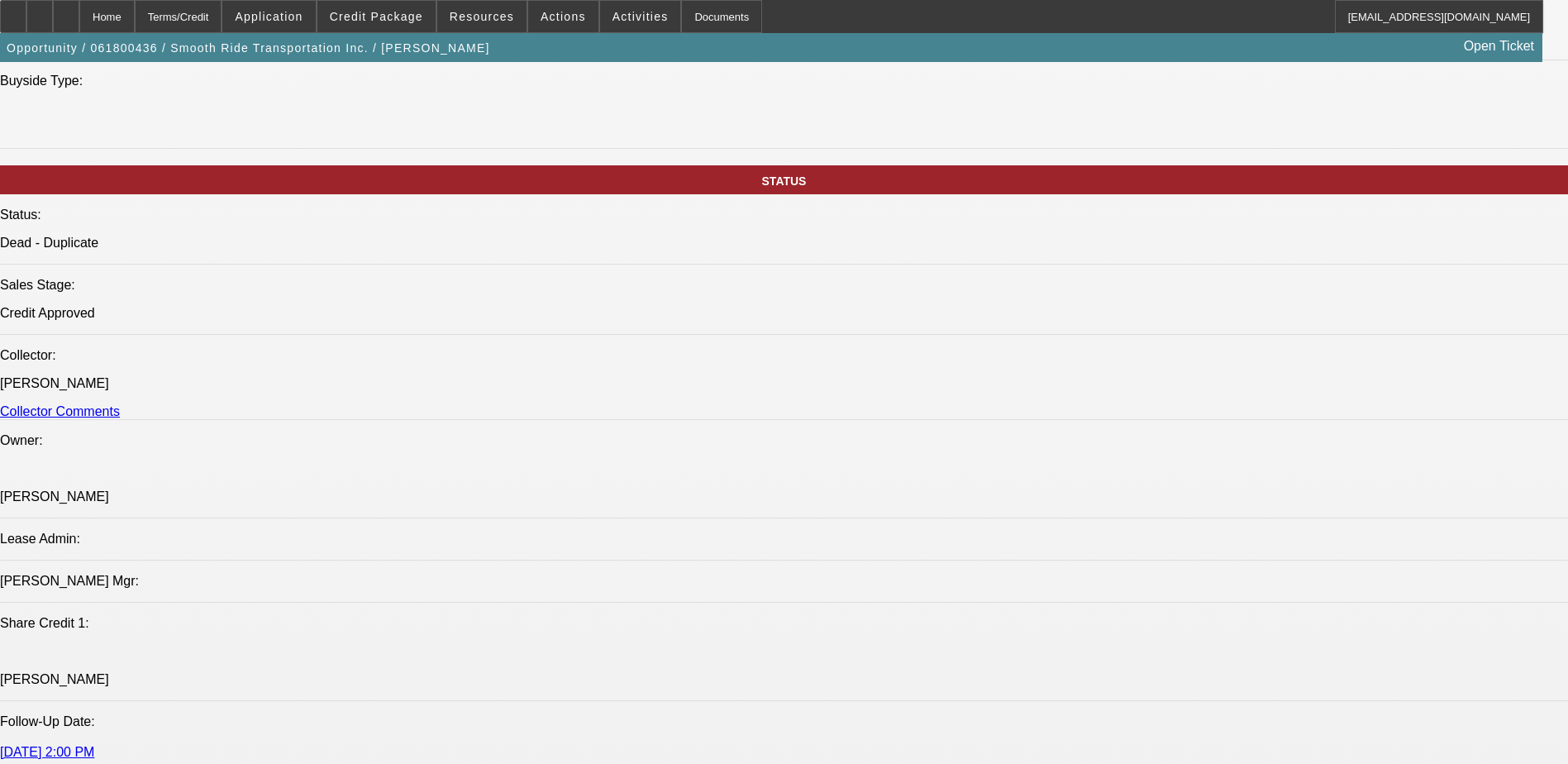
scroll to position [1462, 0]
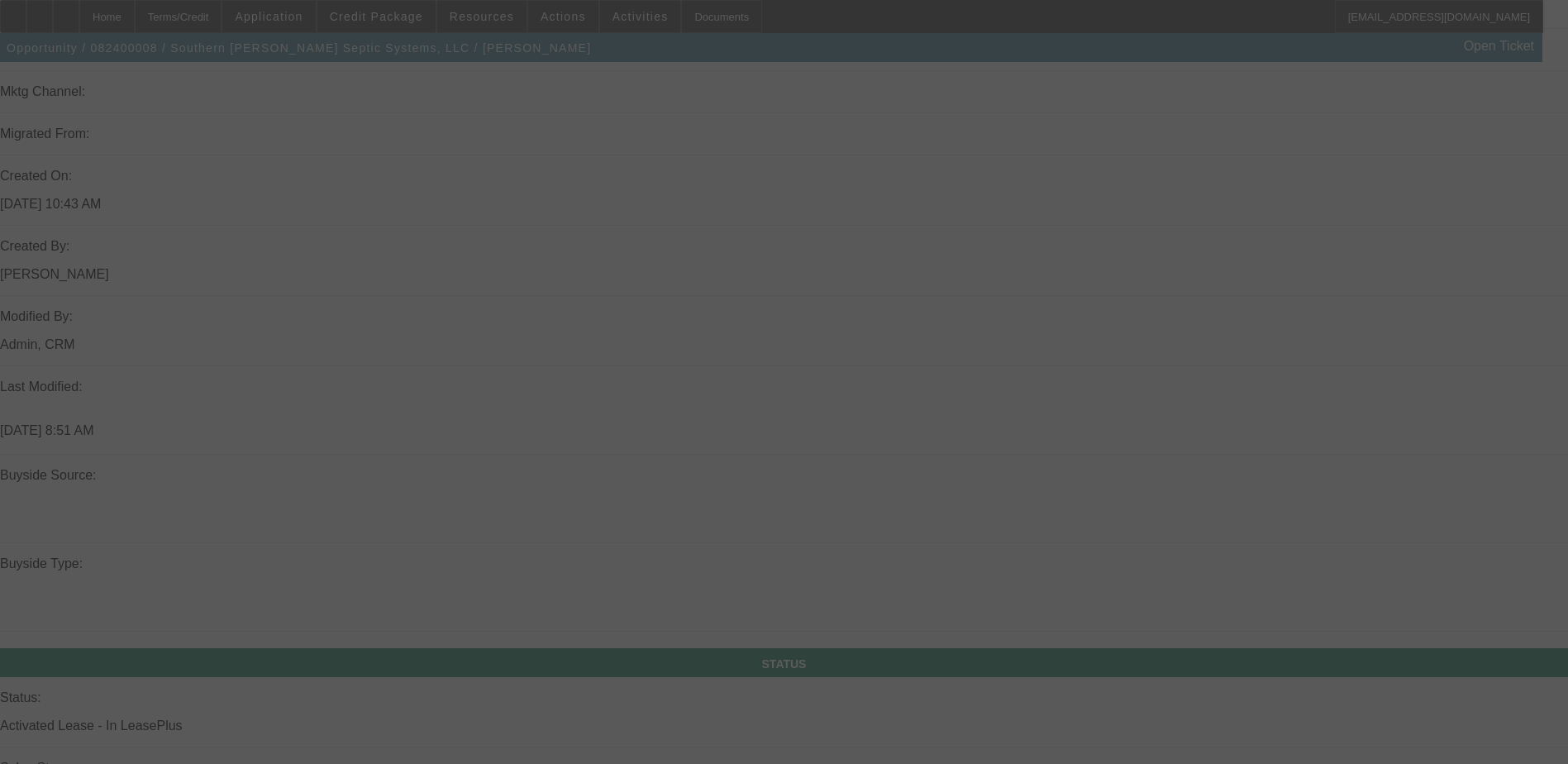
scroll to position [1229, 0]
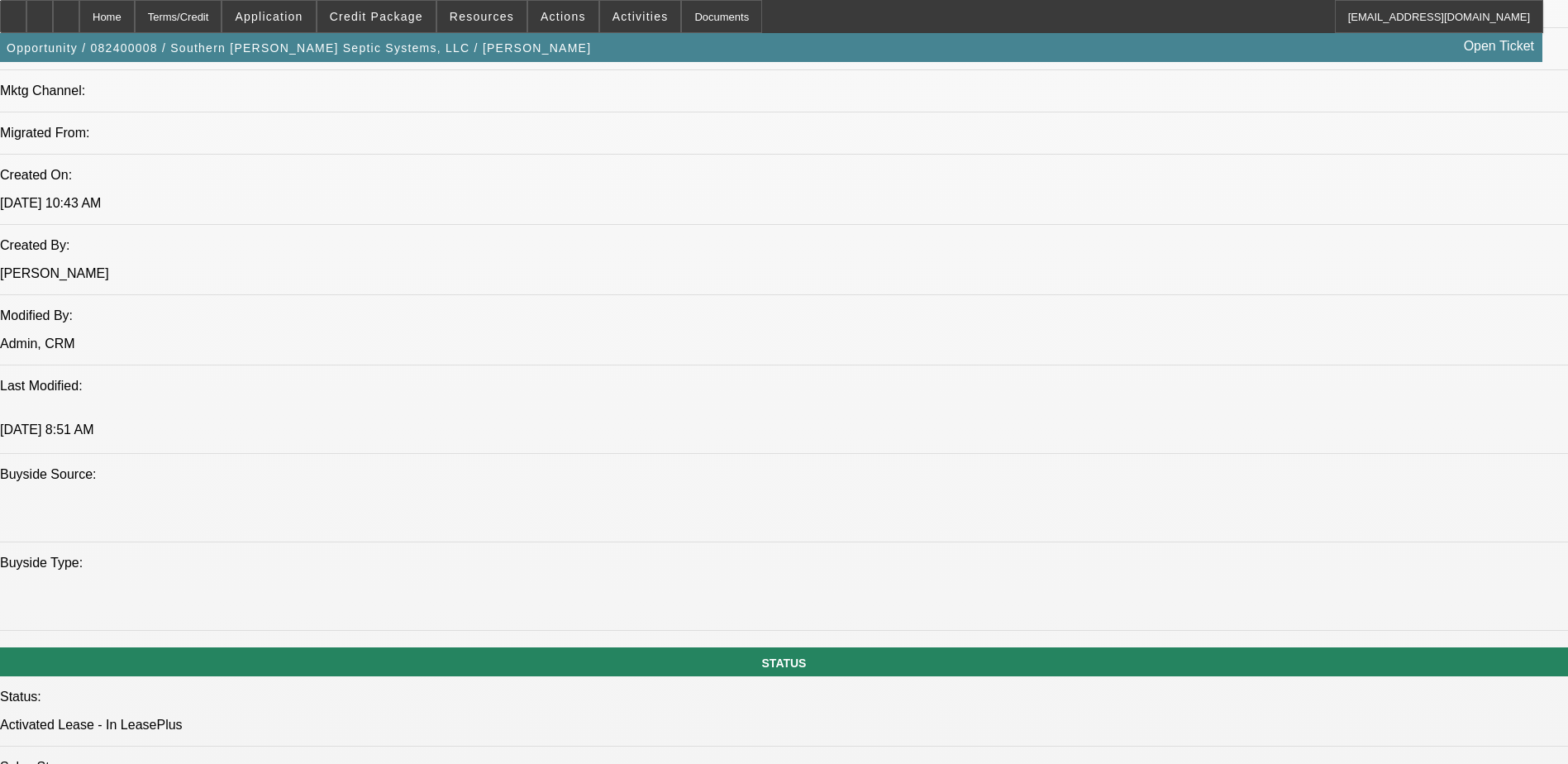
select select "0"
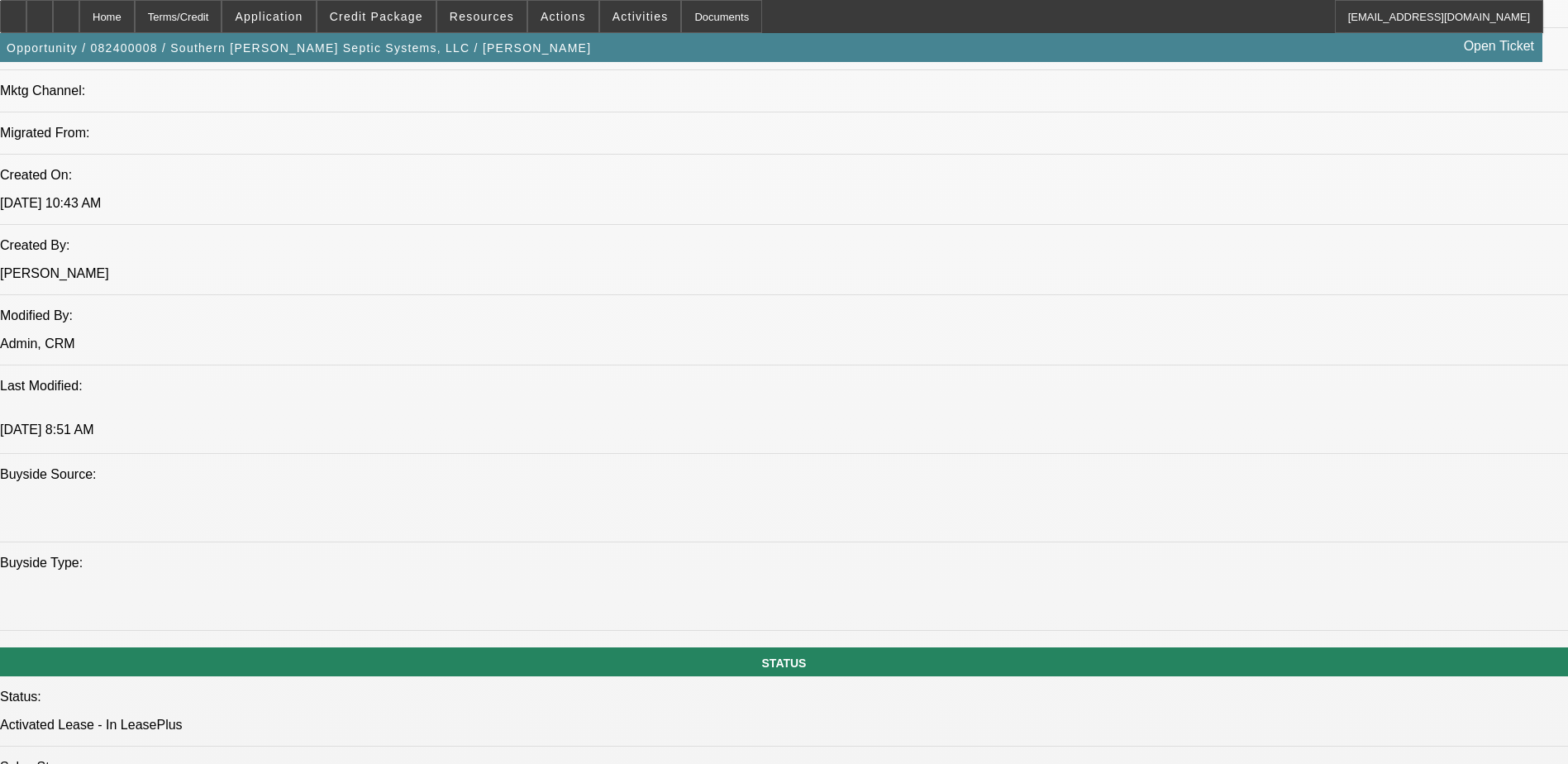
select select "0"
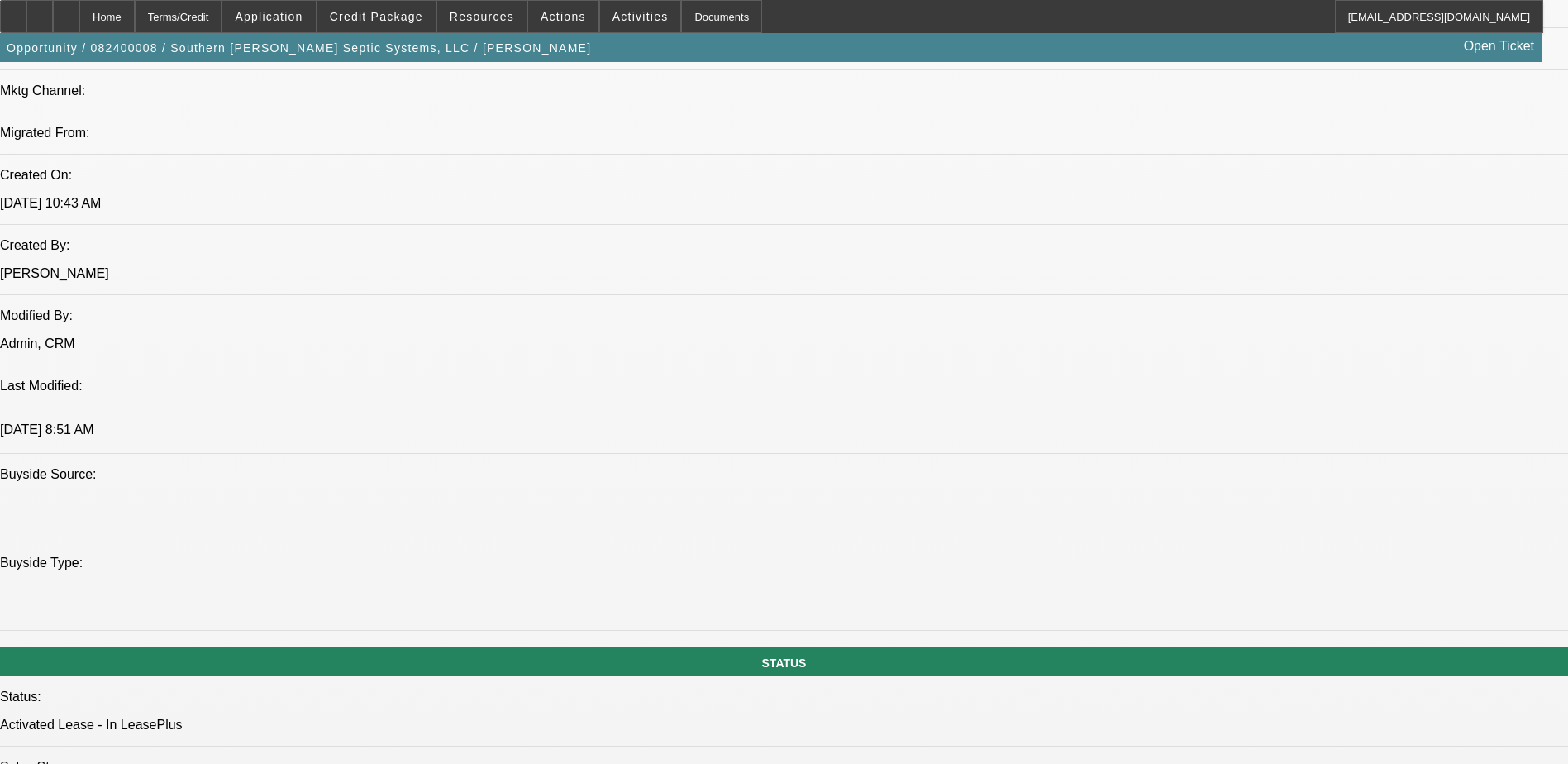
select select "0"
select select "0.1"
select select "1"
select select "3"
select select "6"
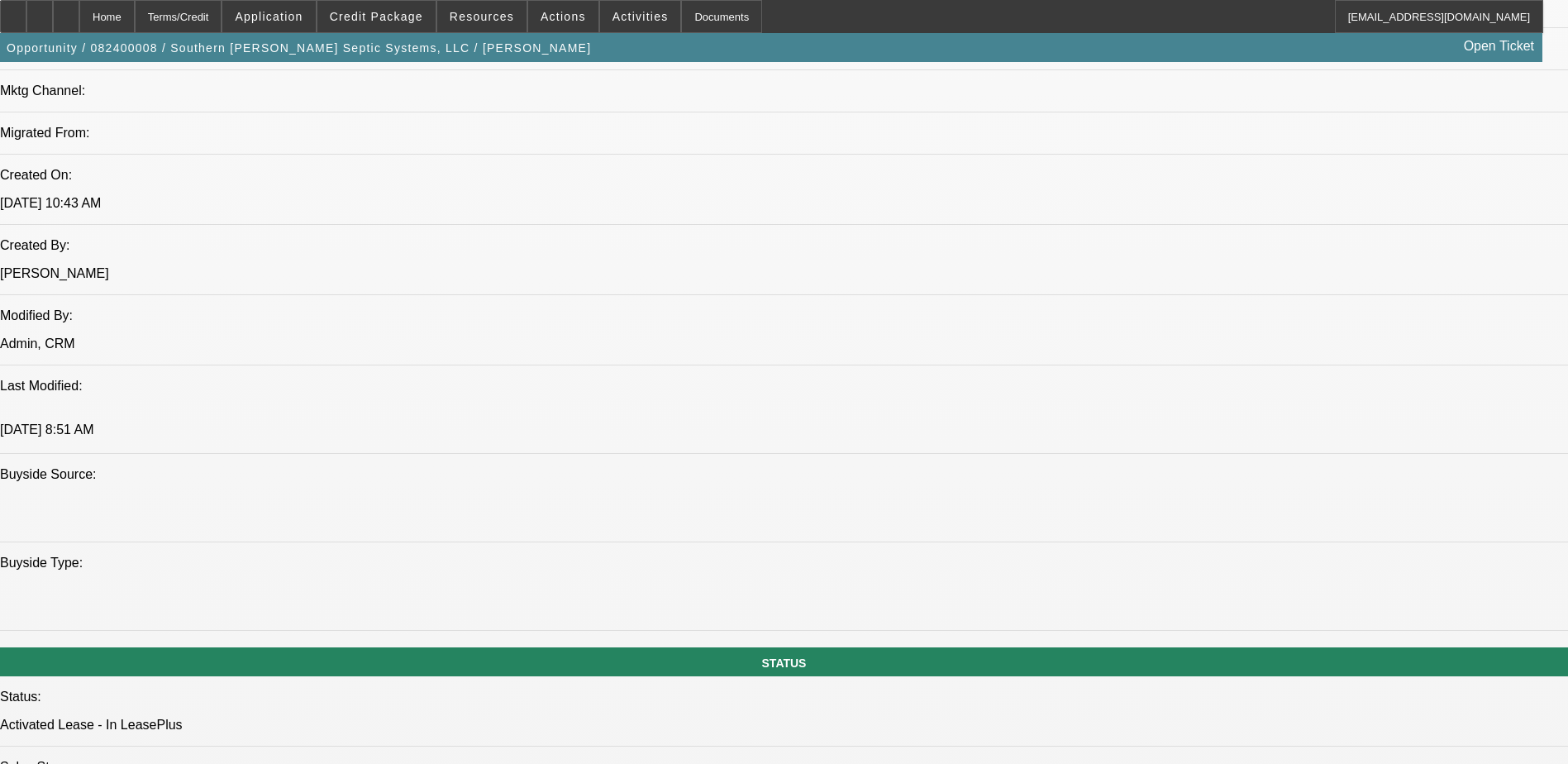
select select "1"
select select "3"
select select "6"
select select "1"
select select "3"
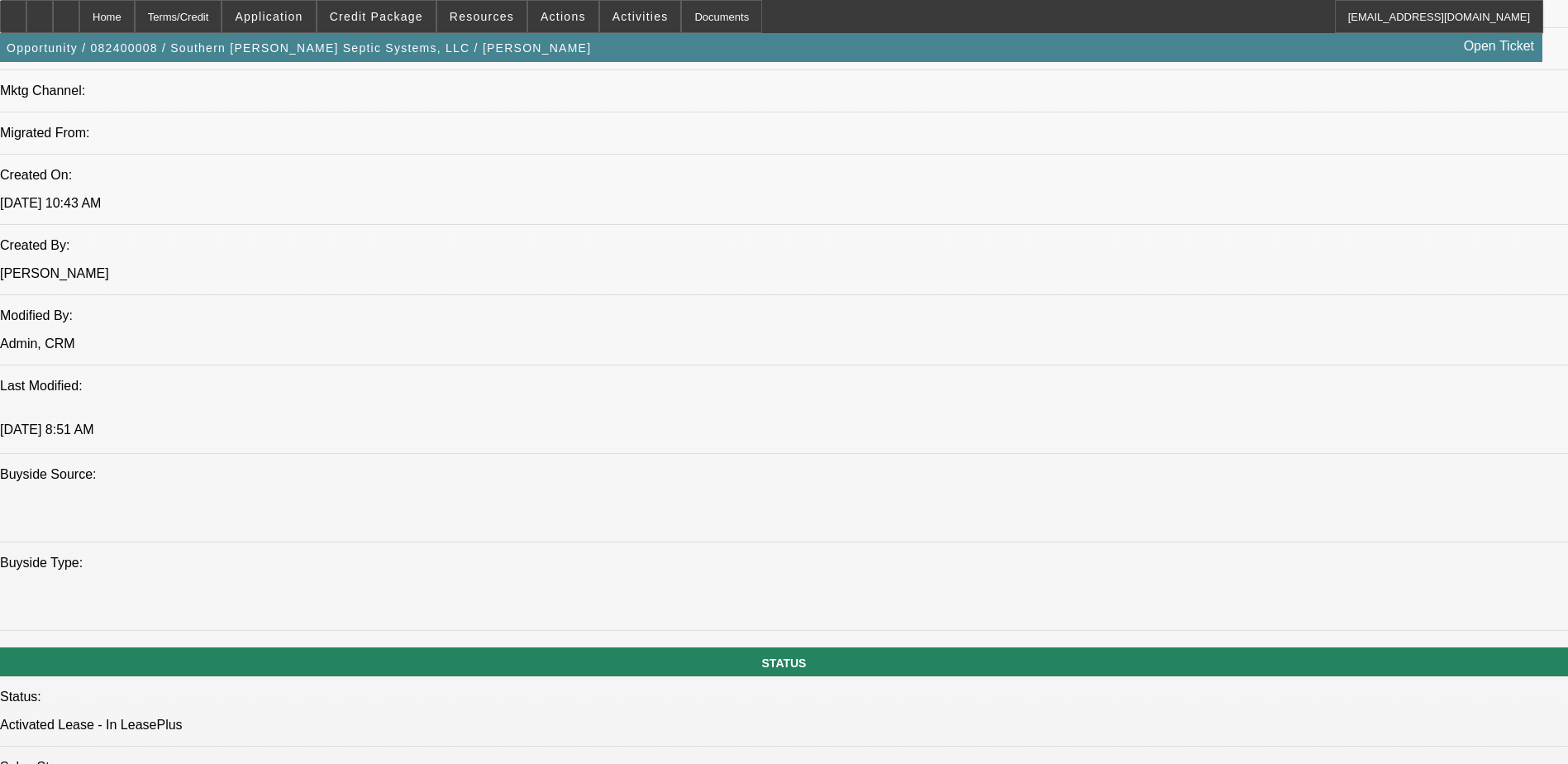
select select "6"
select select "1"
select select "3"
select select "4"
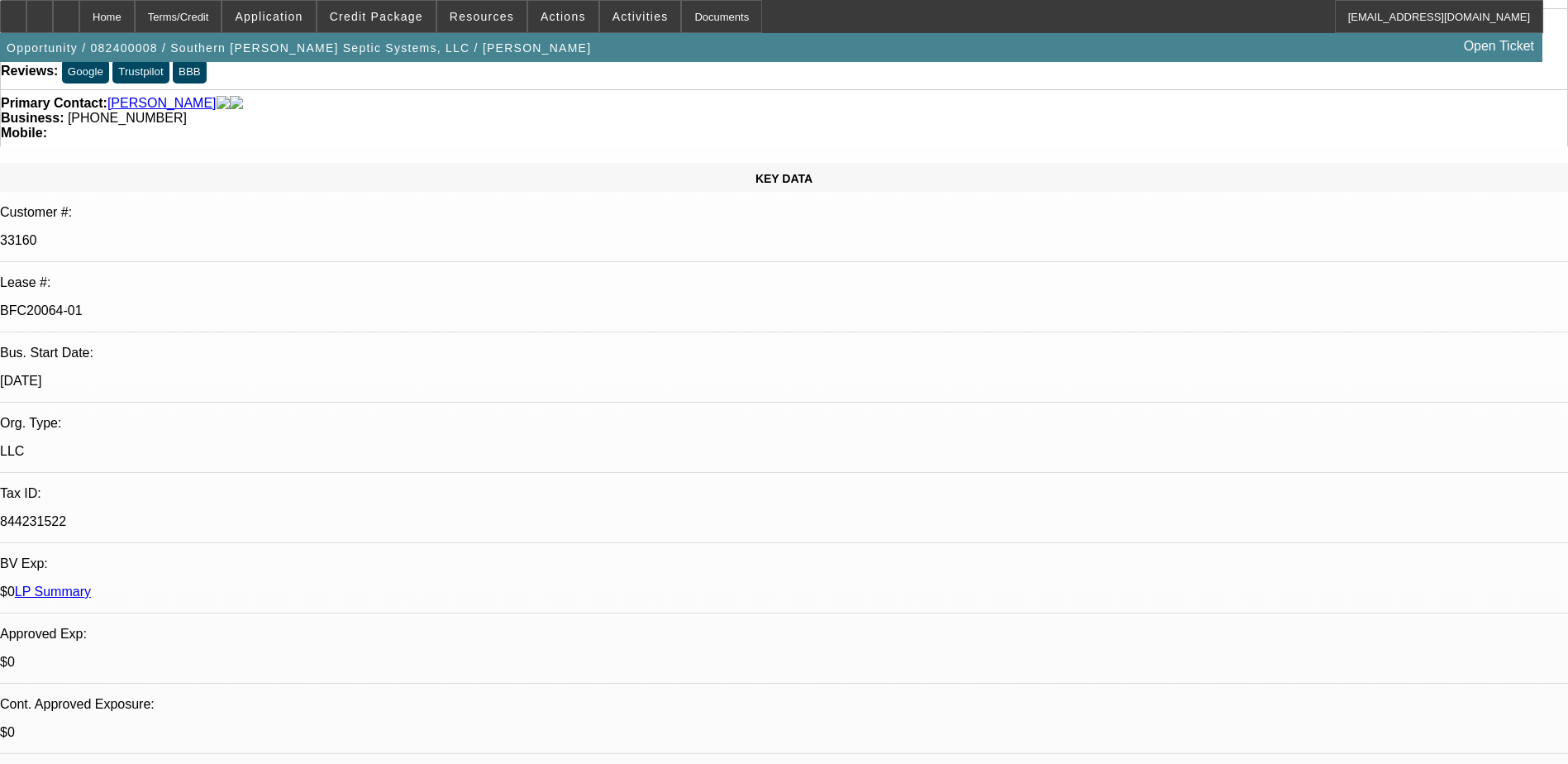
scroll to position [0, 0]
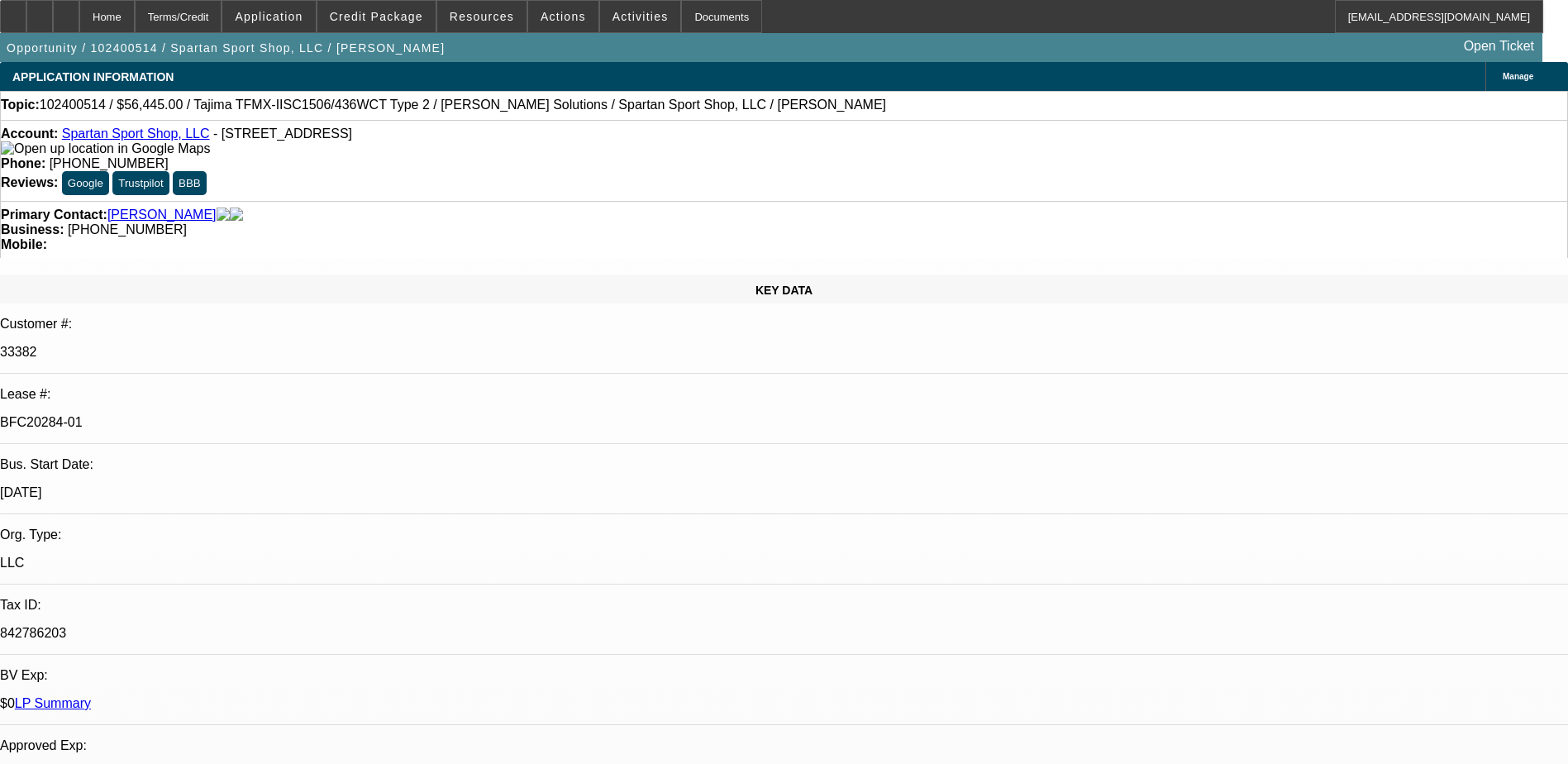
select select "0"
select select "2"
select select "0"
select select "2"
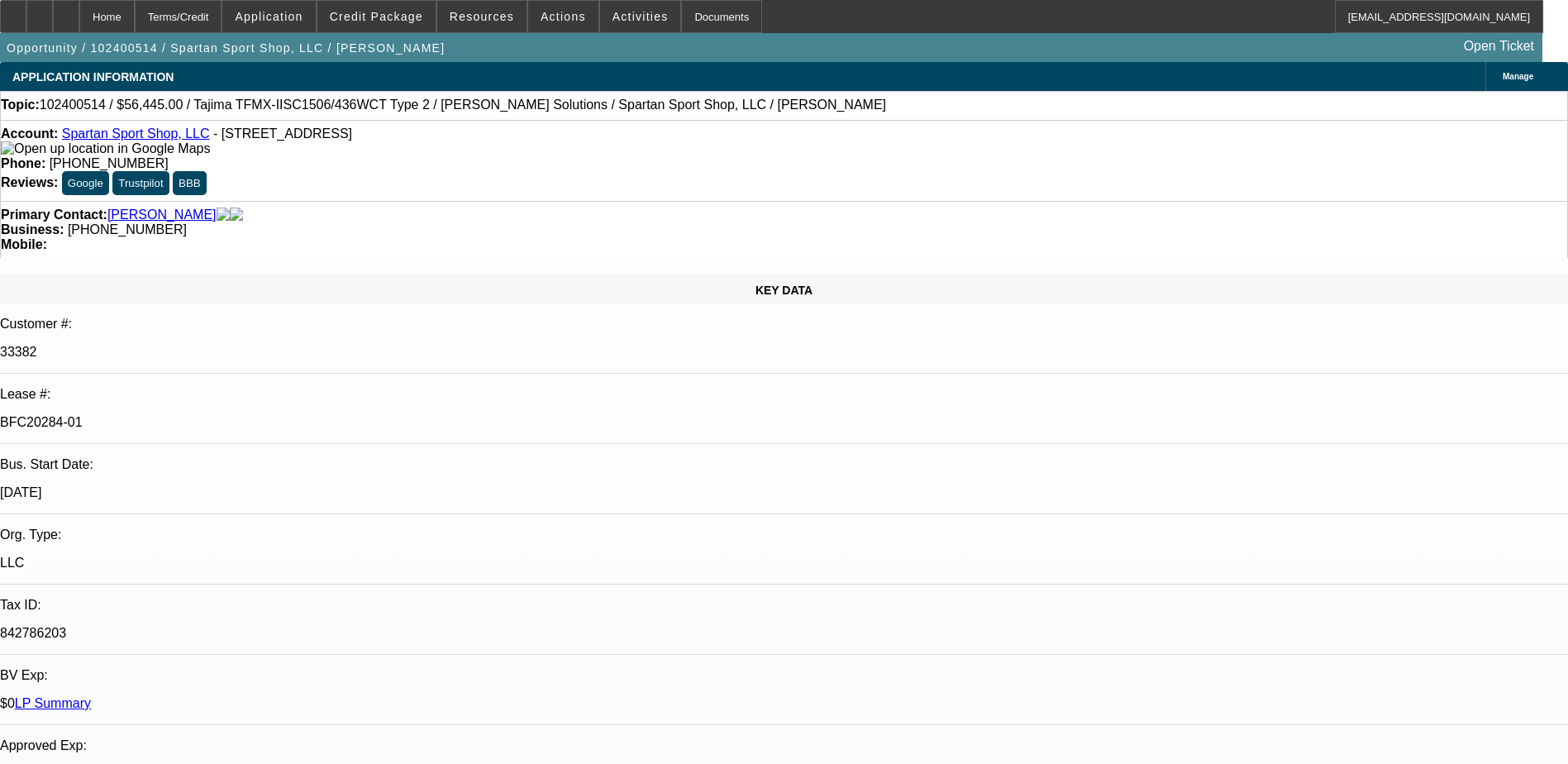
select select "0"
select select "2"
select select "0"
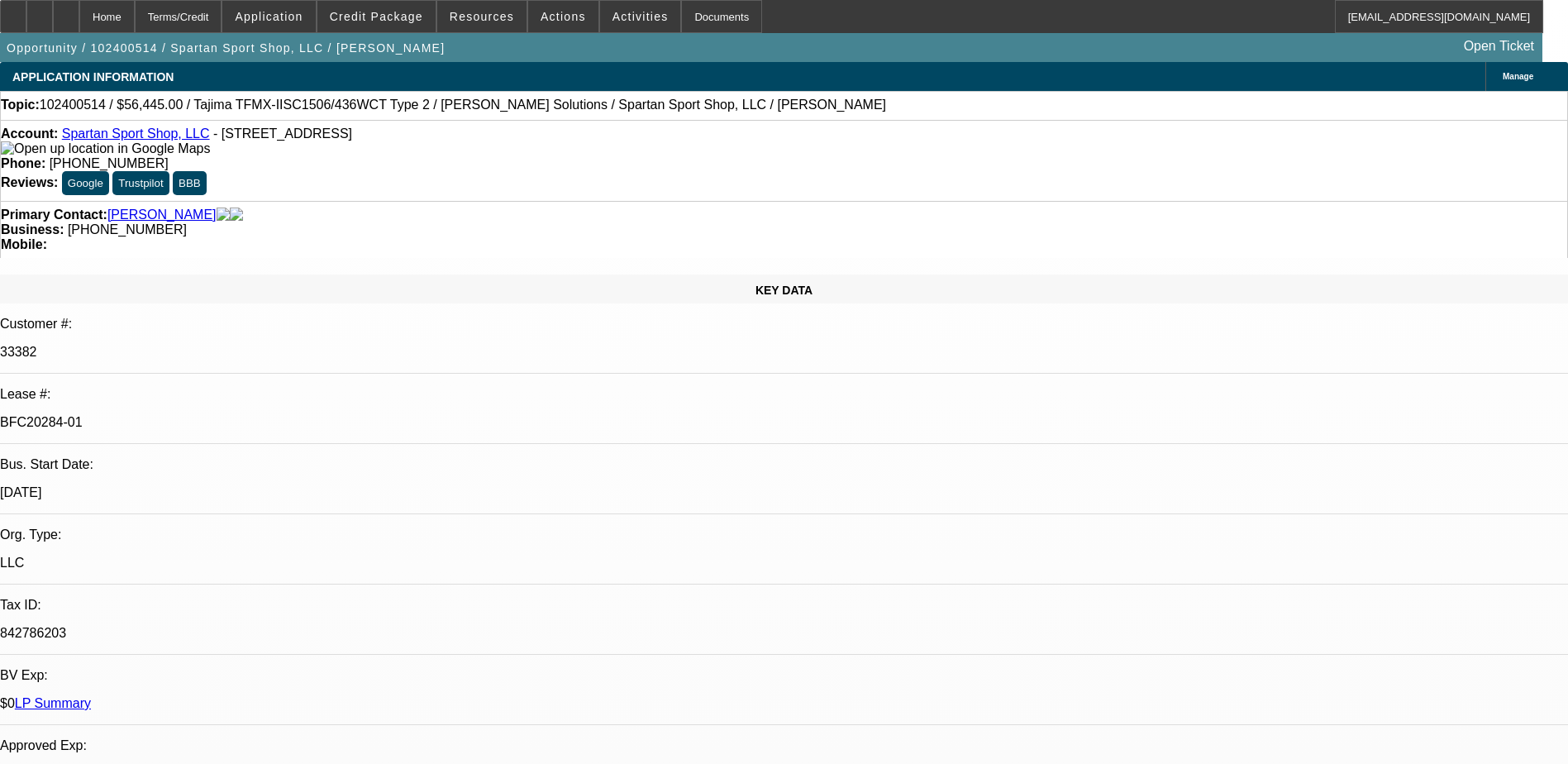
select select "2"
select select "0"
select select "1"
select select "2"
select select "6"
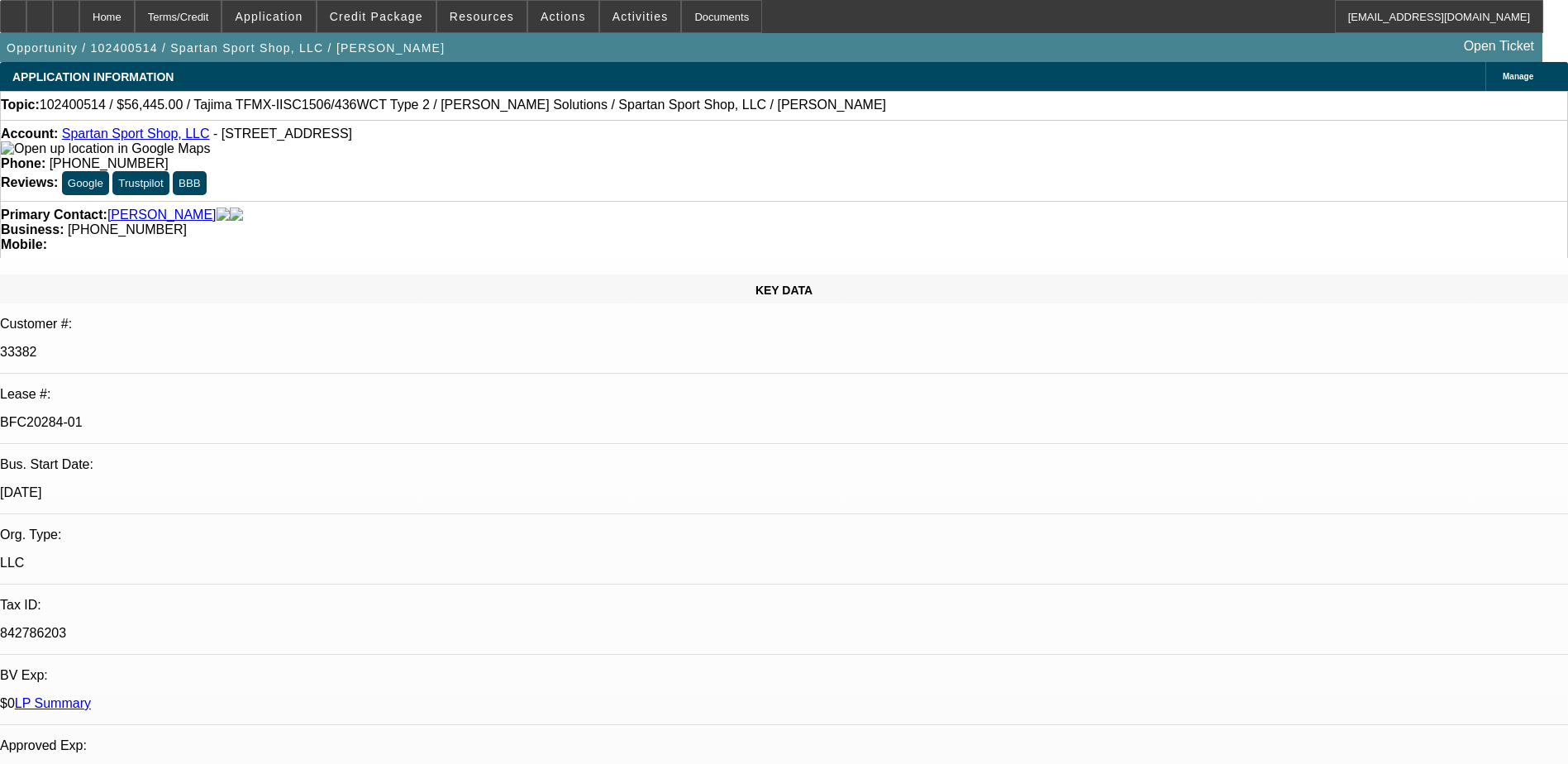
select select "1"
select select "2"
select select "6"
select select "1"
select select "2"
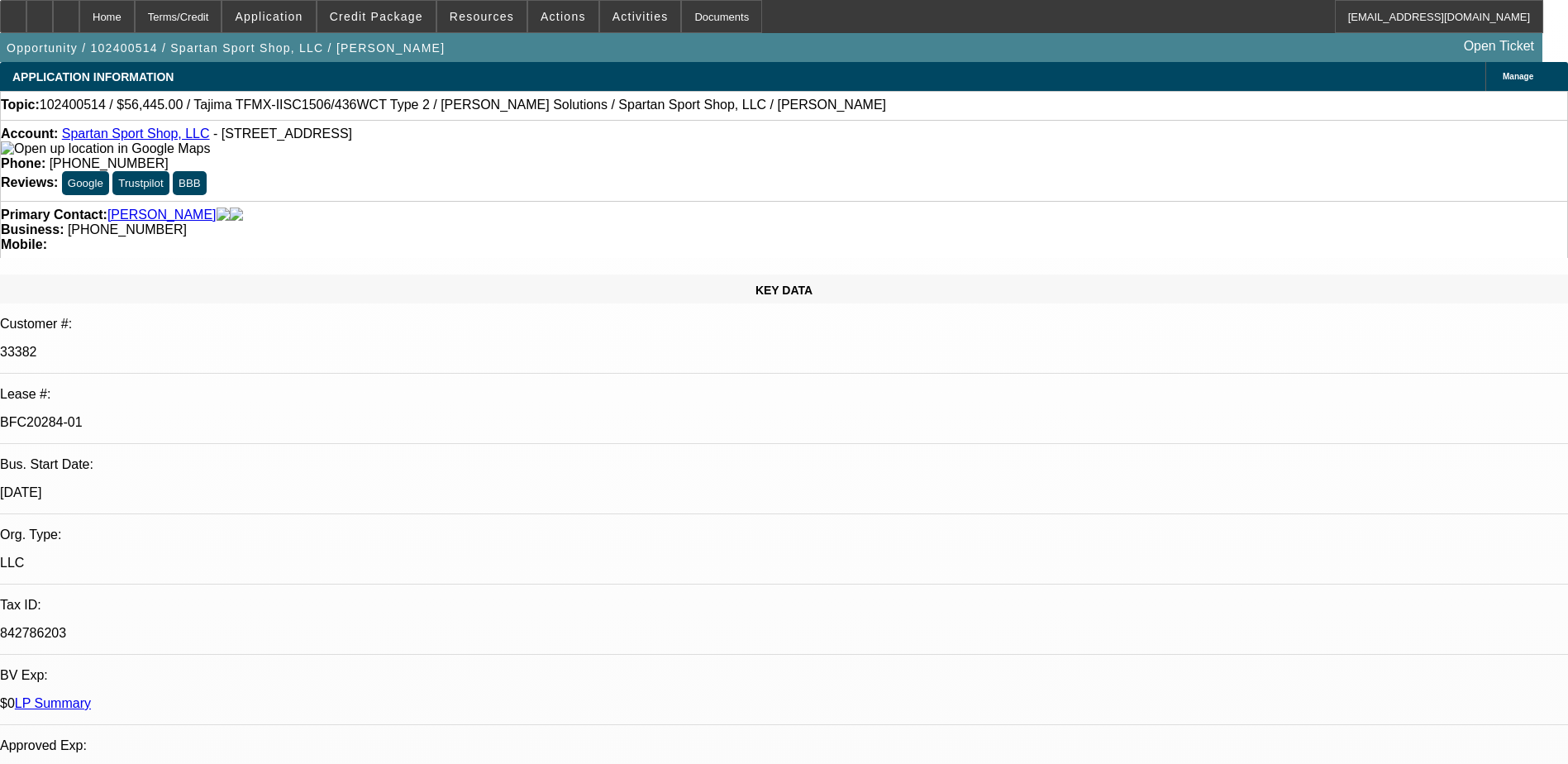
select select "6"
select select "1"
select select "2"
select select "6"
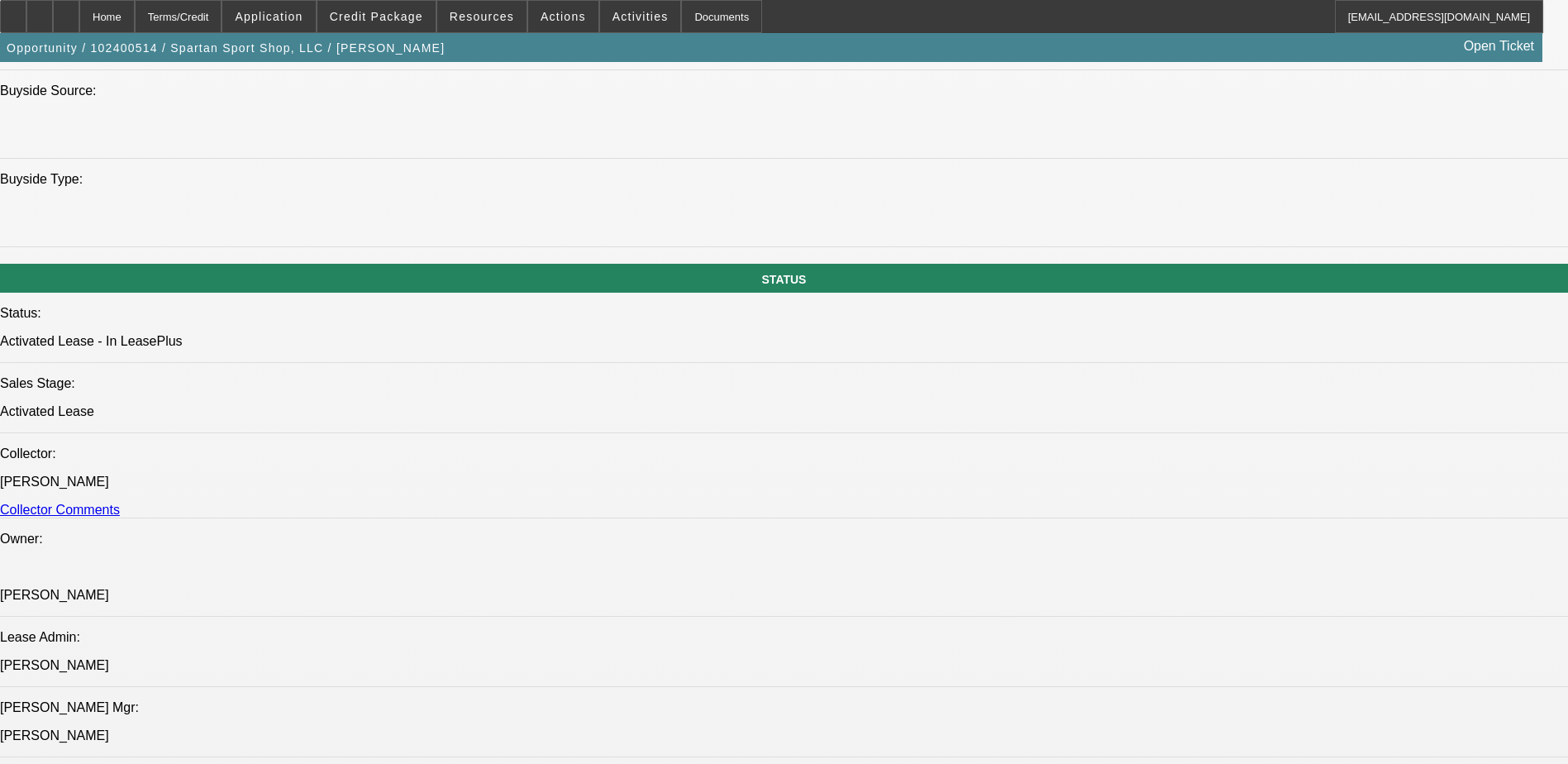
scroll to position [1820, 0]
